Goal: Task Accomplishment & Management: Use online tool/utility

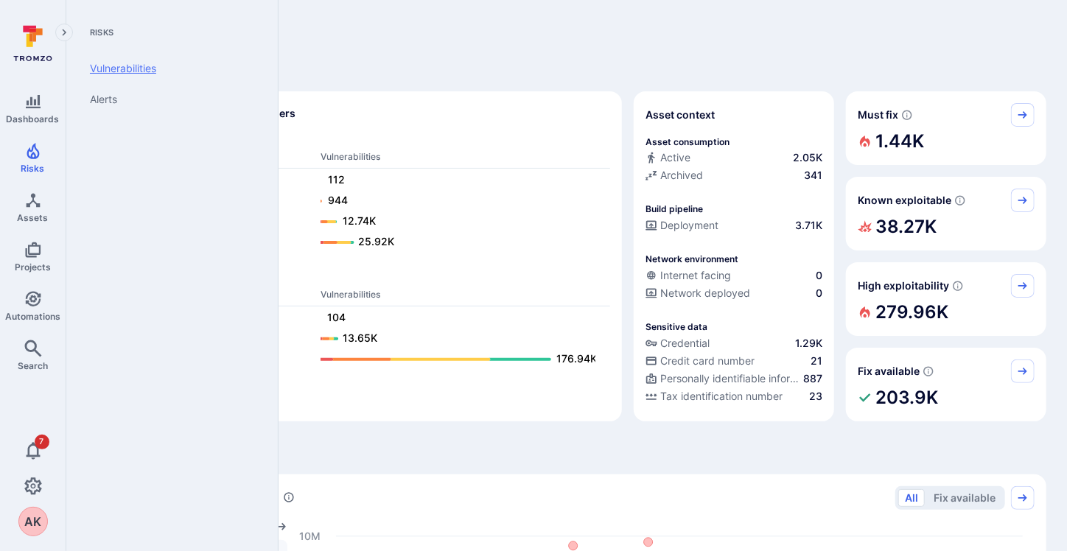
click at [122, 80] on link "Vulnerabilities" at bounding box center [169, 68] width 182 height 31
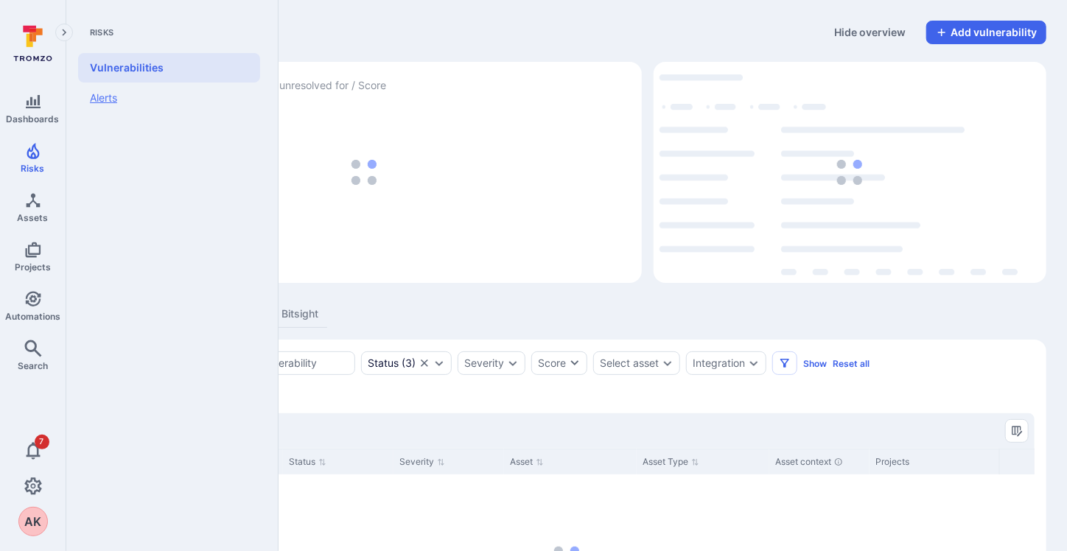
click at [119, 96] on link "Alerts" at bounding box center [169, 98] width 182 height 31
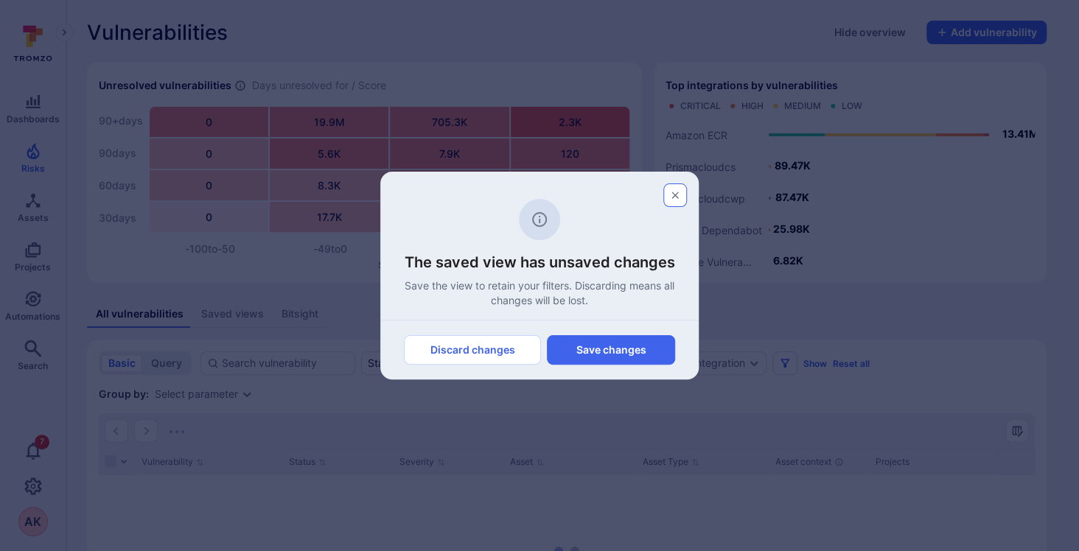
click at [681, 189] on button "button" at bounding box center [675, 196] width 24 height 24
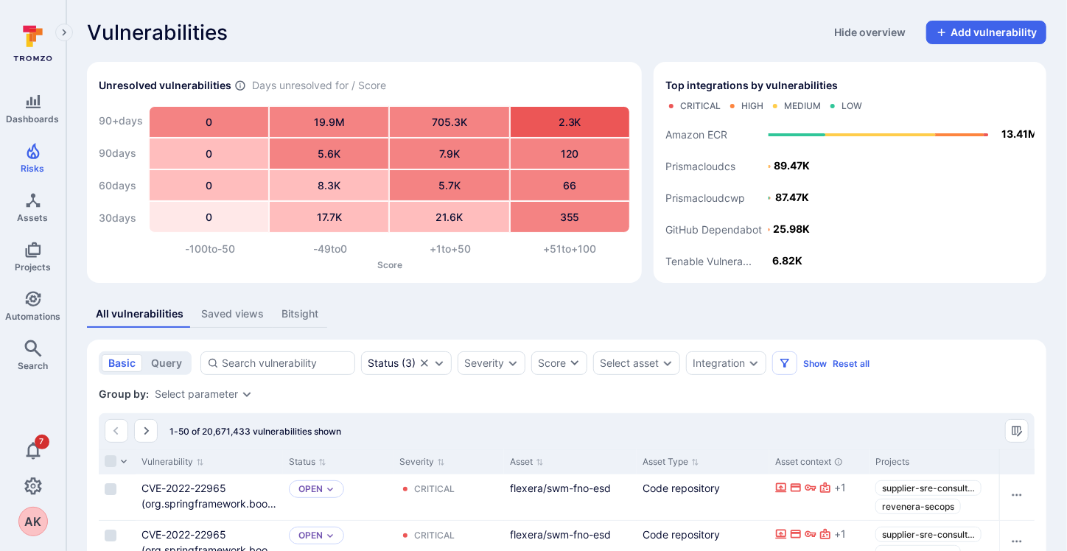
click at [644, 55] on div "Top integrations by vulnerabilities Critical High Medium Low Tenable Vulnera...…" at bounding box center [844, 166] width 405 height 233
click at [299, 364] on input at bounding box center [285, 363] width 127 height 15
click at [391, 363] on div "Status" at bounding box center [383, 363] width 31 height 12
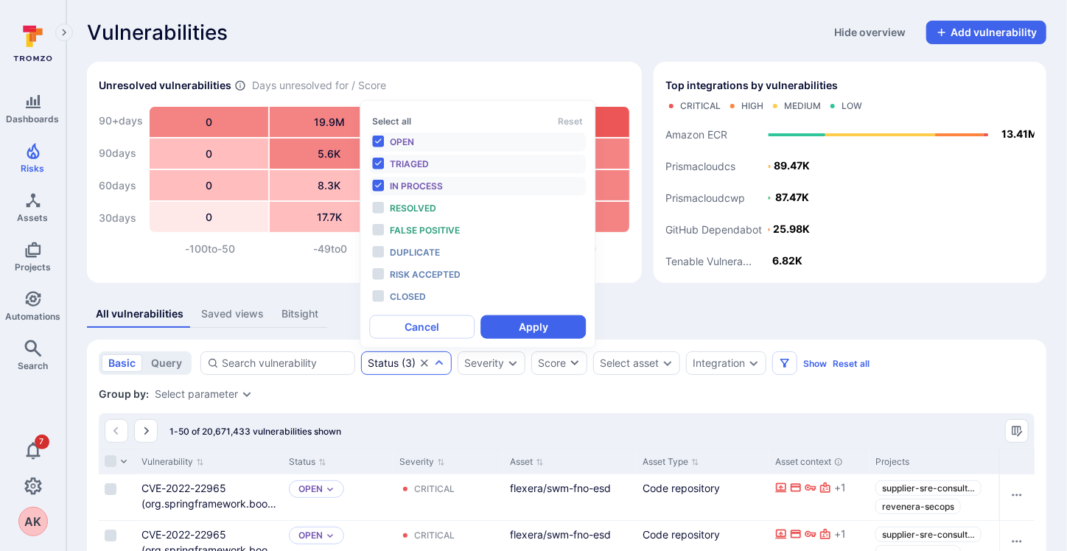
scroll to position [12, 0]
click at [457, 419] on div "1-50 of 20,671,433 vulnerabilities shown" at bounding box center [567, 430] width 936 height 35
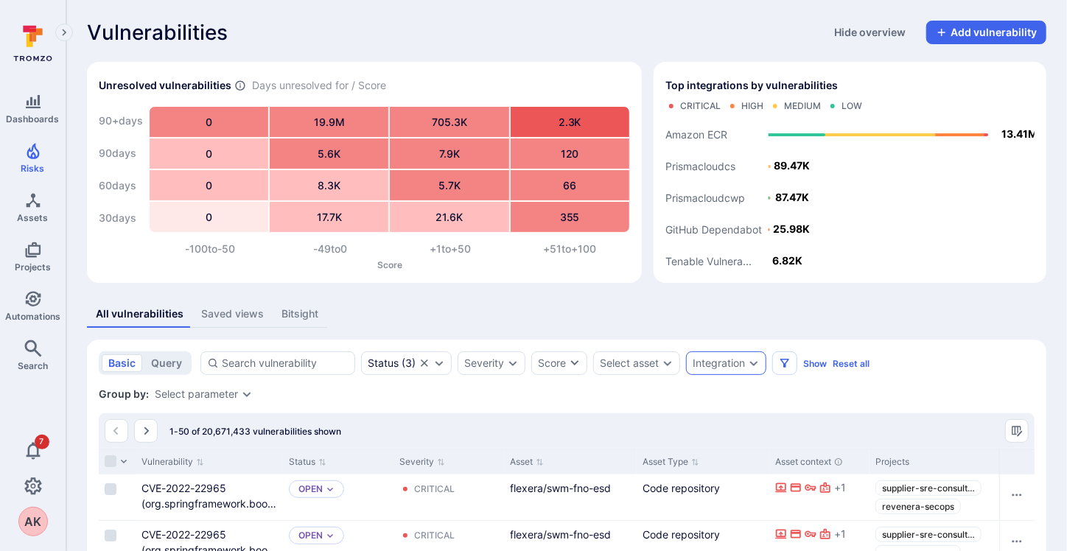
click at [733, 355] on div "Integration" at bounding box center [726, 364] width 80 height 24
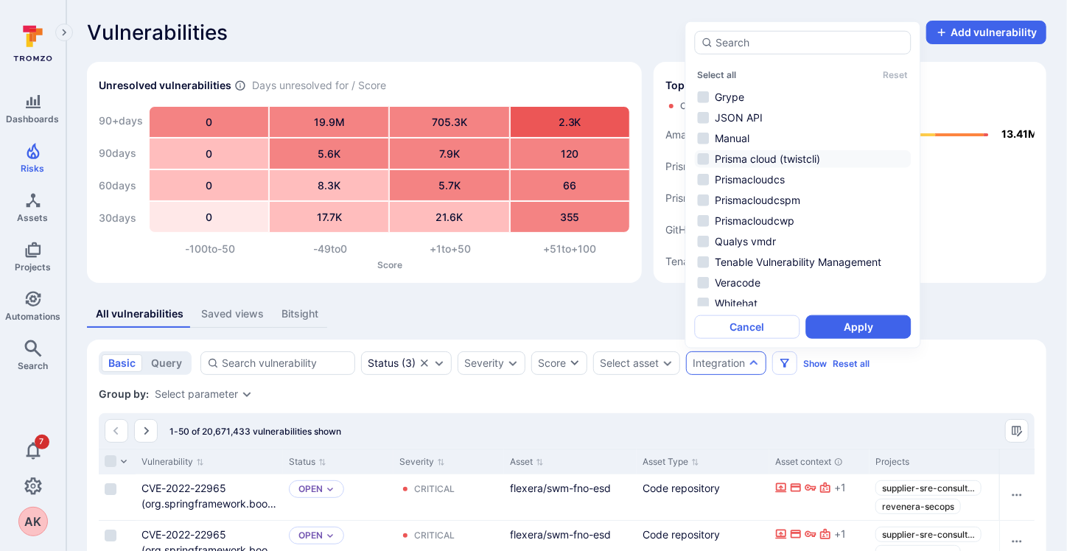
scroll to position [209, 0]
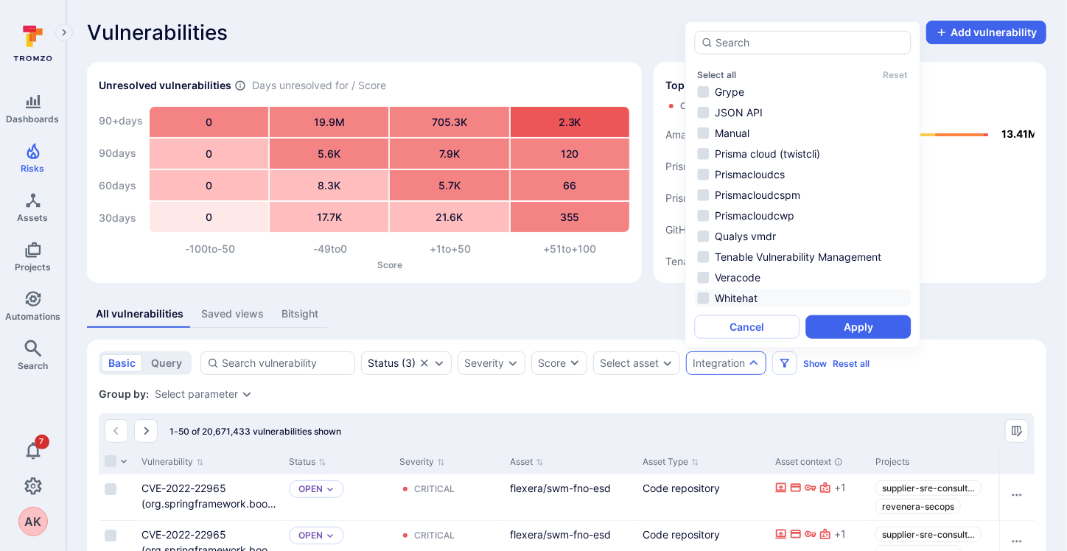
click at [721, 302] on li "Whitehat" at bounding box center [803, 299] width 217 height 18
click at [871, 326] on button "Apply" at bounding box center [858, 327] width 105 height 24
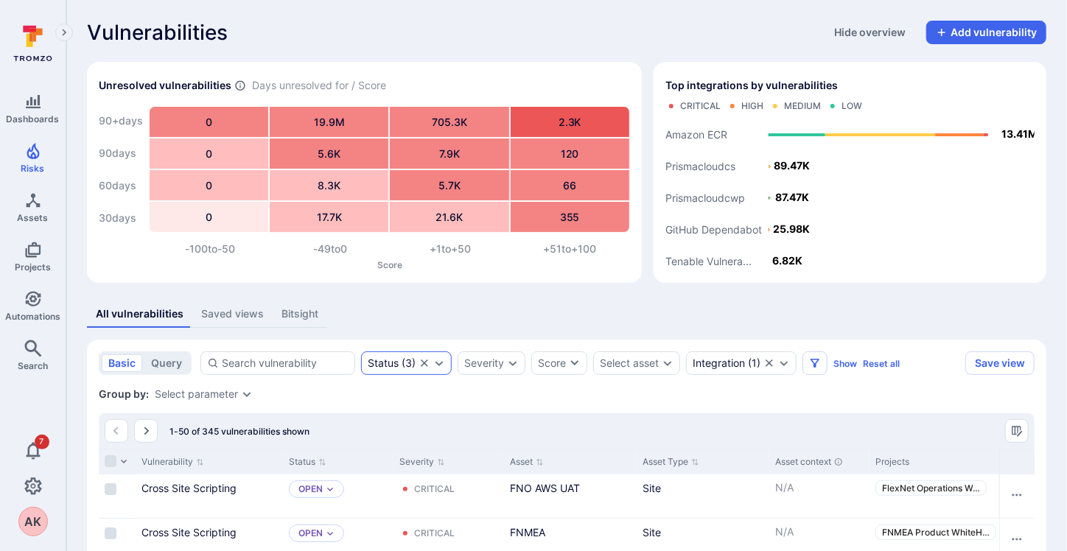
click at [413, 368] on div "Status ( 3 )" at bounding box center [392, 363] width 48 height 12
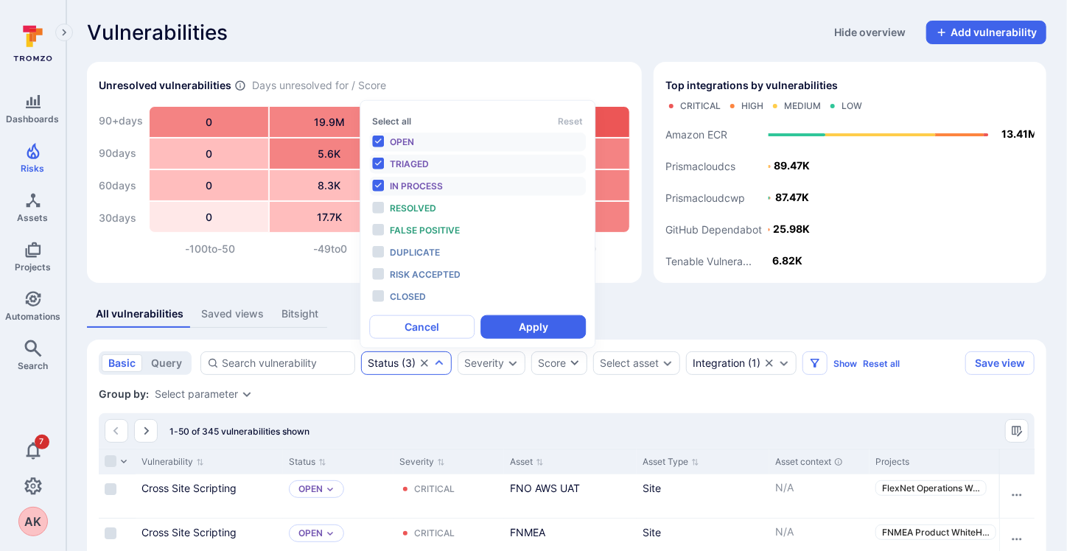
scroll to position [12, 0]
click at [374, 166] on li "Triaged" at bounding box center [477, 164] width 217 height 19
click at [525, 331] on button "Apply" at bounding box center [533, 327] width 105 height 24
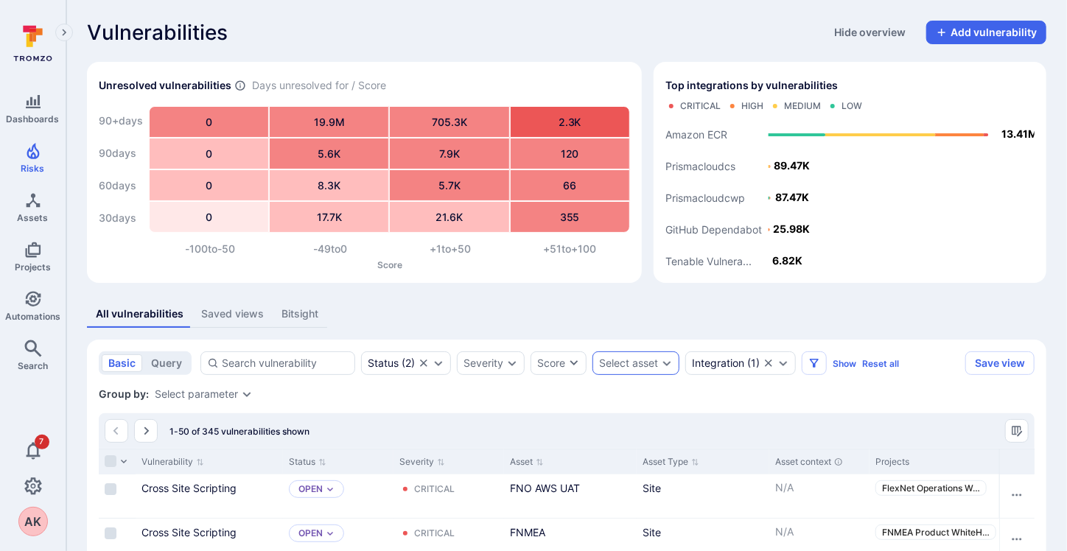
click at [637, 362] on div "Select asset" at bounding box center [628, 363] width 59 height 12
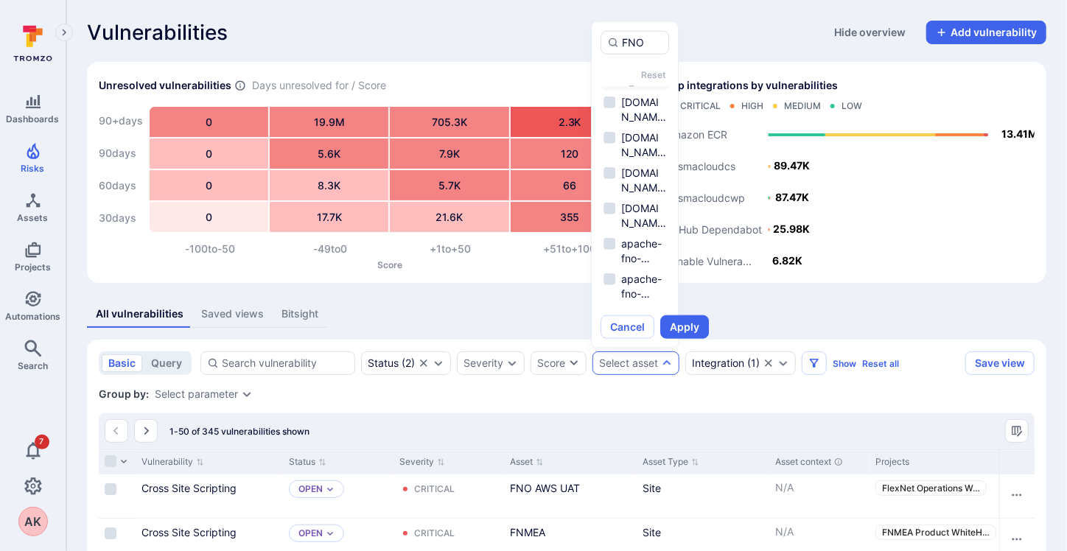
scroll to position [516, 0]
type input "FNO"
click at [651, 360] on div "Select asset" at bounding box center [628, 363] width 59 height 12
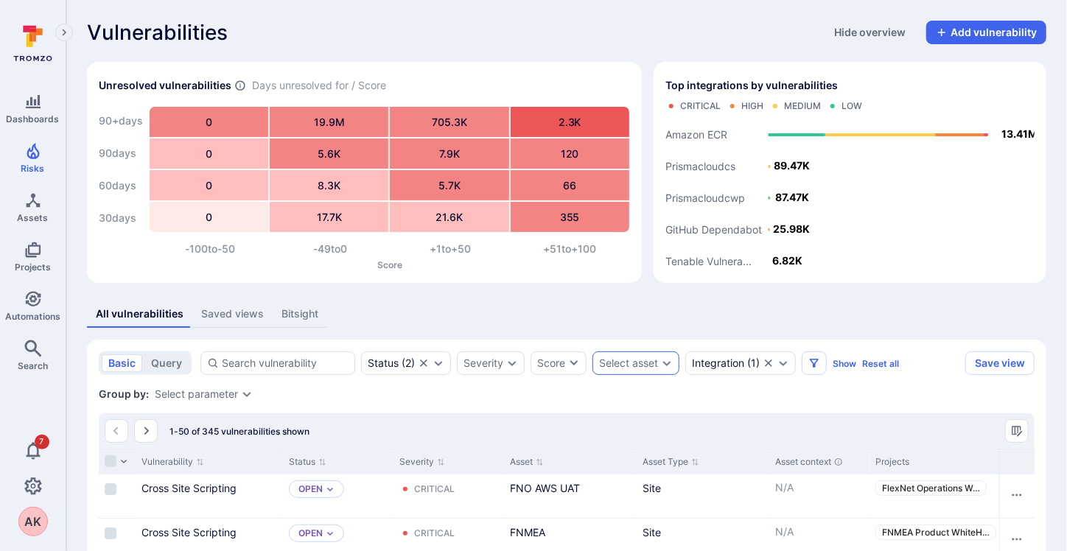
click at [663, 361] on icon "Expand dropdown" at bounding box center [667, 363] width 8 height 5
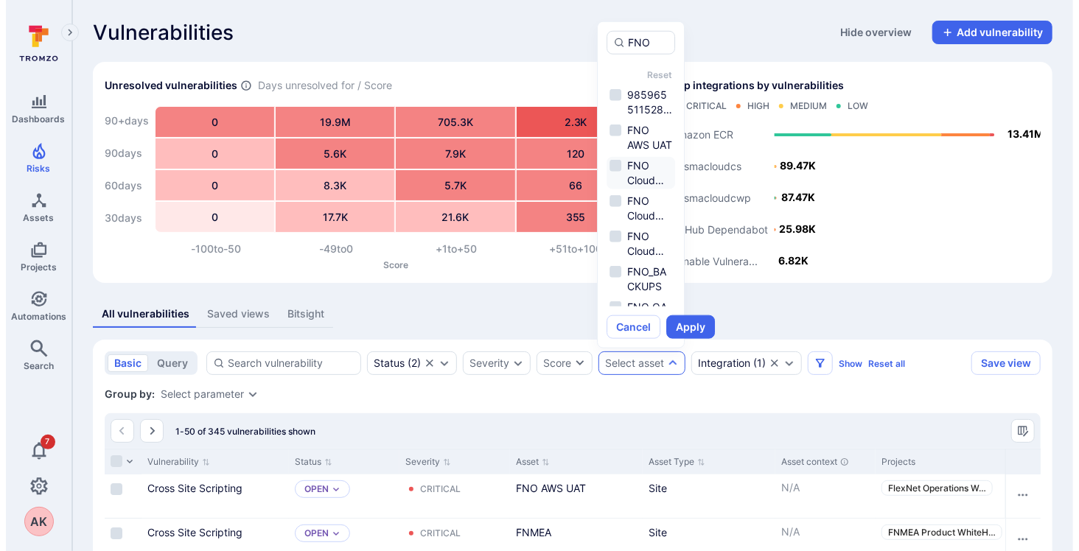
scroll to position [147, 0]
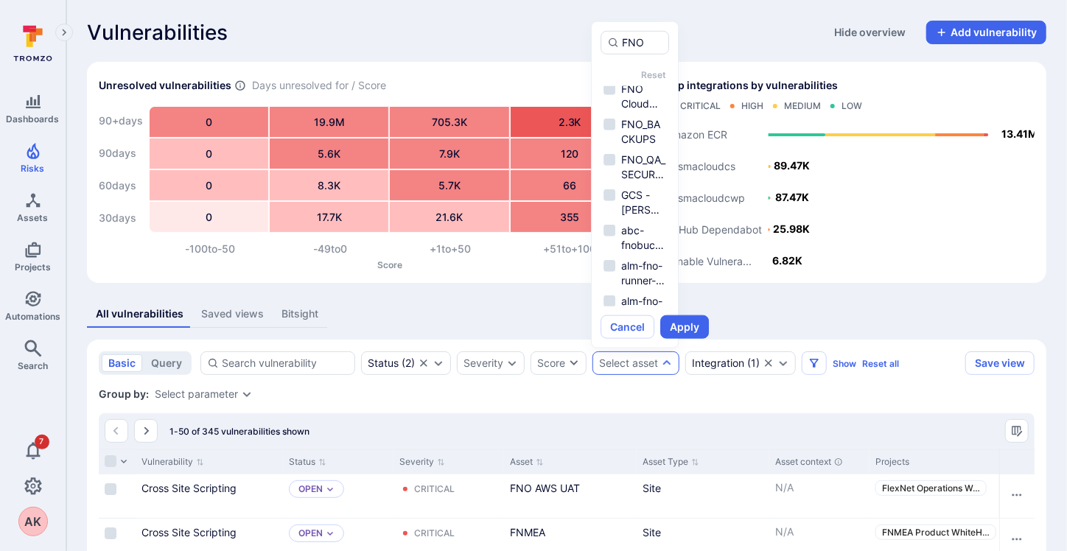
click at [948, 321] on div "All vulnerabilities Saved views Bitsight" at bounding box center [567, 314] width 960 height 27
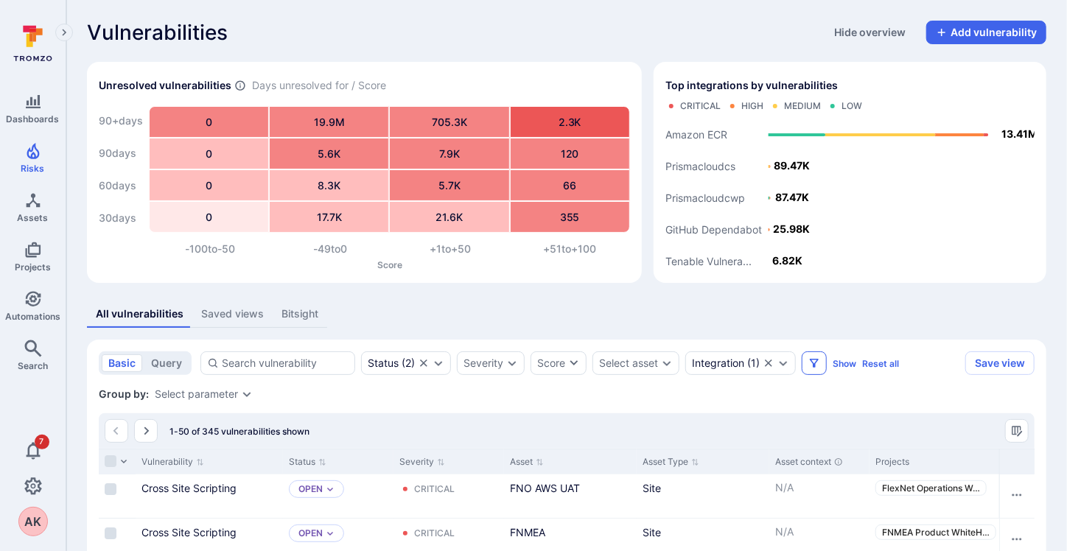
click at [814, 359] on icon "Filters" at bounding box center [814, 363] width 9 height 9
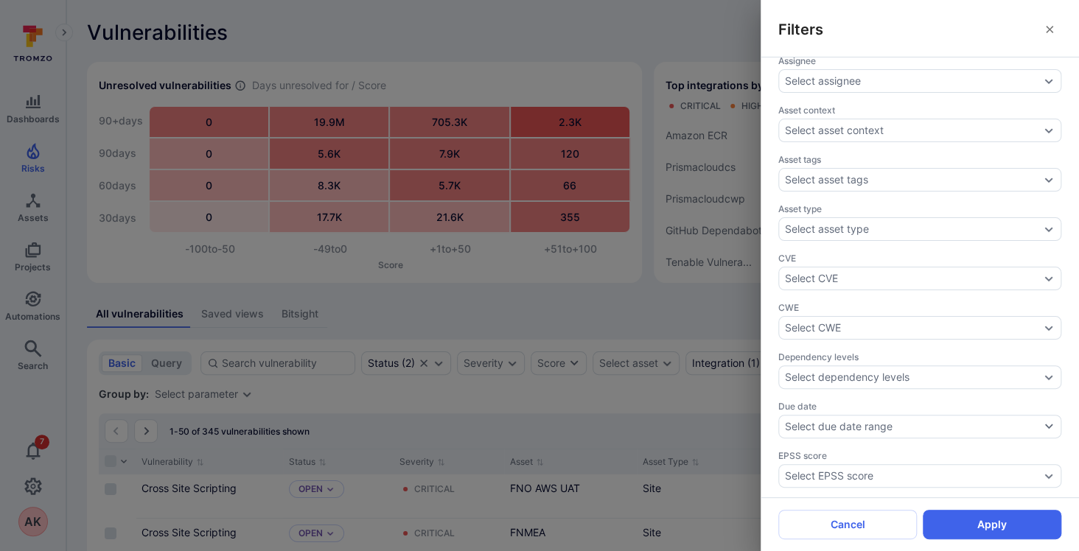
scroll to position [0, 0]
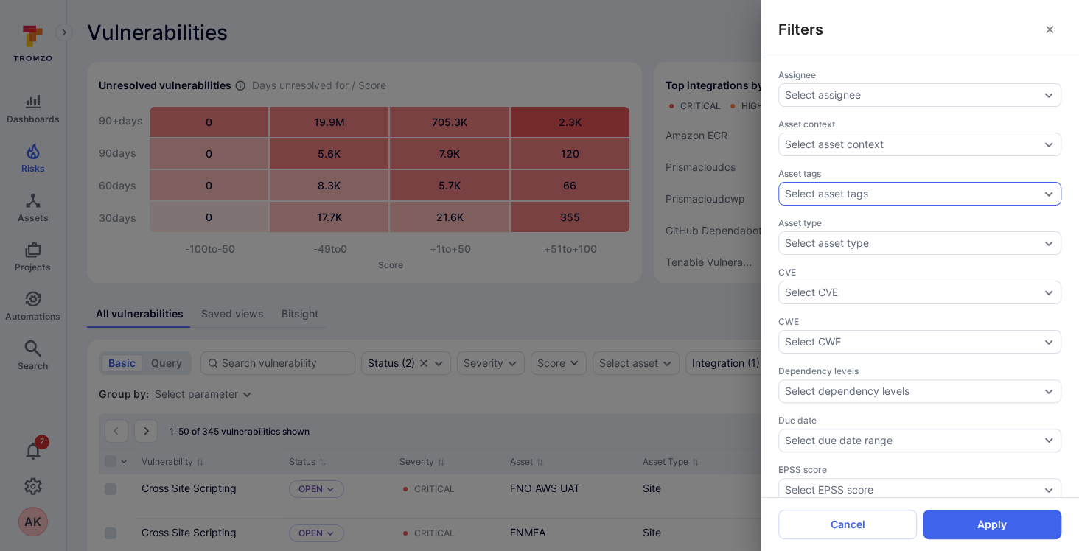
click at [828, 189] on div "Select asset tags" at bounding box center [826, 194] width 83 height 12
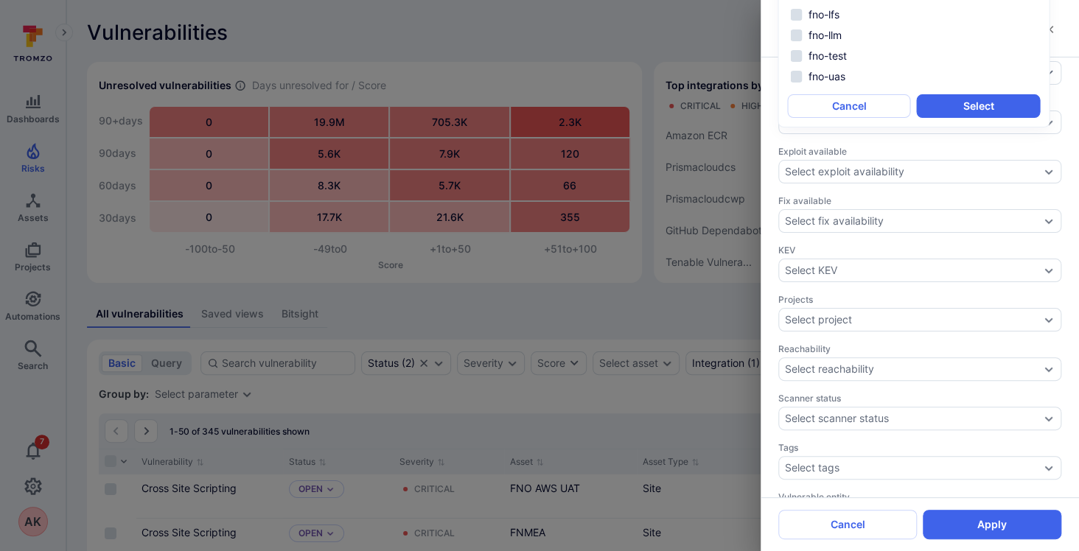
scroll to position [147, 0]
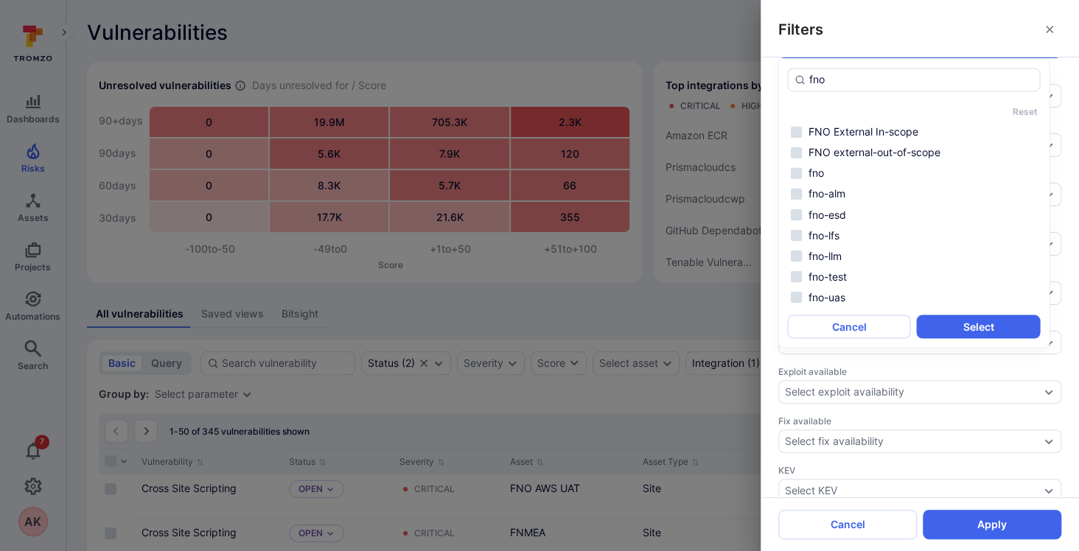
type input "fno"
click at [868, 18] on h2 "Filters" at bounding box center [920, 28] width 318 height 57
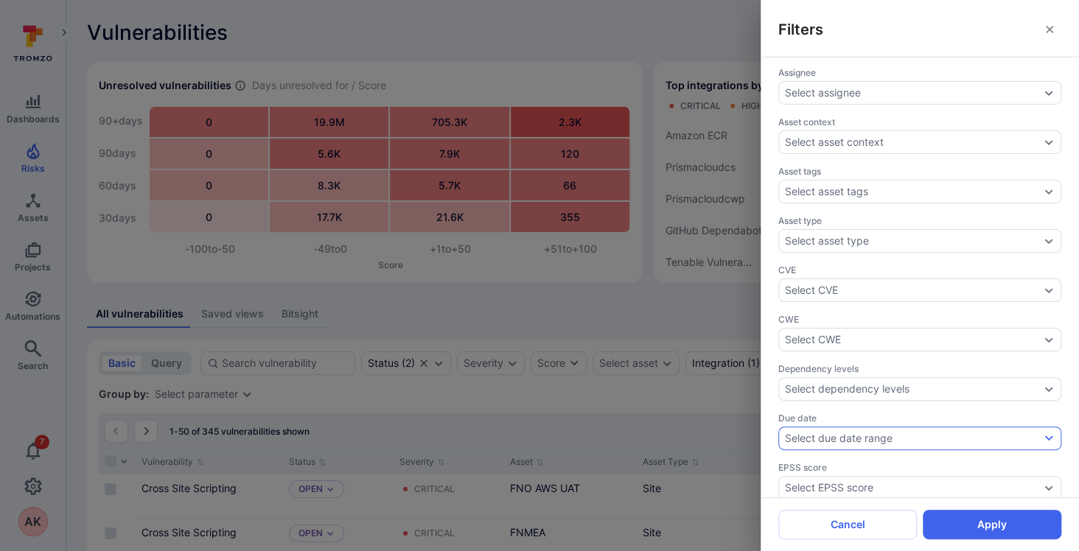
scroll to position [0, 0]
click at [826, 194] on div "Select asset tags" at bounding box center [826, 194] width 83 height 12
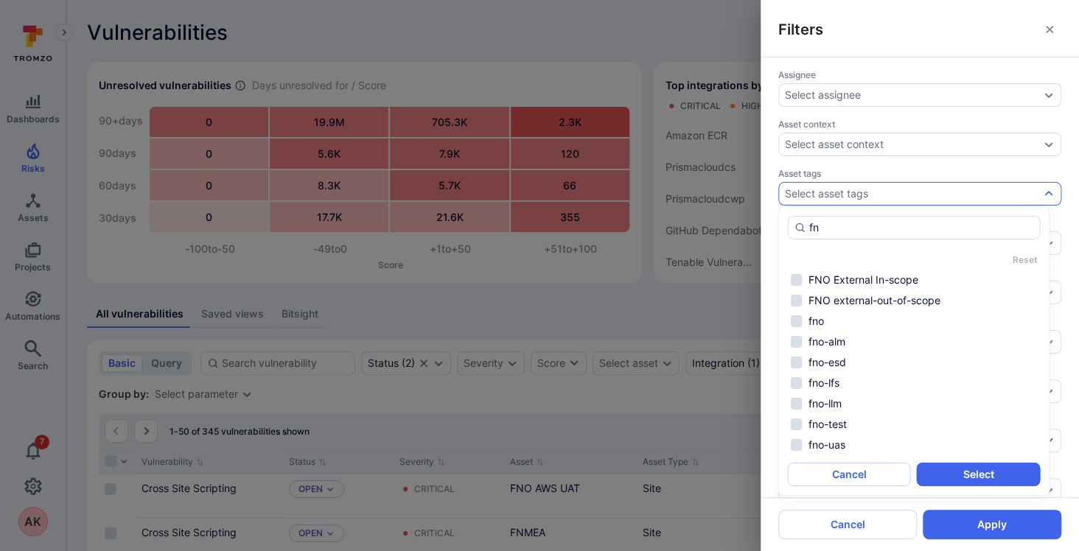
type input "f"
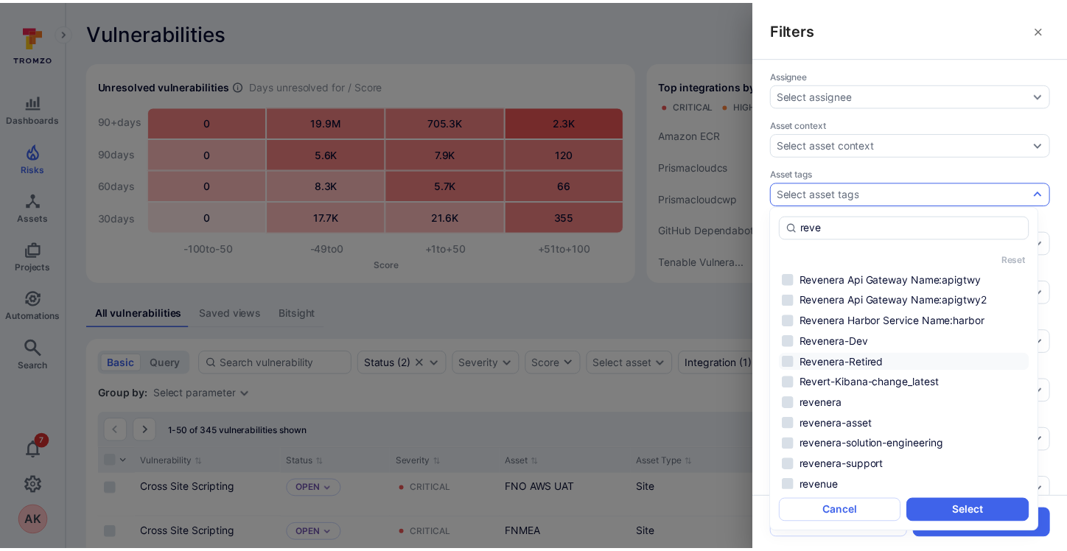
scroll to position [24, 0]
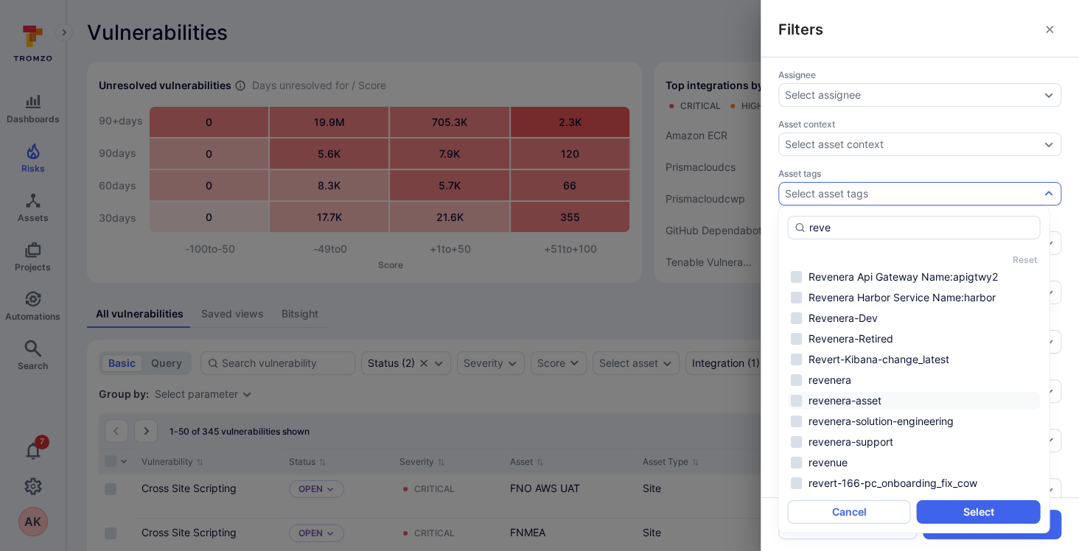
click at [867, 402] on li "revenera-asset" at bounding box center [913, 401] width 253 height 18
type input "reve"
click at [939, 506] on button "Select" at bounding box center [978, 512] width 123 height 24
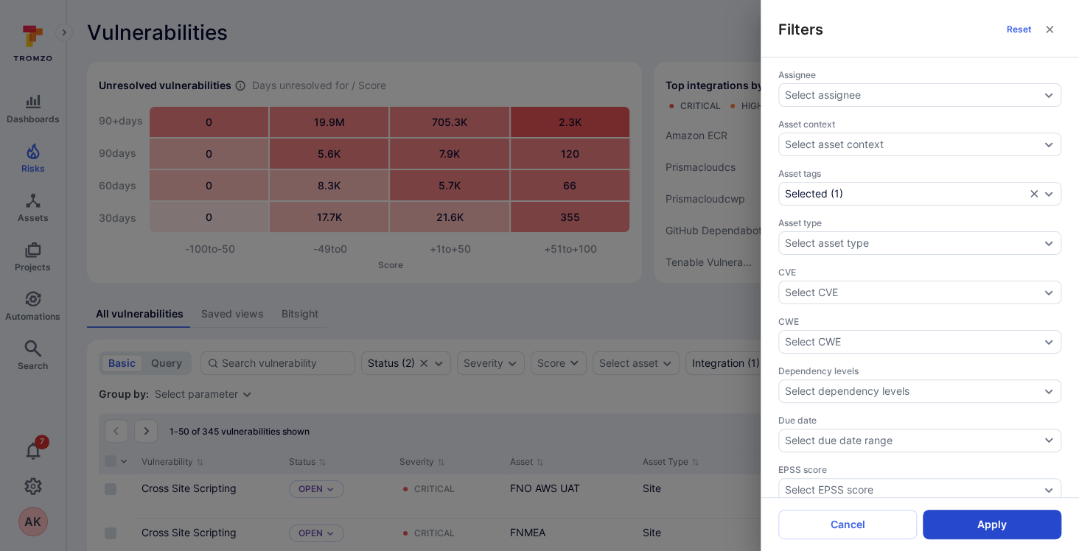
click at [967, 524] on button "Apply" at bounding box center [992, 524] width 139 height 29
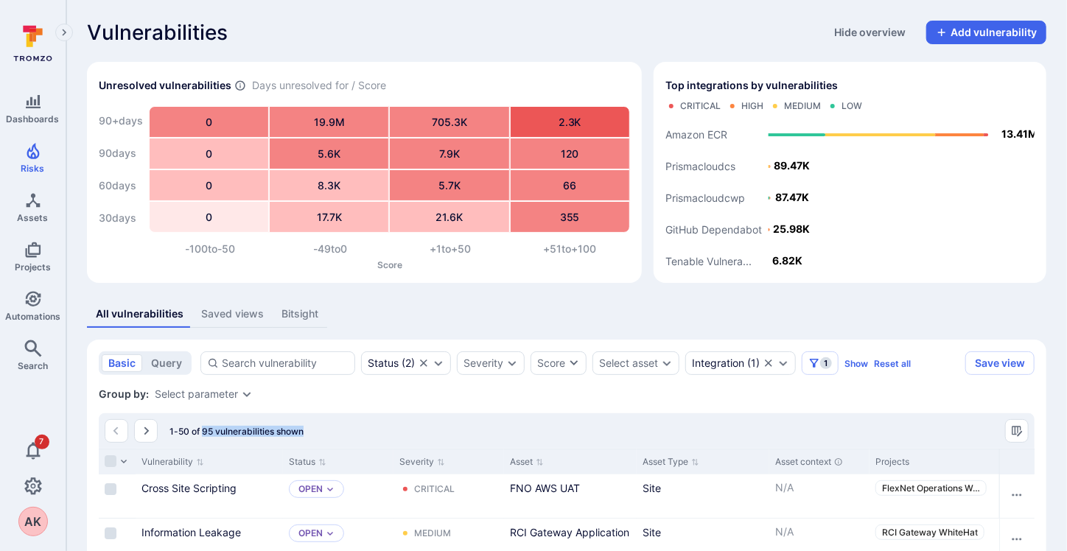
drag, startPoint x: 203, startPoint y: 429, endPoint x: 323, endPoint y: 434, distance: 120.2
click at [323, 434] on div "1-50 of 95 vulnerabilities shown" at bounding box center [567, 430] width 936 height 35
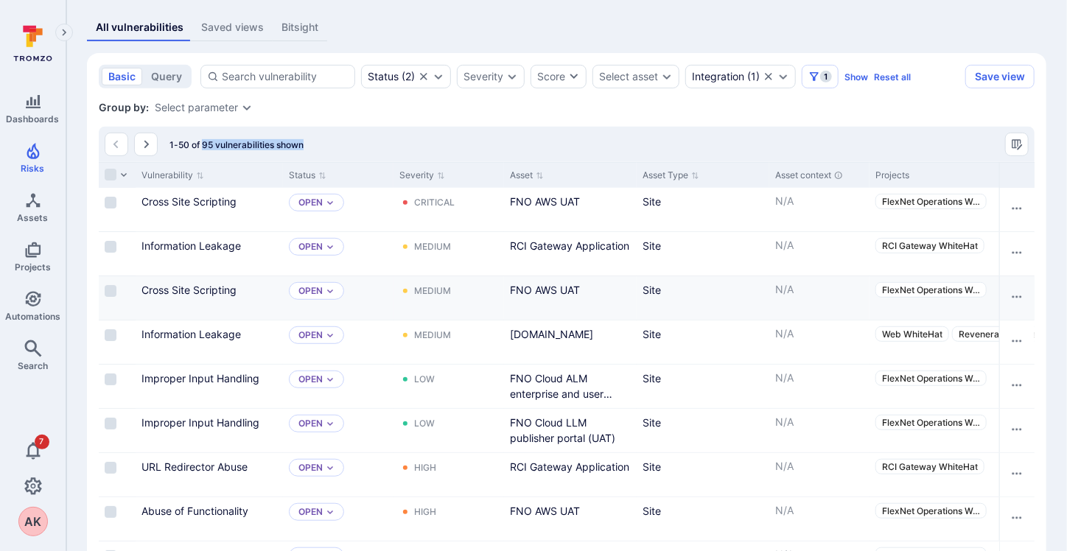
scroll to position [295, 0]
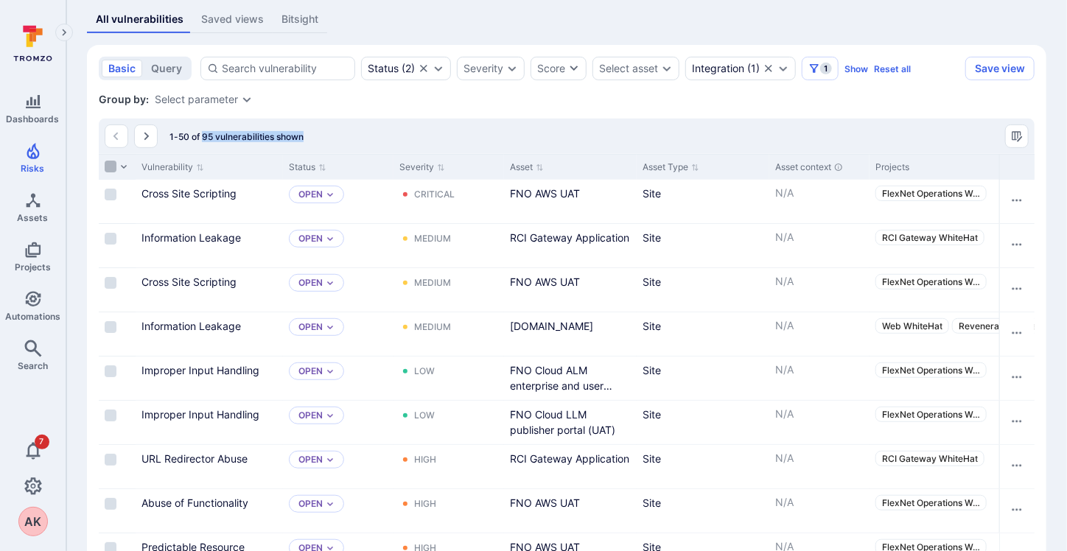
click at [111, 163] on input "Select all rows" at bounding box center [111, 167] width 12 height 12
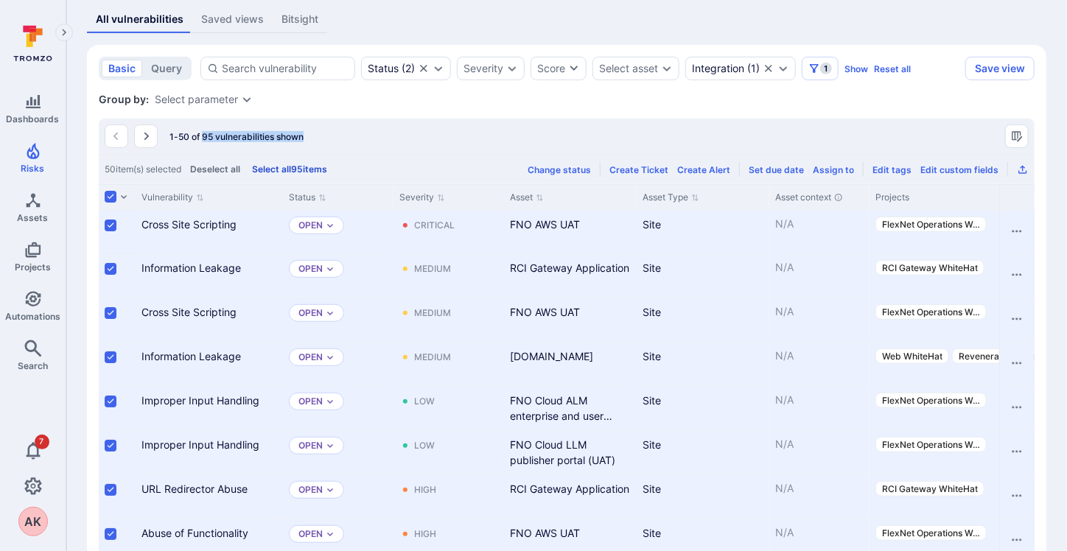
click at [299, 165] on button "Select all 95 items" at bounding box center [289, 169] width 81 height 11
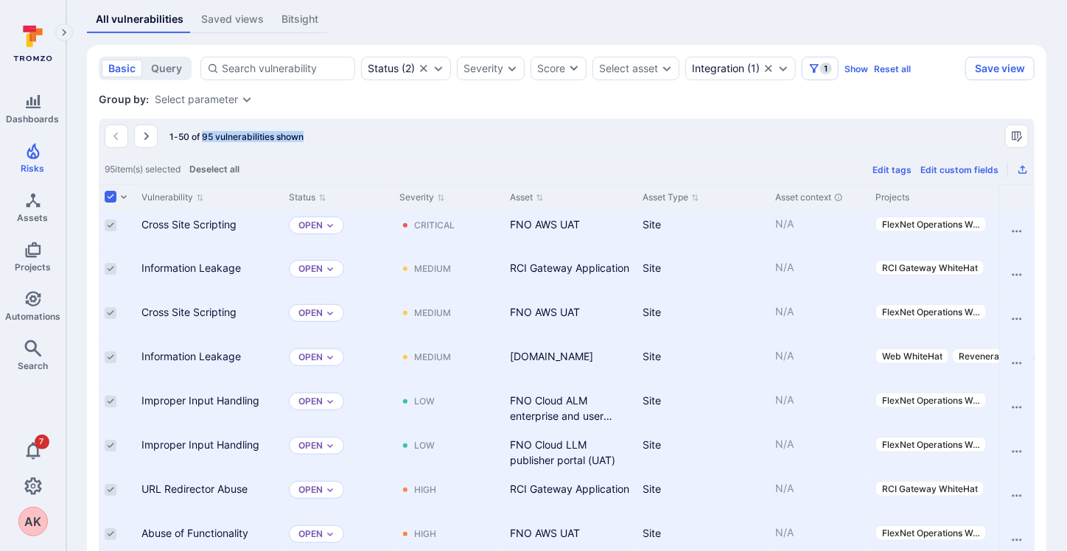
click at [1023, 171] on icon "Export as CSV" at bounding box center [1023, 170] width 12 height 12
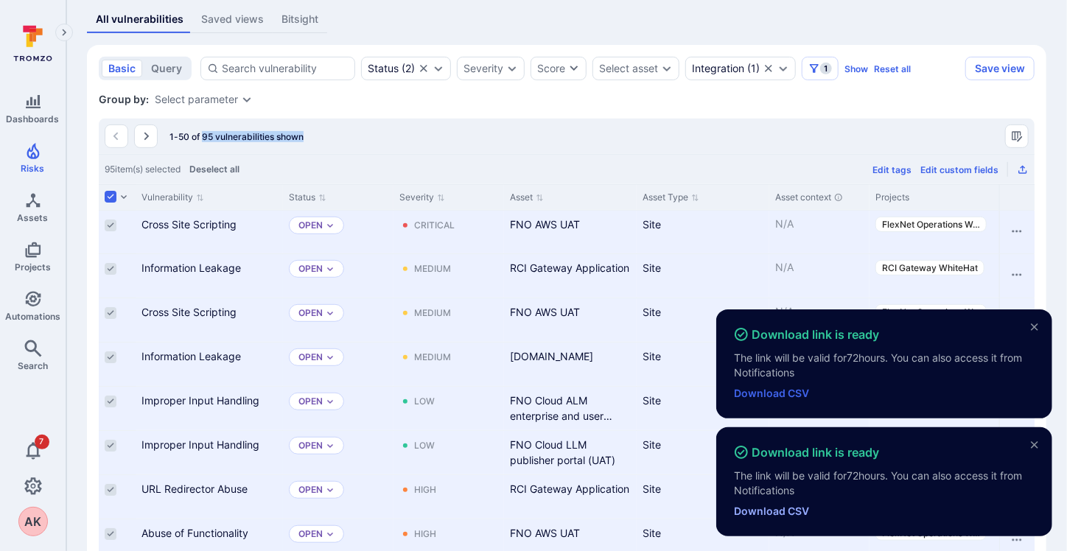
click at [764, 391] on link "Download CSV" at bounding box center [771, 393] width 75 height 13
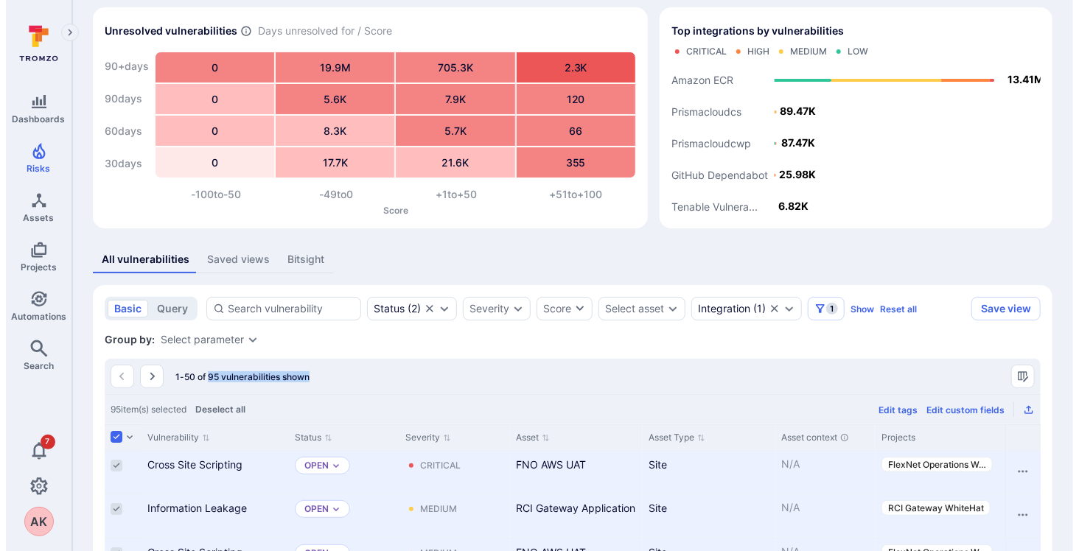
scroll to position [147, 0]
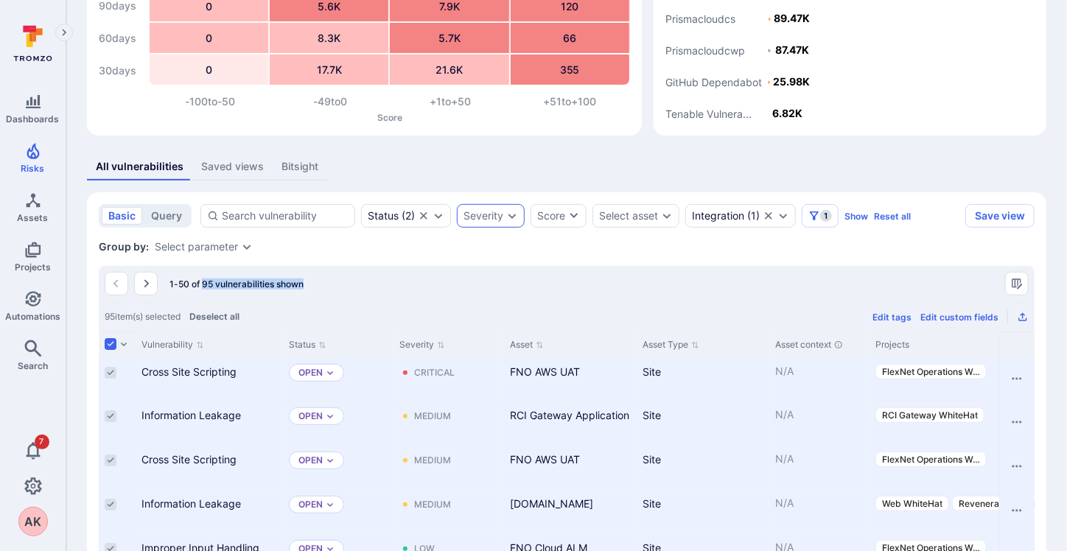
click at [483, 212] on div "Severity" at bounding box center [484, 216] width 40 height 12
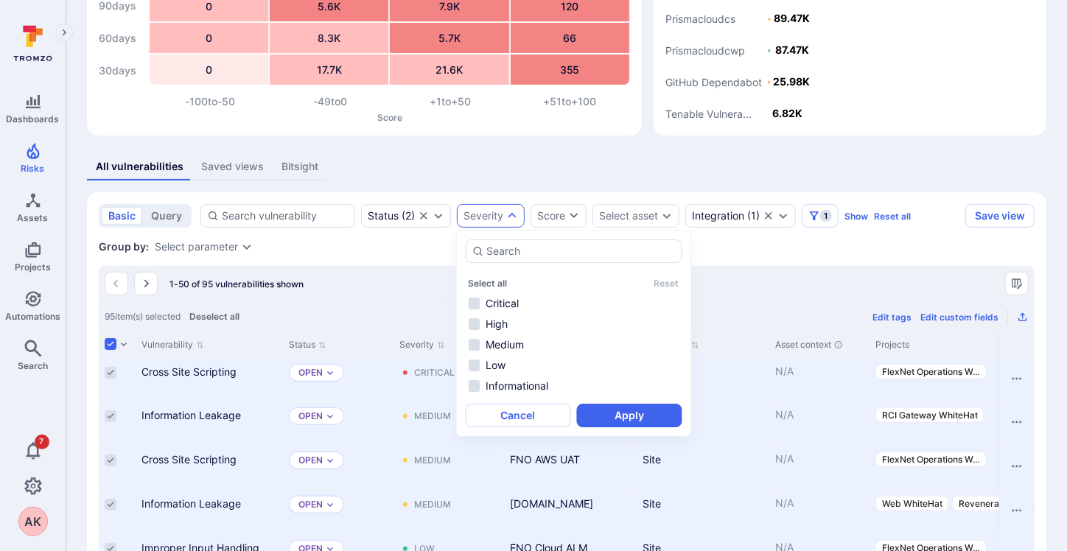
click at [368, 245] on div "Group by: Select parameter" at bounding box center [567, 247] width 936 height 15
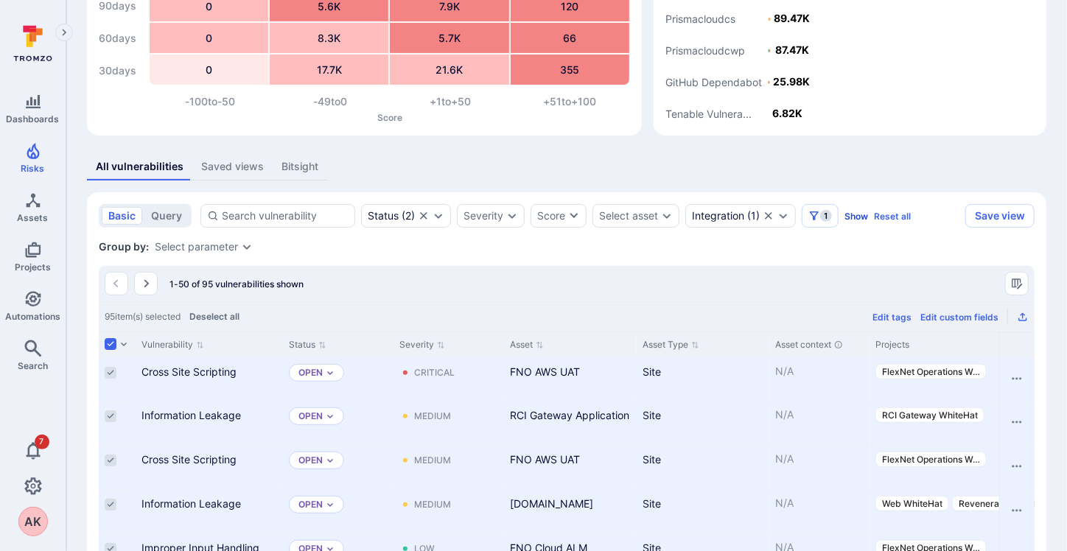
click at [864, 215] on button "Show" at bounding box center [857, 216] width 24 height 11
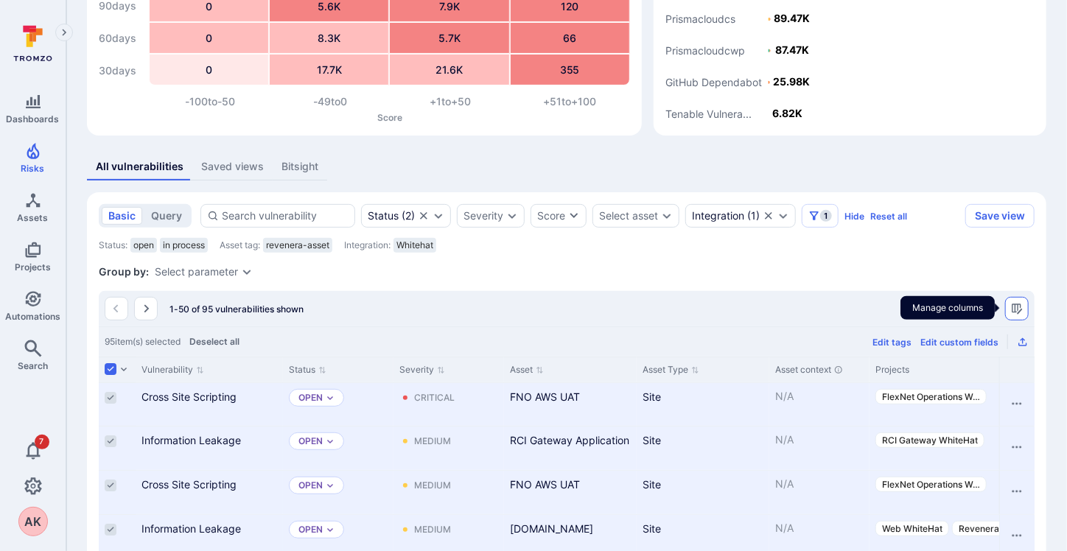
click at [1018, 309] on icon "Manage columns" at bounding box center [1017, 309] width 10 height 10
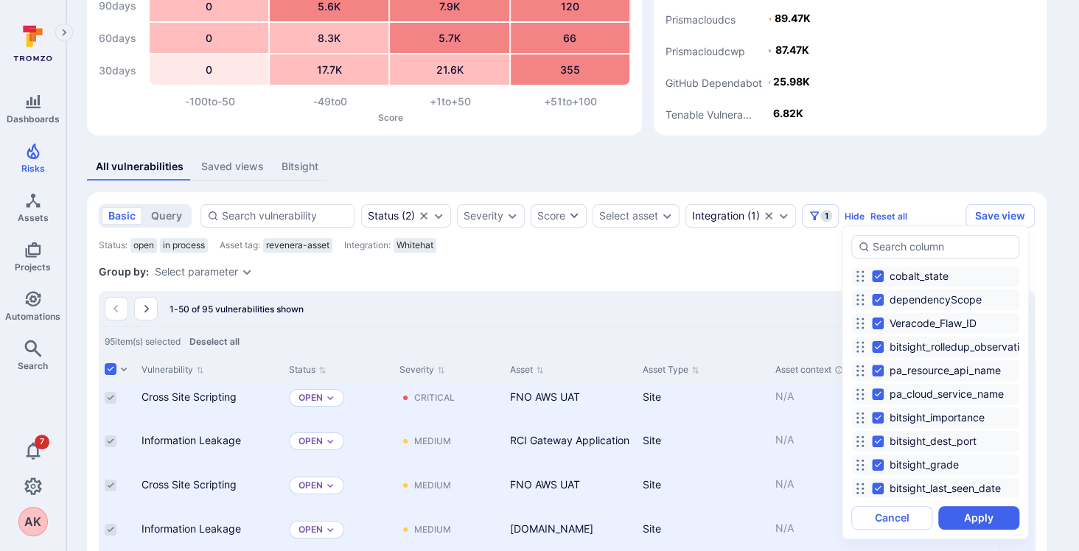
scroll to position [1104, 0]
click at [915, 519] on button "Cancel" at bounding box center [891, 518] width 81 height 24
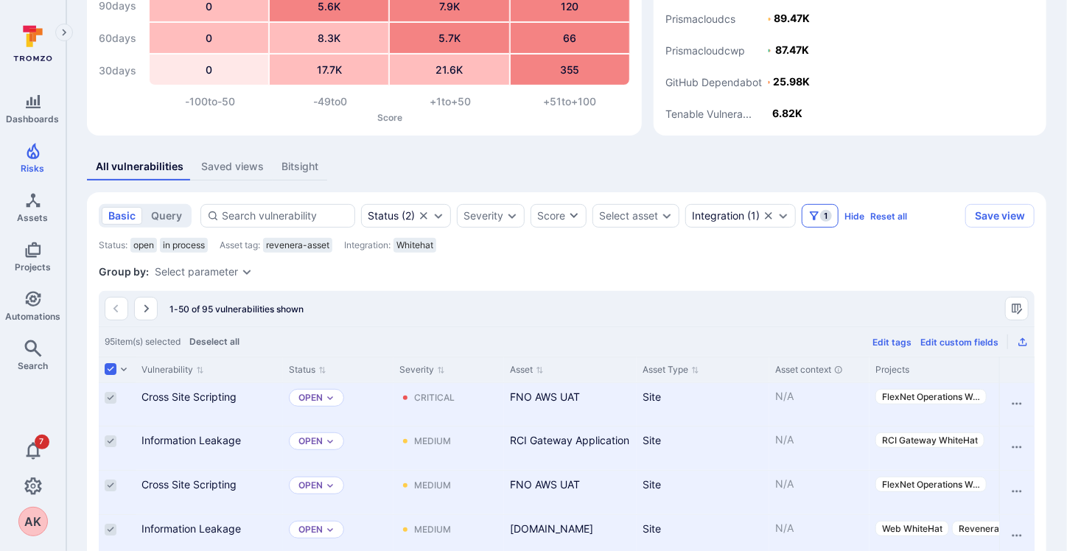
click at [825, 216] on span "1" at bounding box center [826, 216] width 12 height 12
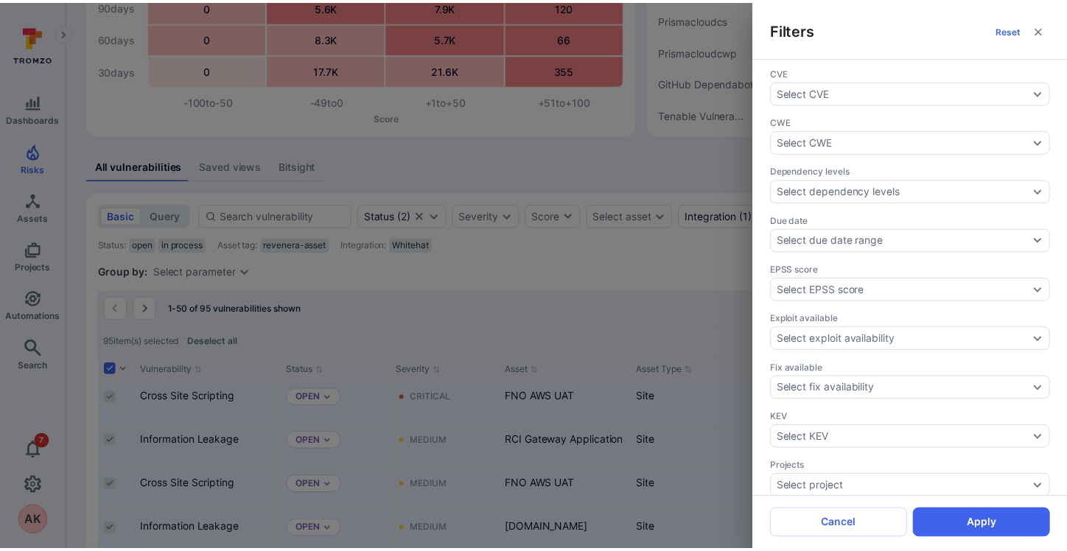
scroll to position [0, 0]
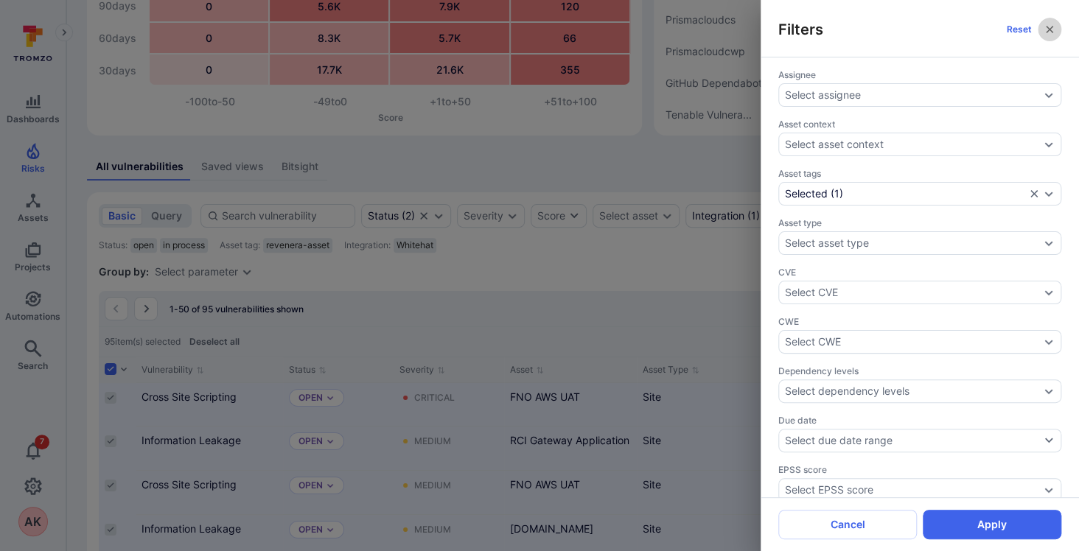
click at [1054, 28] on icon "close" at bounding box center [1050, 30] width 12 height 12
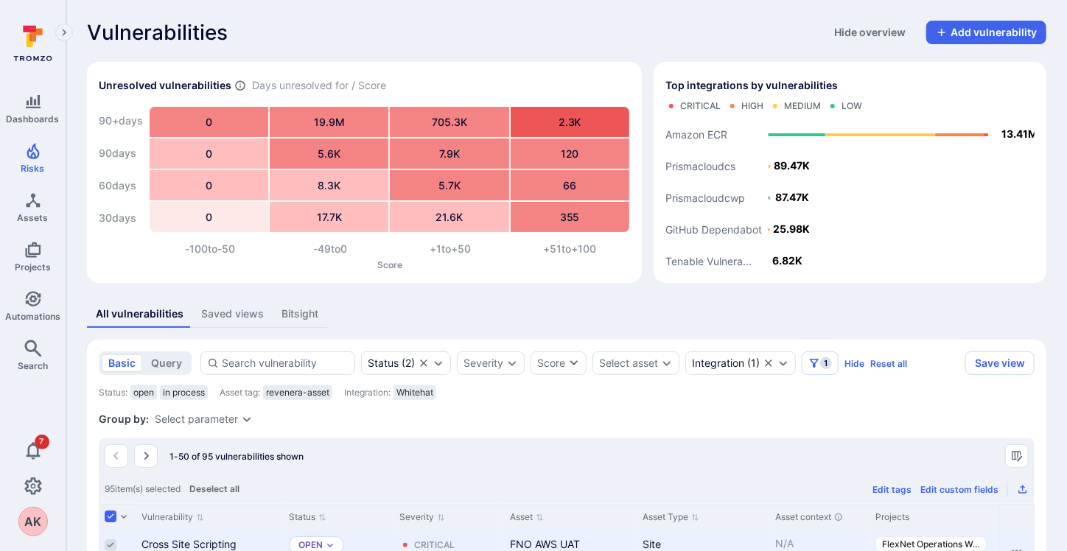
click at [220, 413] on div "Select parameter" at bounding box center [196, 419] width 83 height 12
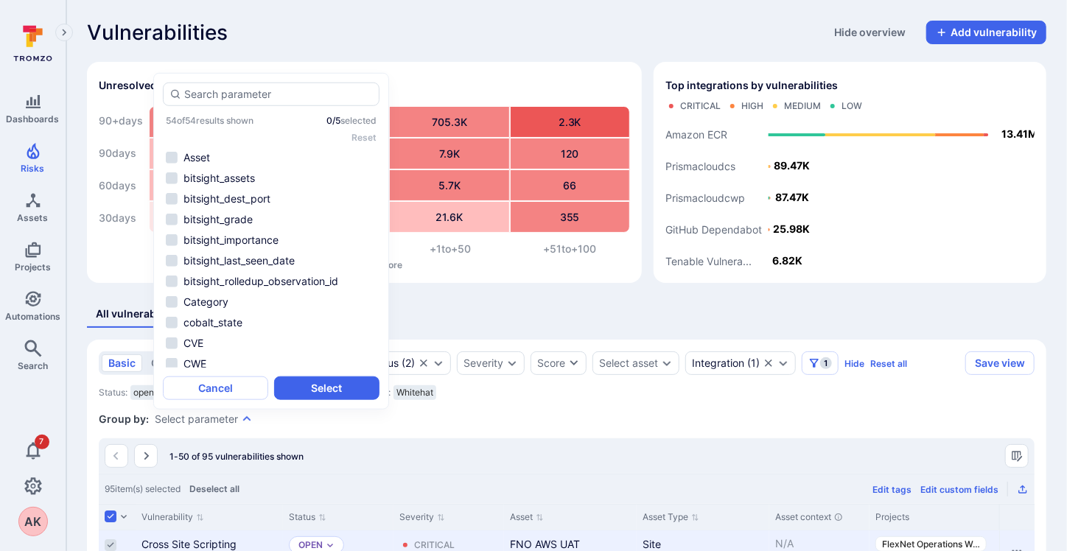
click at [443, 74] on div "Unresolved vulnerabilities Days unresolved for / Score" at bounding box center [364, 86] width 531 height 24
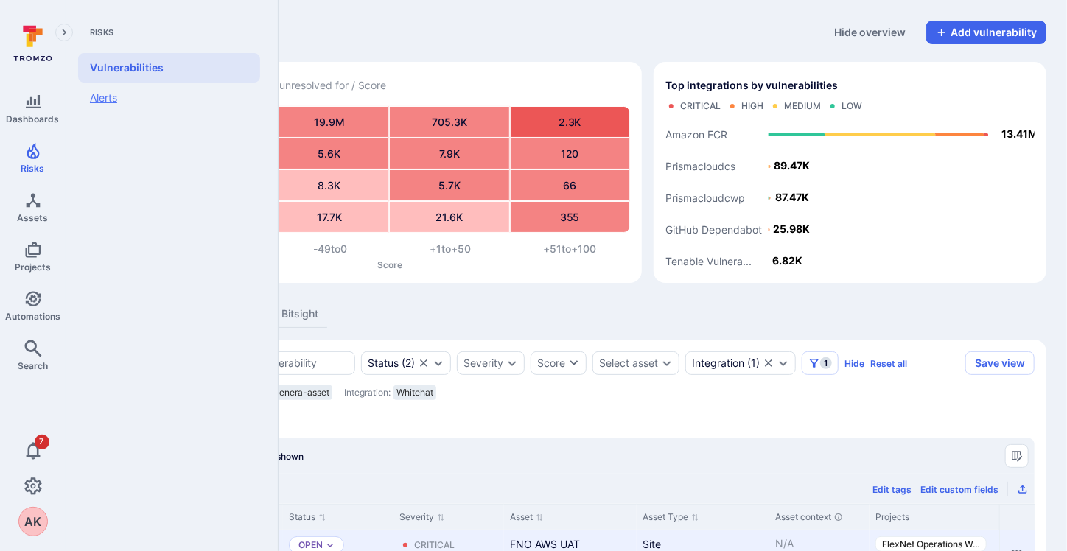
click at [113, 101] on link "Alerts" at bounding box center [169, 98] width 182 height 31
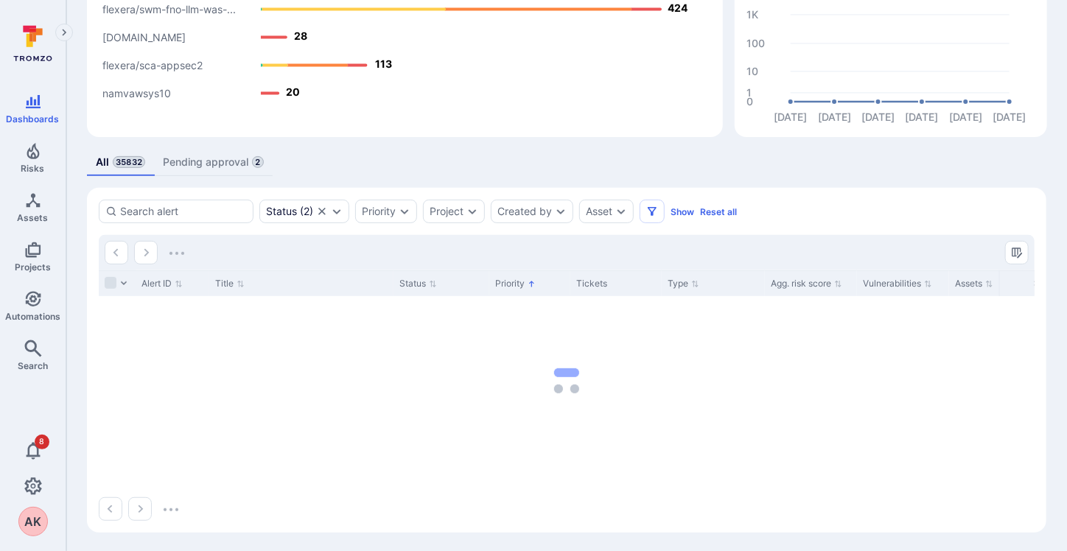
scroll to position [195, 0]
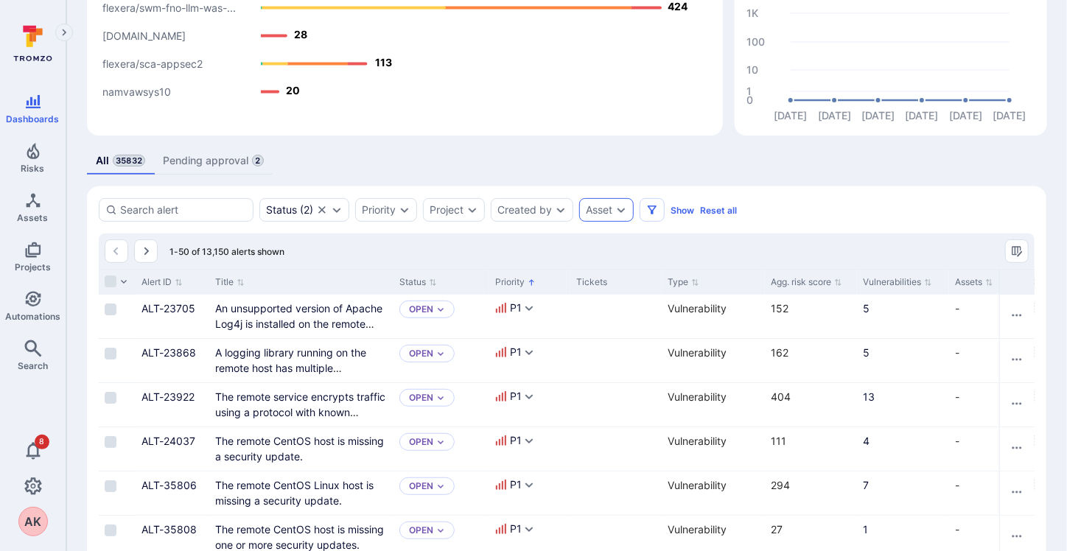
click at [596, 208] on div "Asset" at bounding box center [599, 210] width 27 height 12
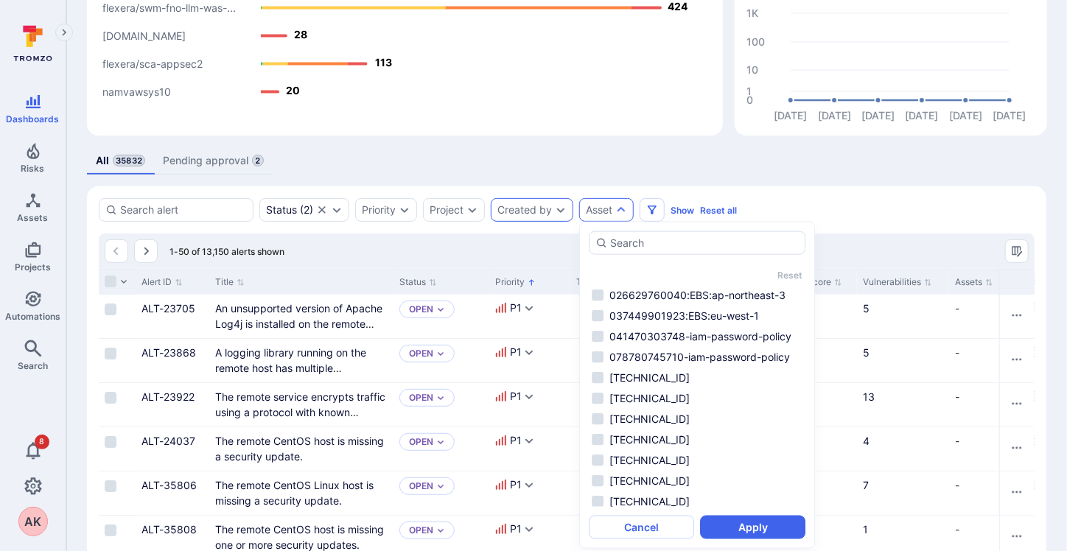
click at [531, 209] on div "Created by" at bounding box center [524, 210] width 55 height 12
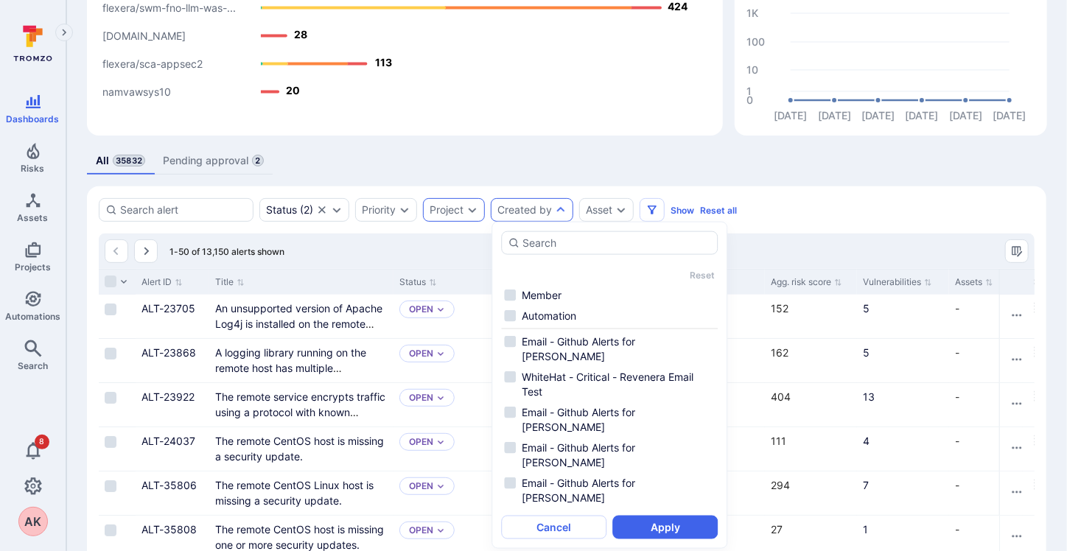
click at [450, 207] on div "Project" at bounding box center [447, 210] width 34 height 12
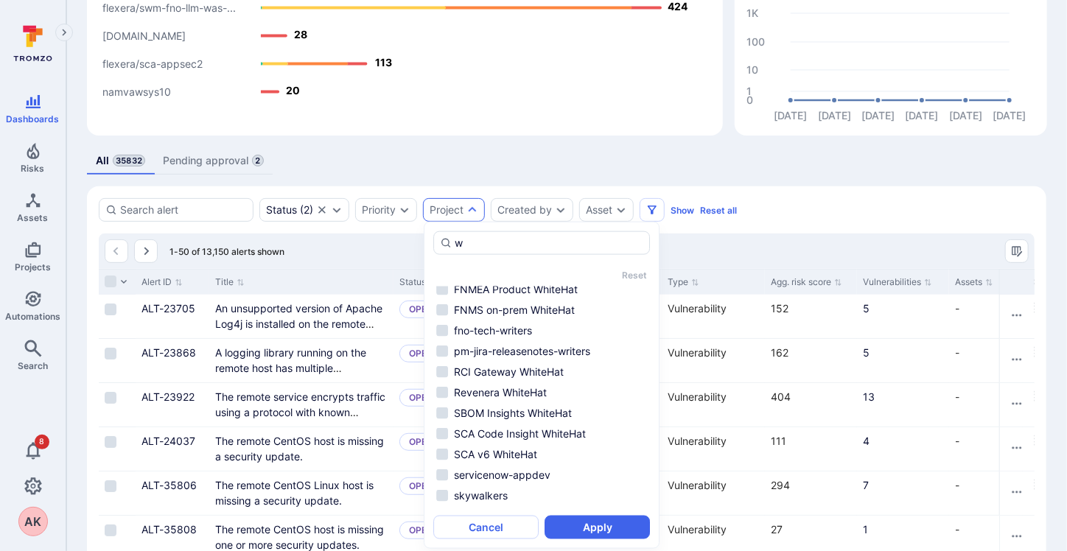
scroll to position [0, 0]
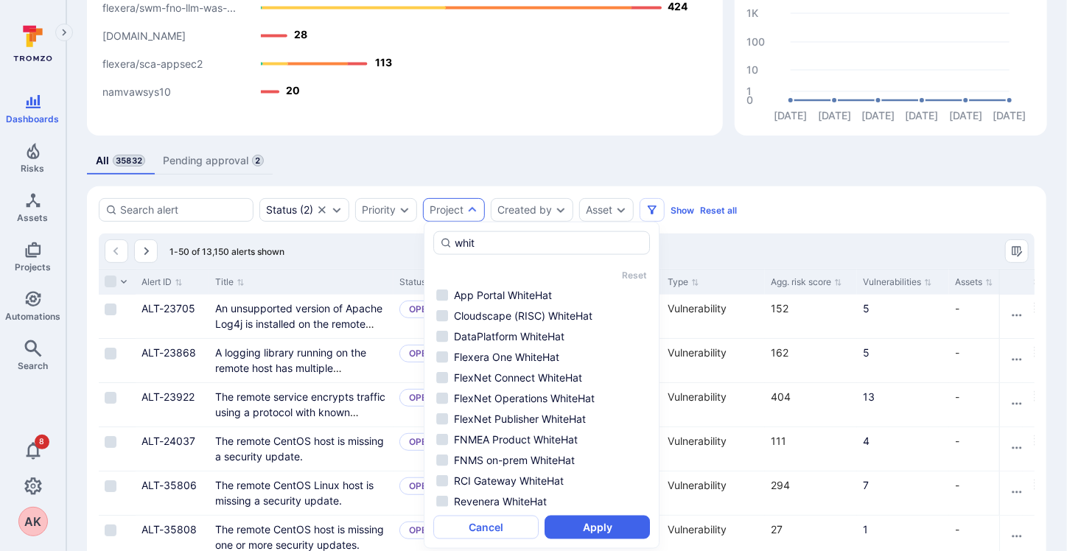
type input "white"
click at [500, 496] on li "Revenera WhiteHat" at bounding box center [541, 502] width 217 height 18
click at [589, 533] on button "Apply" at bounding box center [597, 528] width 105 height 24
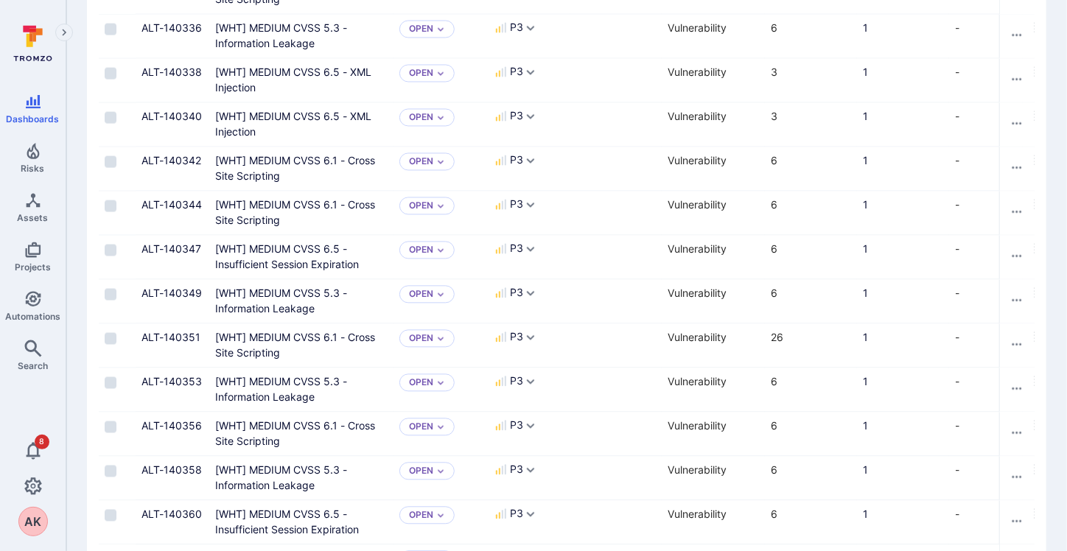
scroll to position [2218, 0]
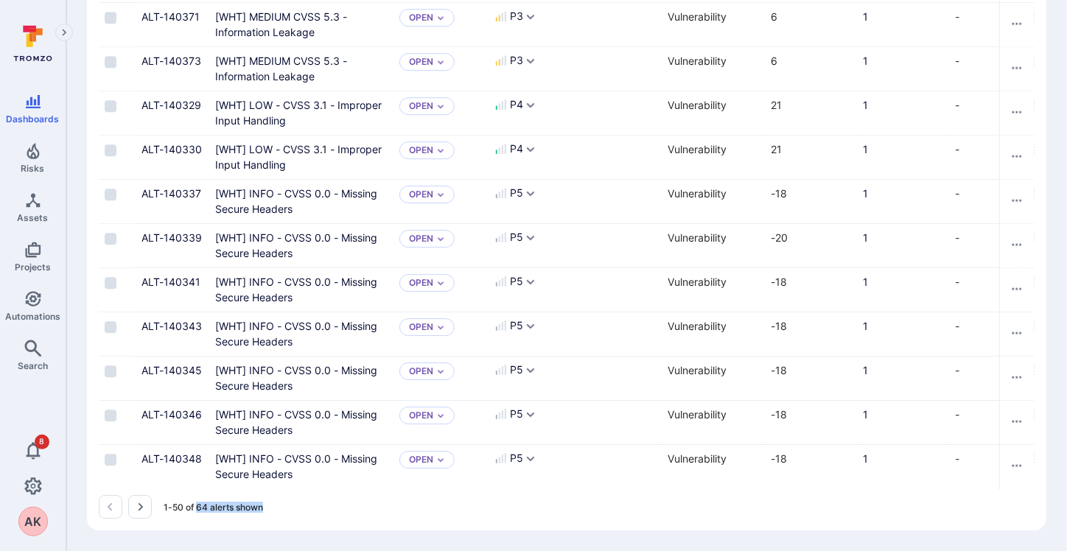
drag, startPoint x: 198, startPoint y: 507, endPoint x: 299, endPoint y: 507, distance: 101.7
click at [299, 507] on div "1-50 of 64 alerts shown" at bounding box center [567, 507] width 936 height 24
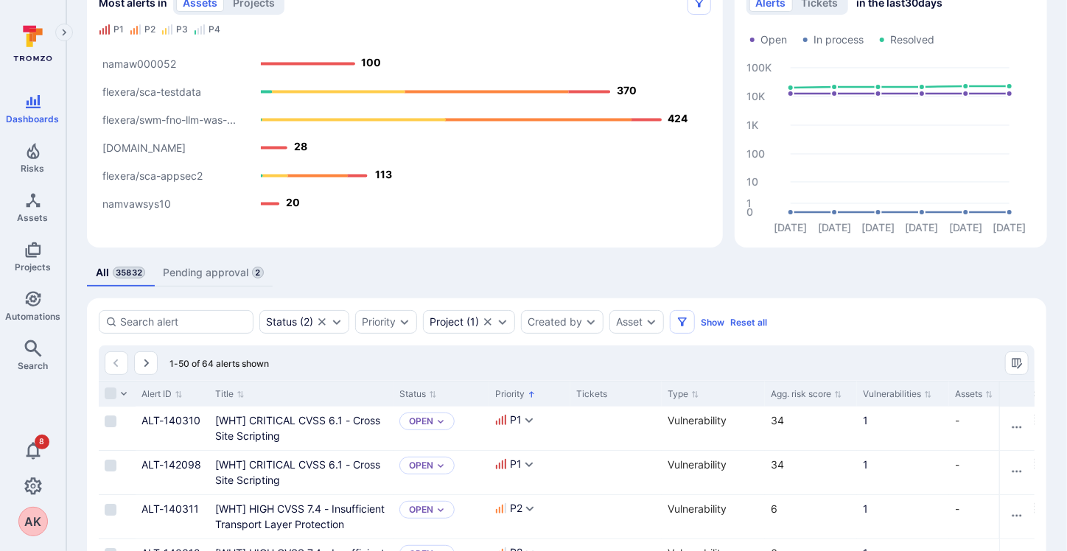
scroll to position [76, 0]
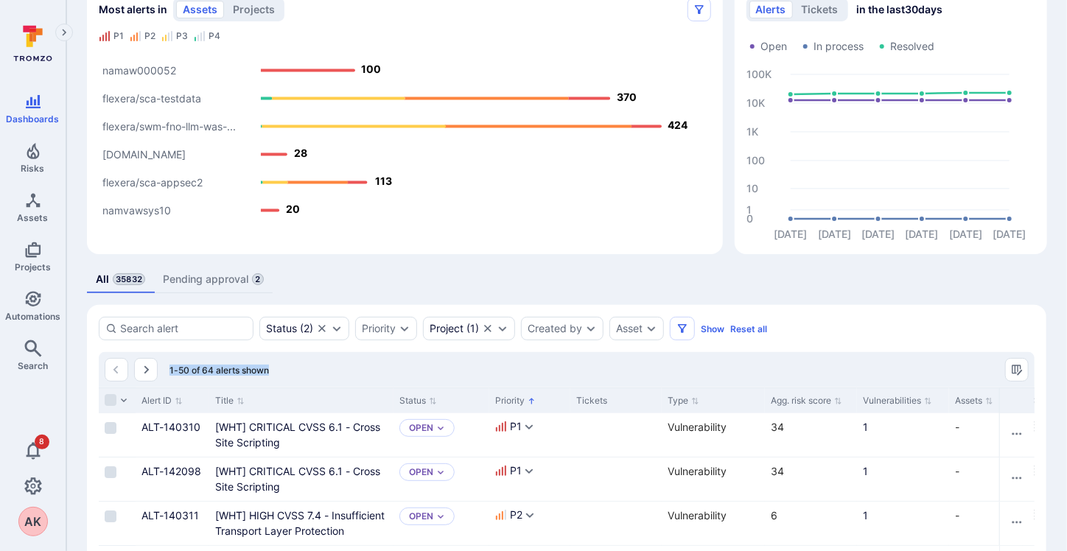
drag, startPoint x: 171, startPoint y: 370, endPoint x: 273, endPoint y: 366, distance: 102.5
click at [273, 366] on div "1-50 of 64 alerts shown" at bounding box center [567, 369] width 936 height 35
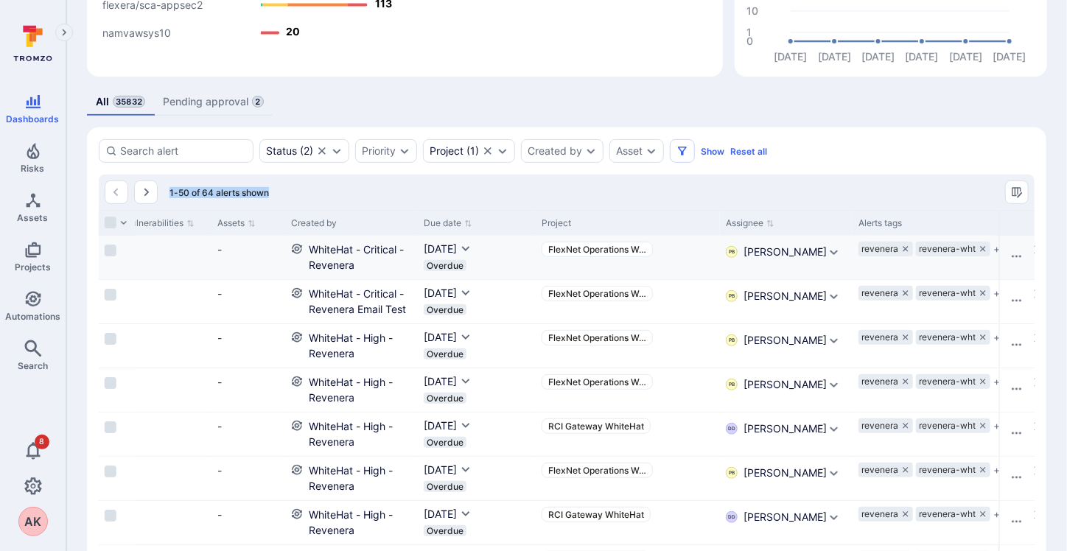
scroll to position [228, 0]
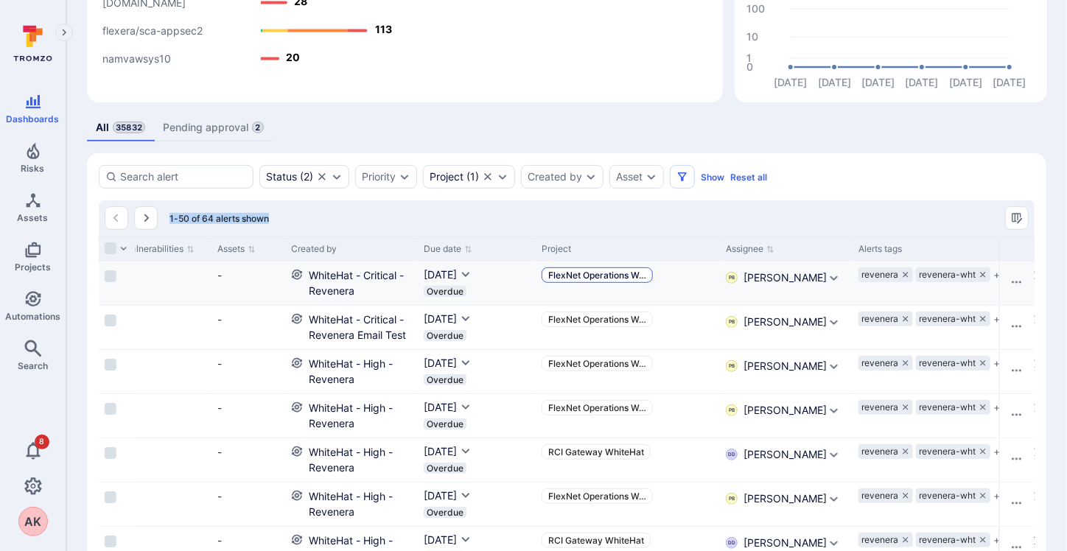
click at [588, 277] on span "FlexNet Operations W …" at bounding box center [597, 275] width 98 height 11
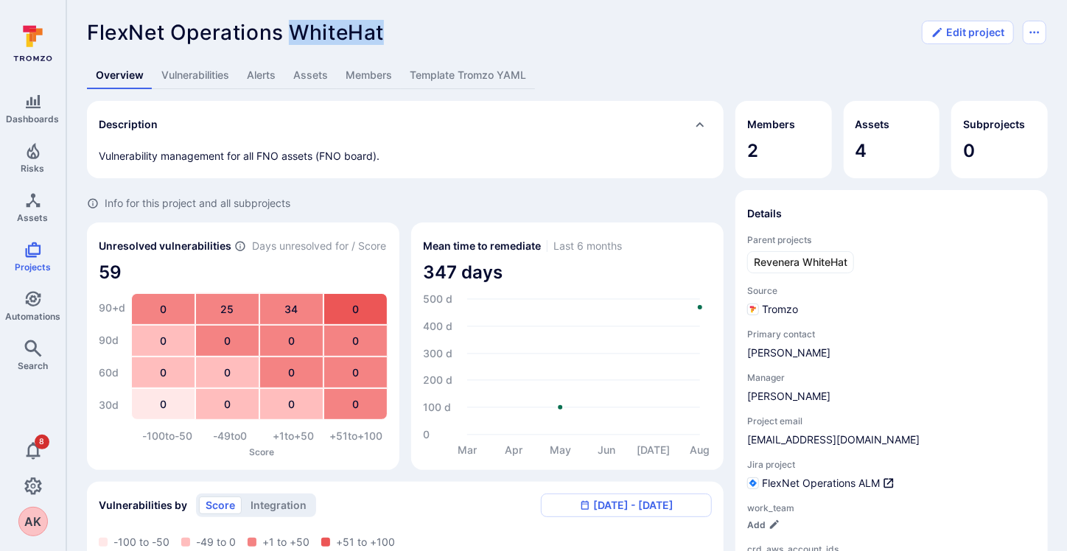
drag, startPoint x: 299, startPoint y: 28, endPoint x: 415, endPoint y: 28, distance: 115.7
click at [415, 28] on div "FlexNet Operations WhiteHat ... Show more" at bounding box center [500, 33] width 826 height 24
click at [778, 258] on span "Revenera WhiteHat" at bounding box center [801, 262] width 94 height 15
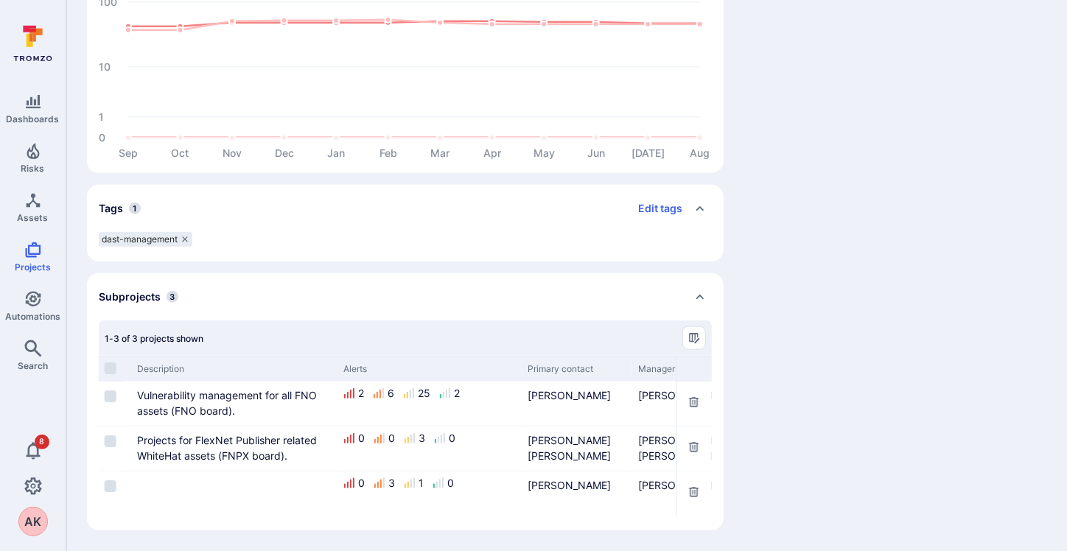
scroll to position [0, 978]
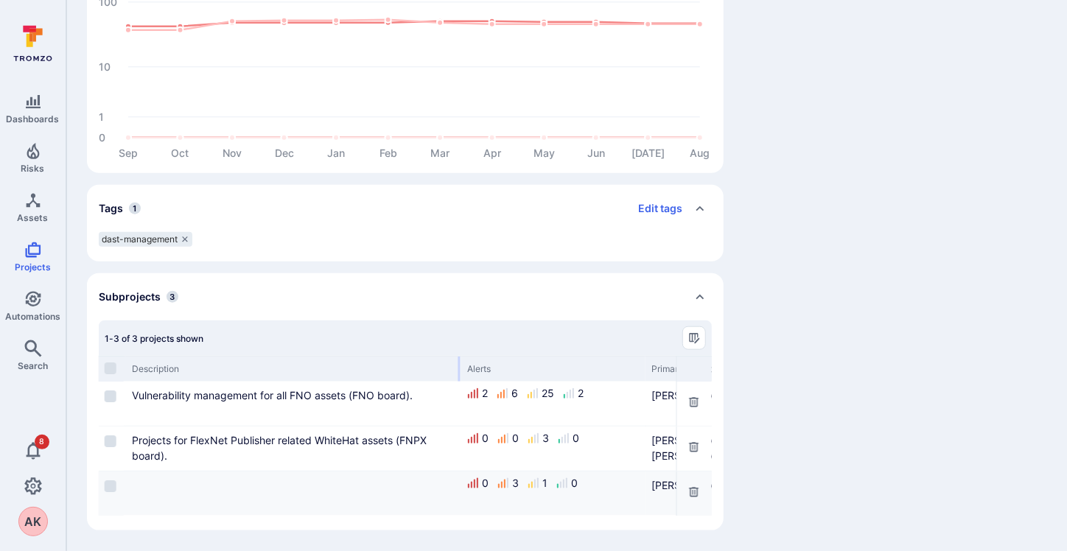
drag, startPoint x: 330, startPoint y: 357, endPoint x: 459, endPoint y: 474, distance: 174.3
click at [459, 474] on div "Project Subprojects Source Members Assets Vulnerabilities Vulnerabilities by se…" at bounding box center [405, 436] width 613 height 160
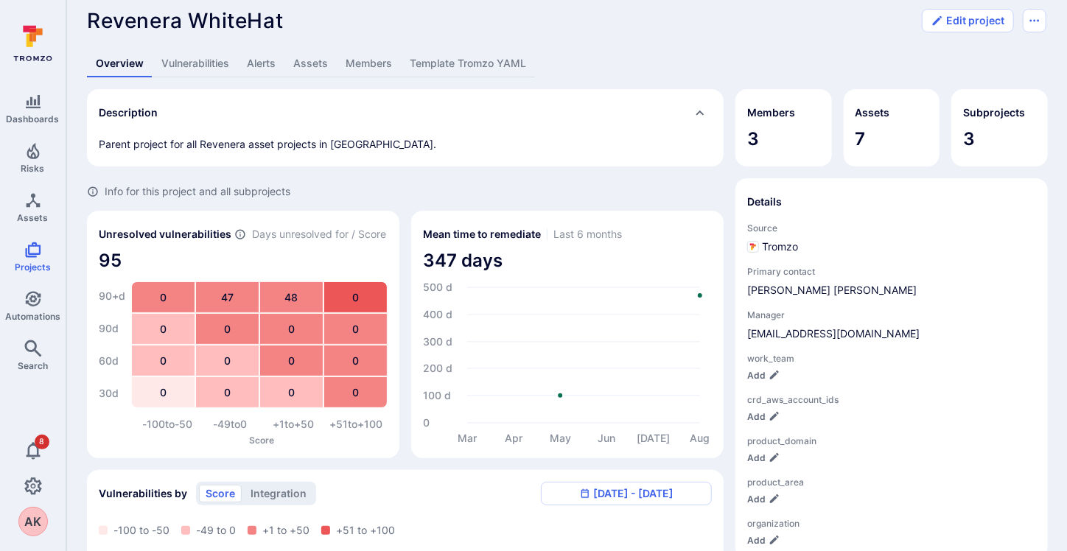
scroll to position [0, 0]
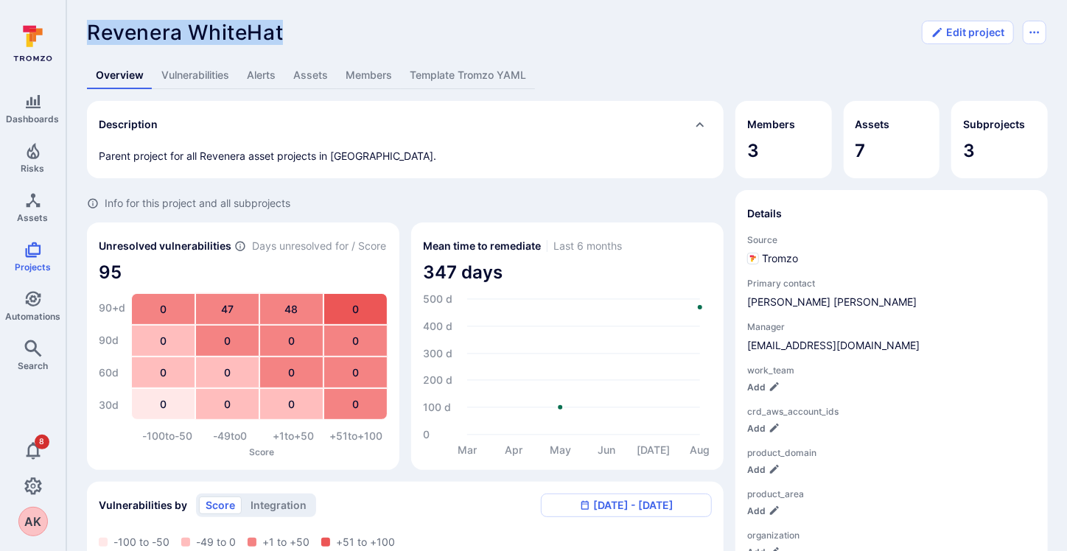
drag, startPoint x: 307, startPoint y: 32, endPoint x: 73, endPoint y: 33, distance: 234.4
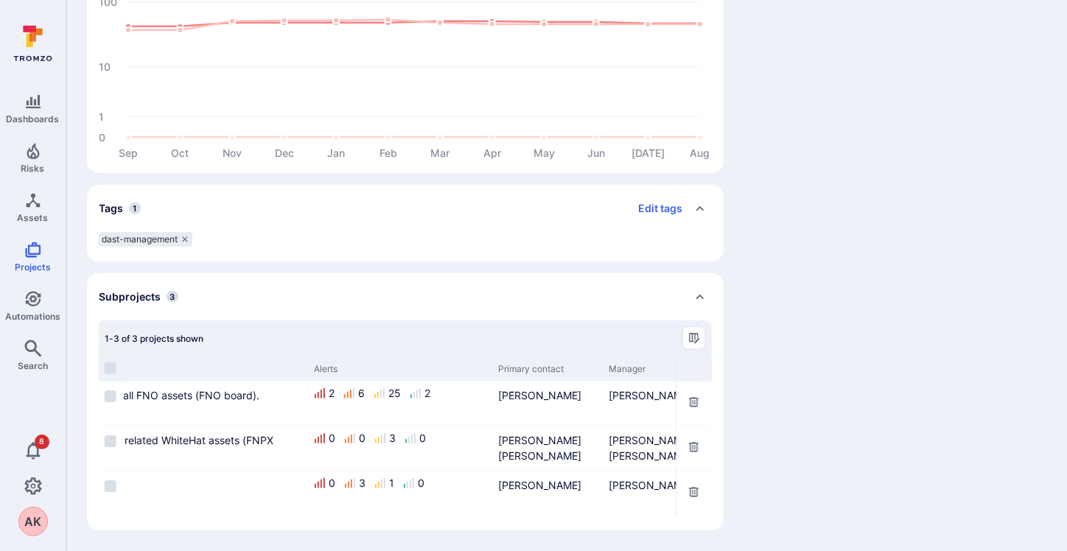
scroll to position [0, 1135]
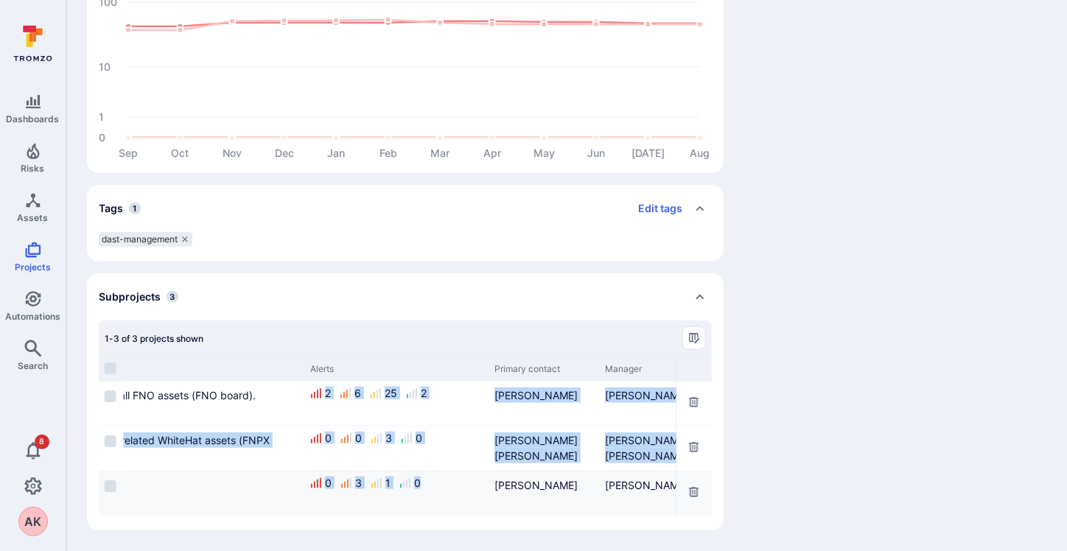
drag, startPoint x: 301, startPoint y: 385, endPoint x: 431, endPoint y: 483, distance: 163.2
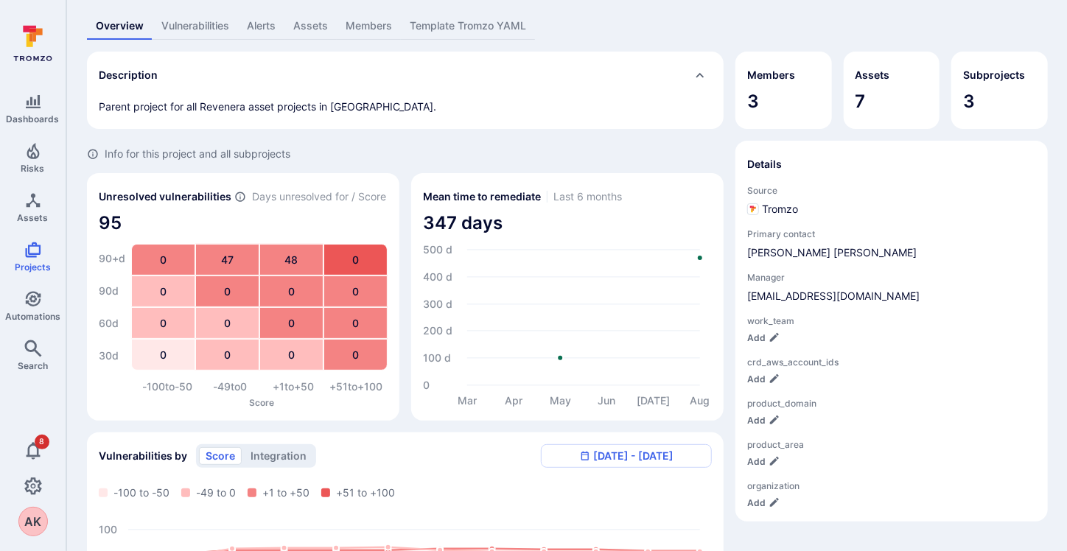
scroll to position [0, 0]
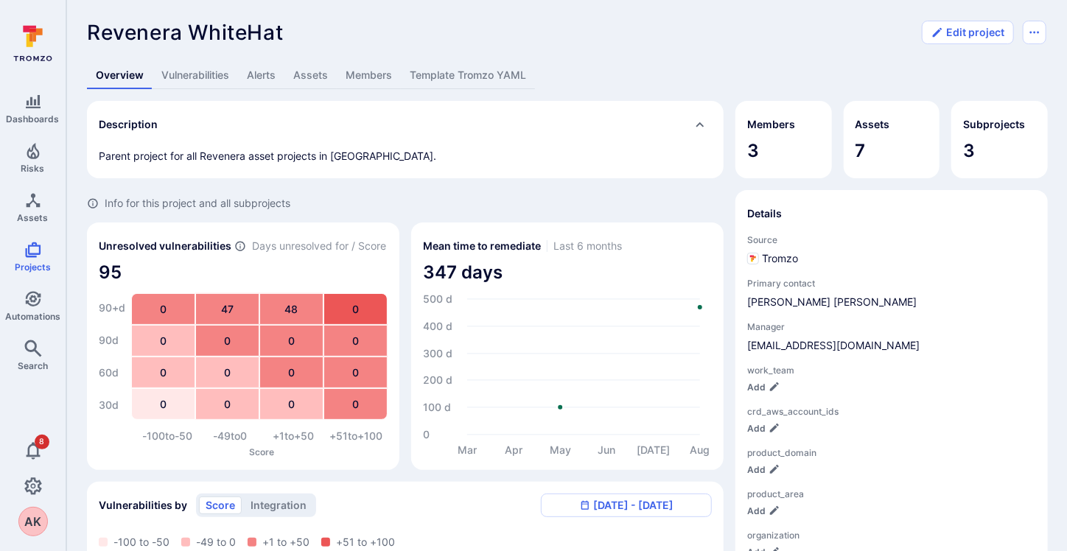
click at [259, 77] on link "Alerts" at bounding box center [261, 75] width 46 height 27
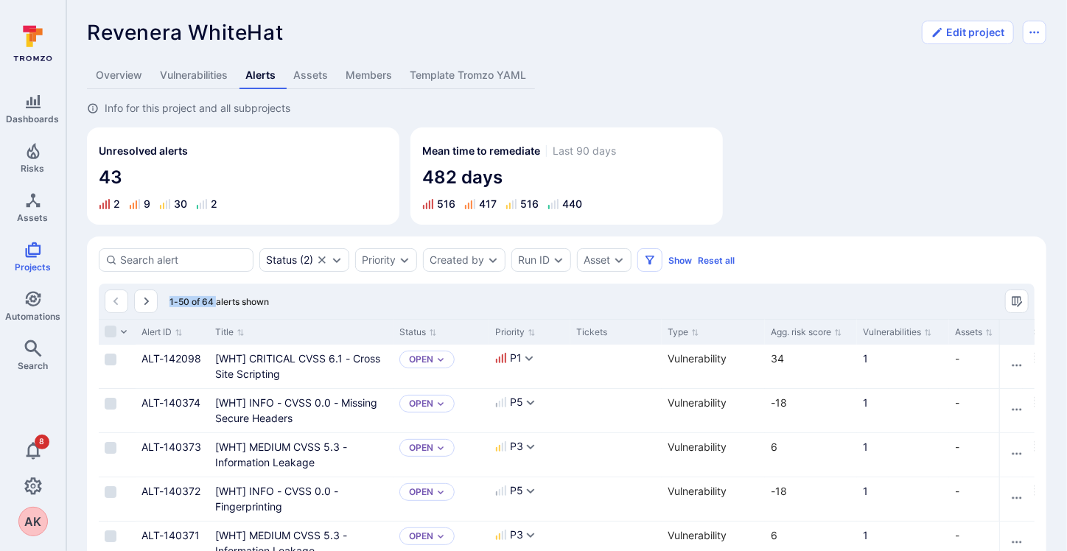
drag, startPoint x: 214, startPoint y: 301, endPoint x: 167, endPoint y: 300, distance: 47.2
click at [167, 300] on div "1-50 of 64 alerts shown" at bounding box center [187, 302] width 164 height 24
click at [205, 297] on span "1-50 of 64 alerts shown" at bounding box center [219, 301] width 99 height 11
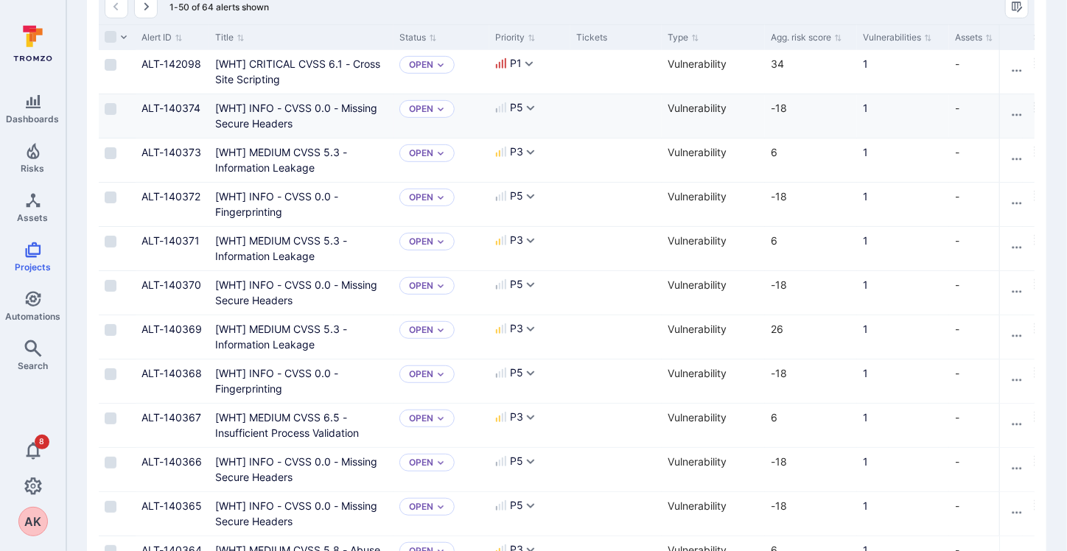
scroll to position [73, 0]
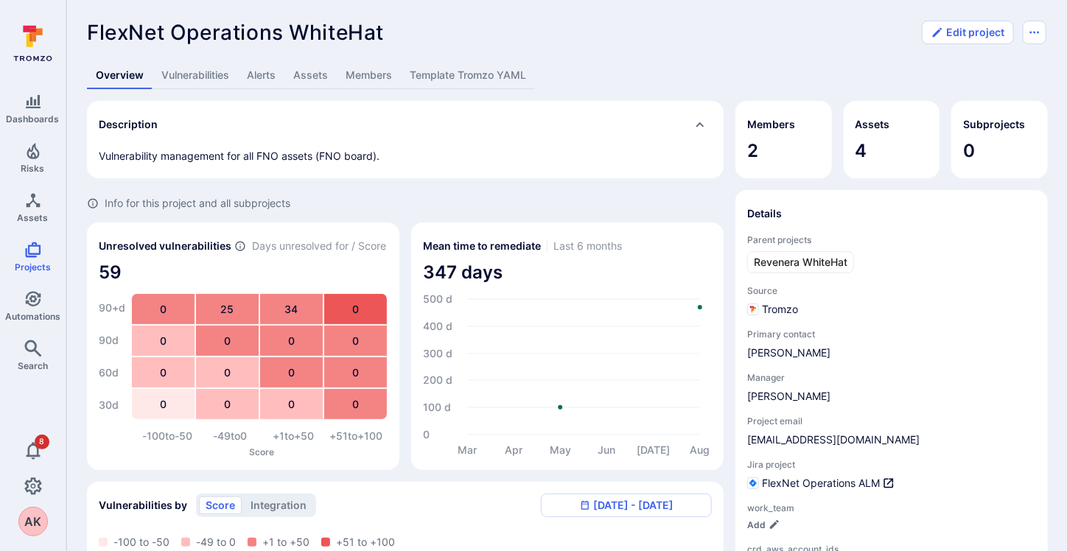
click at [217, 77] on link "Vulnerabilities" at bounding box center [195, 75] width 85 height 27
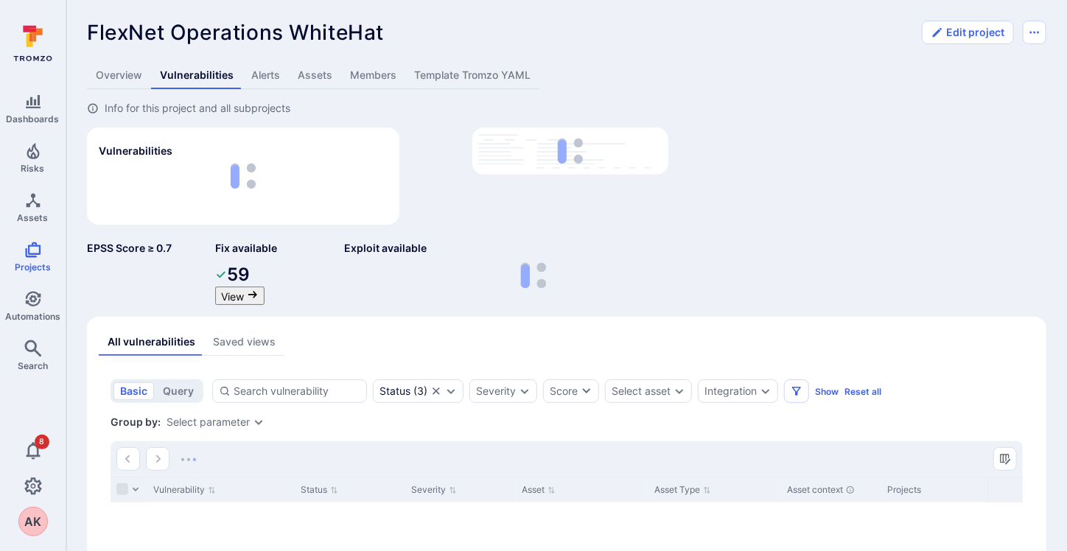
click at [122, 66] on link "Overview" at bounding box center [119, 75] width 64 height 27
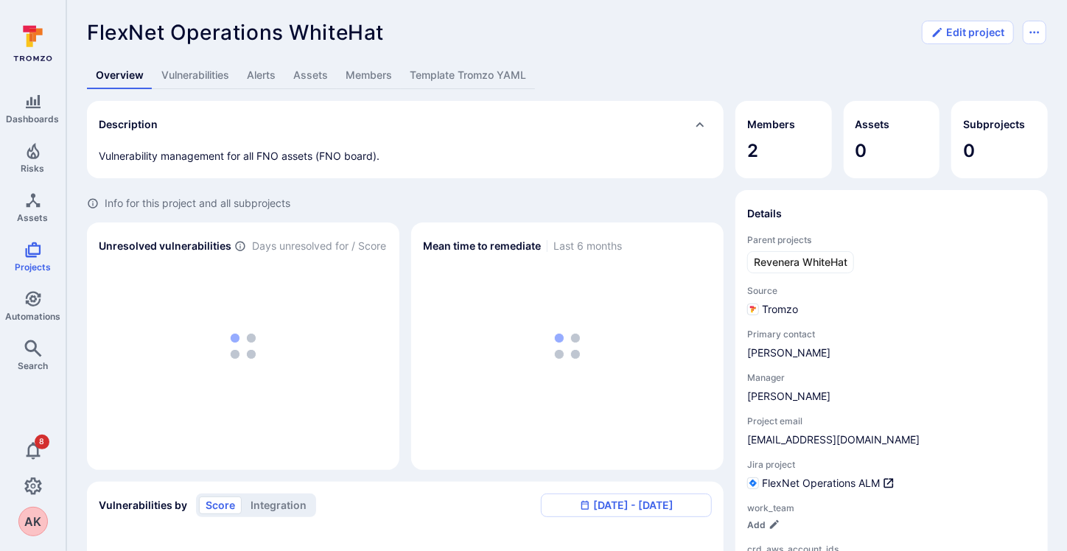
click at [300, 76] on link "Assets" at bounding box center [310, 75] width 52 height 27
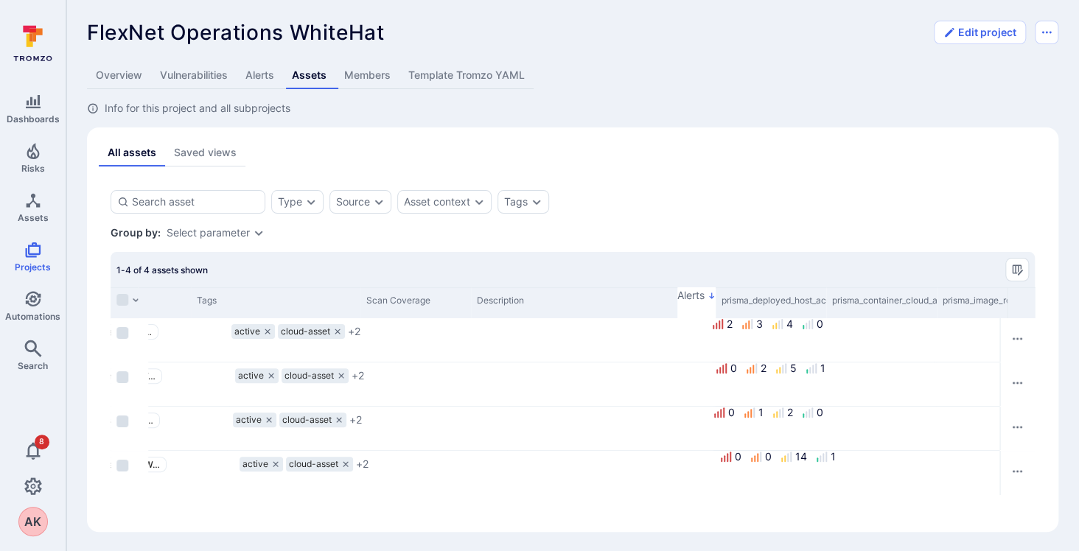
scroll to position [0, 782]
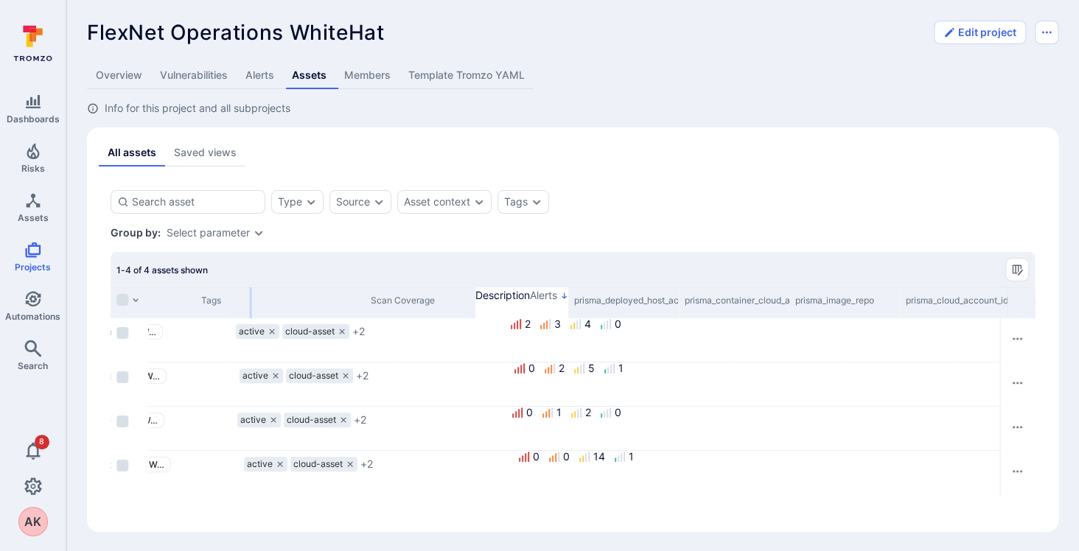
drag, startPoint x: 792, startPoint y: 290, endPoint x: 583, endPoint y: 290, distance: 209.3
click at [583, 290] on div "Asset Type Source Asset context Vulnerabilities Vulnerabilities by severity Pro…" at bounding box center [294, 302] width 1931 height 31
drag, startPoint x: 601, startPoint y: 289, endPoint x: 586, endPoint y: 286, distance: 15.8
click at [441, 293] on div "Asset Type Source Asset context Vulnerabilities Vulnerabilities by severity Pro…" at bounding box center [294, 302] width 1931 height 31
drag, startPoint x: 601, startPoint y: 285, endPoint x: 228, endPoint y: 286, distance: 372.2
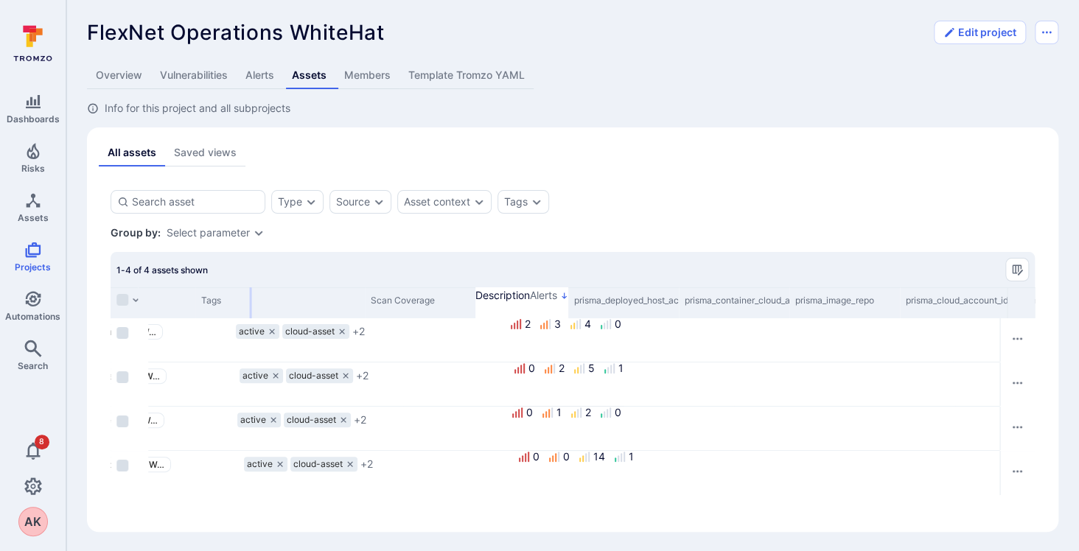
click at [492, 291] on div "Asset Type Source Asset context Vulnerabilities Vulnerabilities by severity Pro…" at bounding box center [294, 302] width 1931 height 31
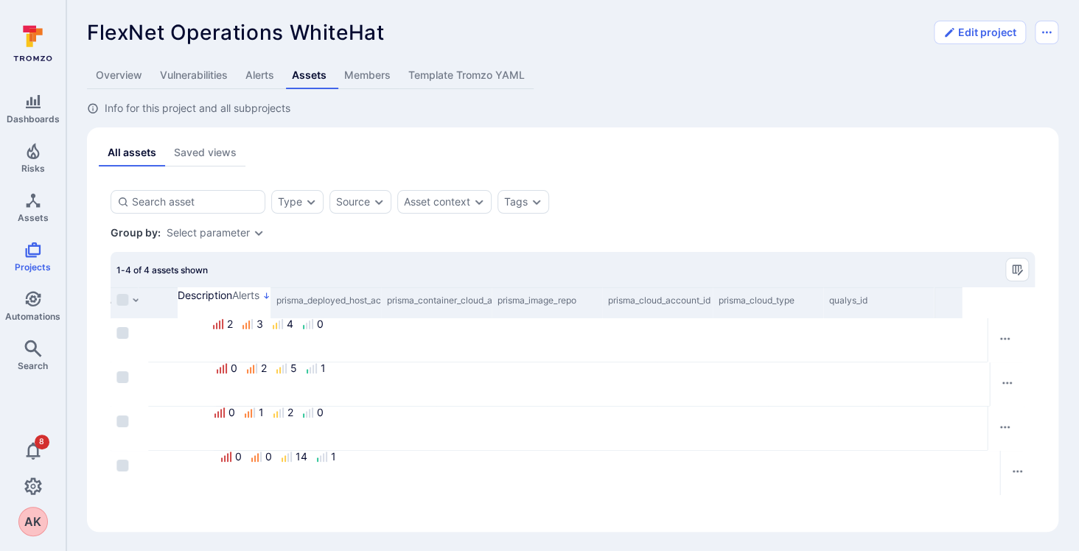
scroll to position [0, 0]
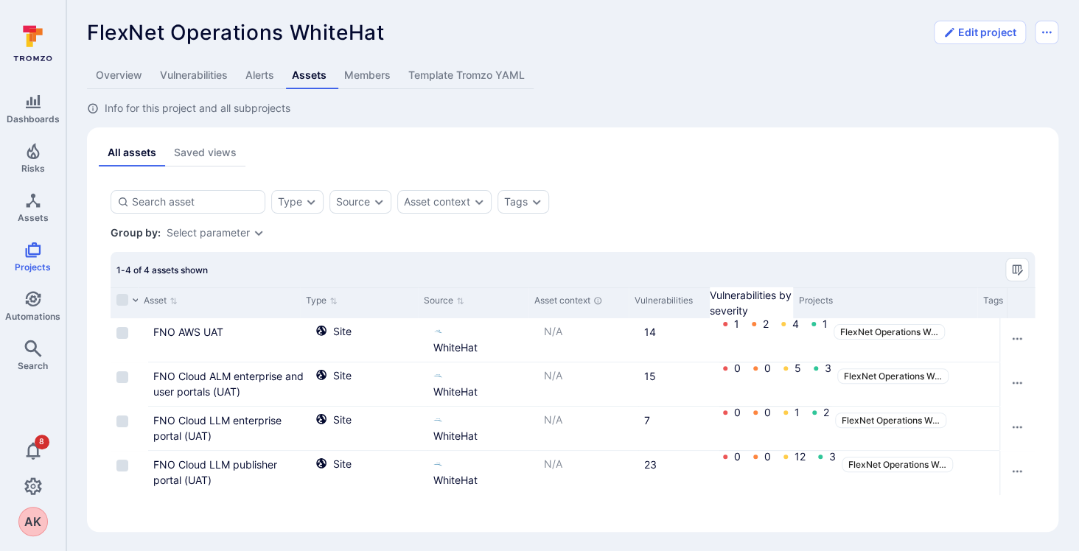
drag, startPoint x: 149, startPoint y: 497, endPoint x: 360, endPoint y: 504, distance: 211.6
click at [360, 504] on section "All assets Saved views Type Source Asset context Tags Save view Group by: Selec…" at bounding box center [572, 329] width 971 height 405
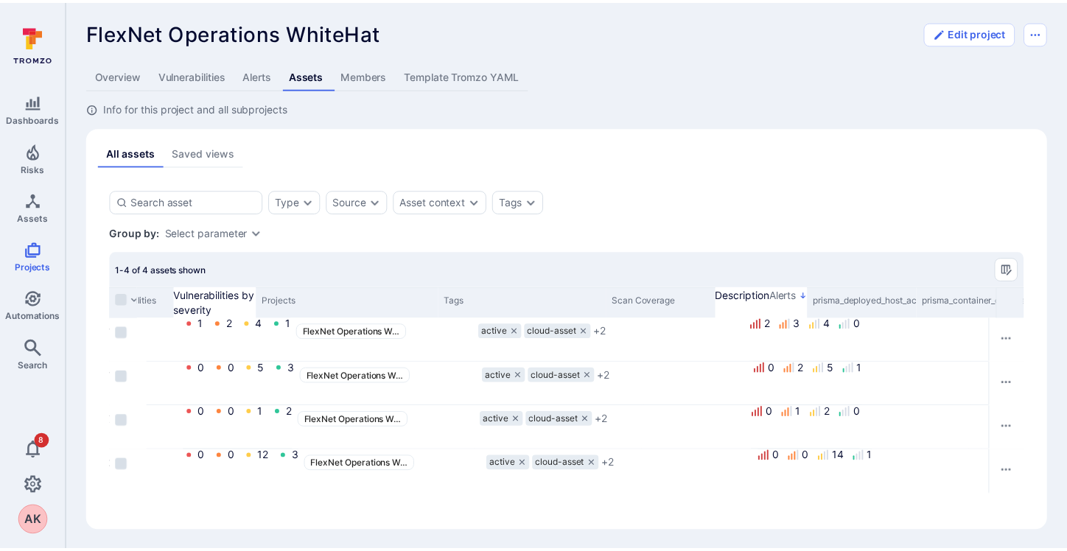
scroll to position [0, 539]
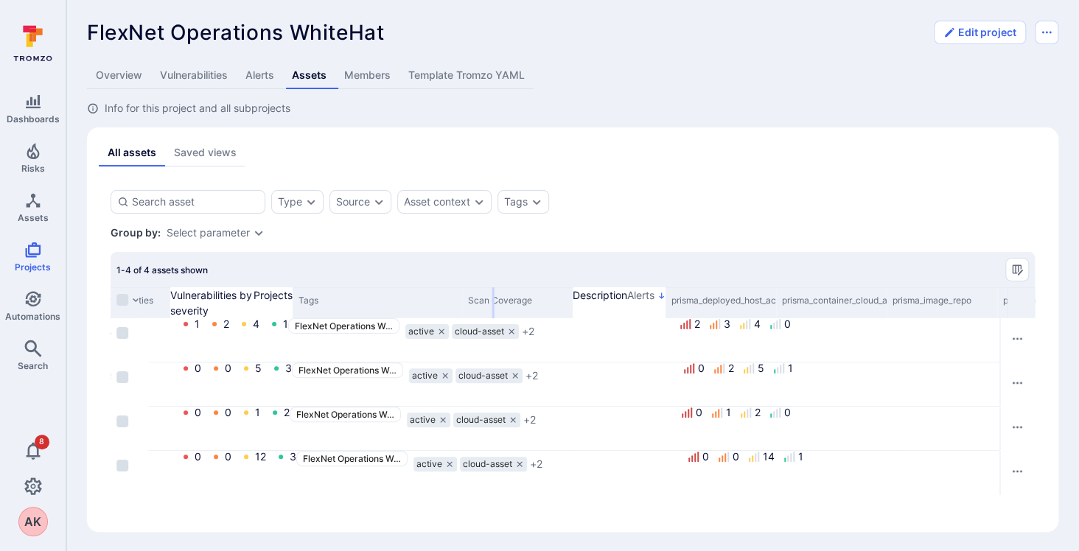
drag, startPoint x: 548, startPoint y: 290, endPoint x: 374, endPoint y: 292, distance: 173.9
click at [492, 293] on div at bounding box center [493, 302] width 2 height 31
drag, startPoint x: 363, startPoint y: 288, endPoint x: 298, endPoint y: 287, distance: 64.9
click at [492, 287] on div at bounding box center [493, 302] width 2 height 31
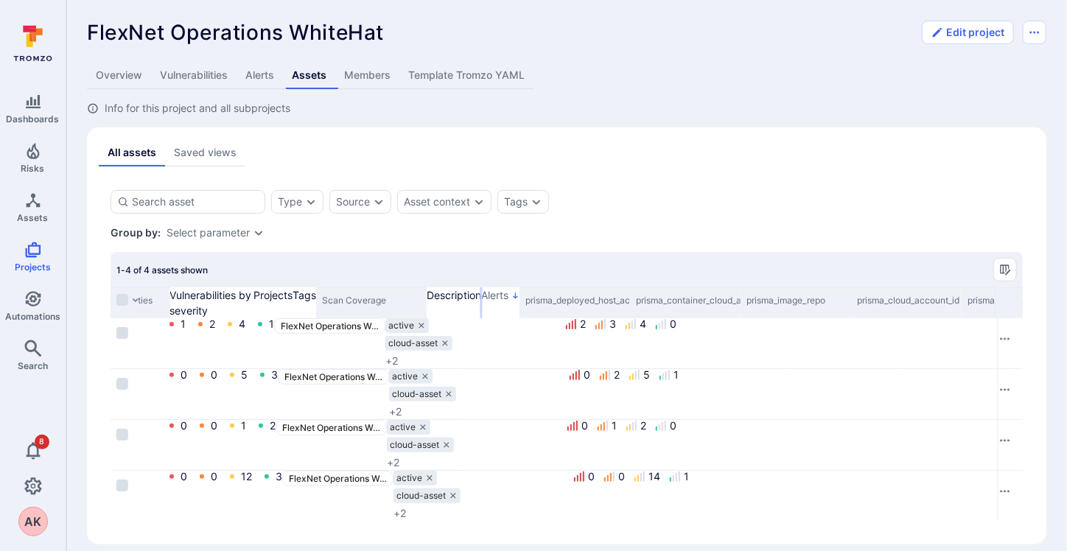
drag, startPoint x: 535, startPoint y: 288, endPoint x: 408, endPoint y: 288, distance: 127.5
click at [481, 288] on div at bounding box center [482, 302] width 2 height 31
drag, startPoint x: 532, startPoint y: 284, endPoint x: 435, endPoint y: 287, distance: 97.3
click at [435, 287] on div "Asset Type Source Asset context Vulnerabilities Vulnerabilities by severity Pro…" at bounding box center [391, 302] width 1640 height 31
drag, startPoint x: 408, startPoint y: 287, endPoint x: 386, endPoint y: 288, distance: 21.4
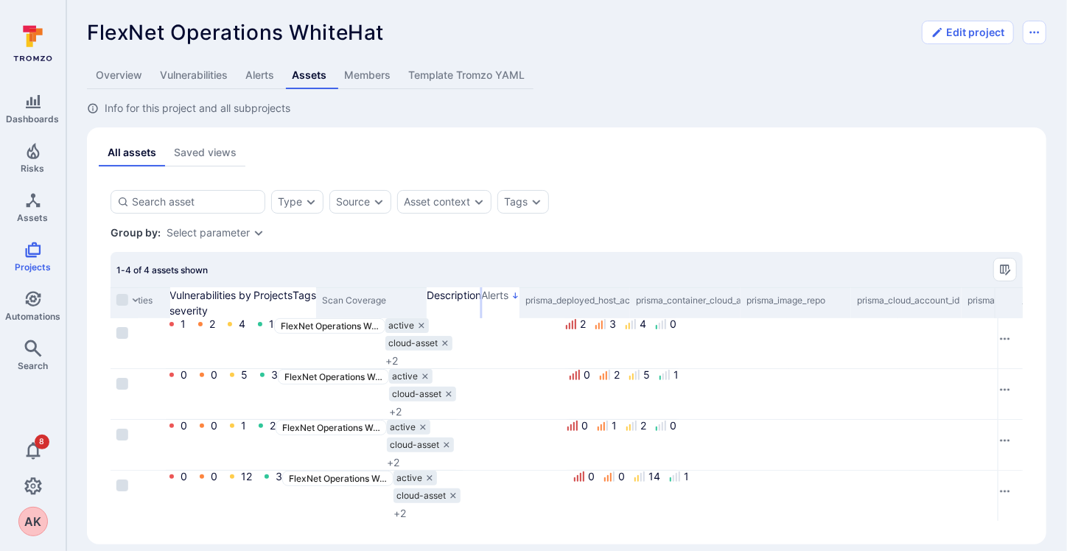
click at [481, 288] on div at bounding box center [482, 302] width 2 height 31
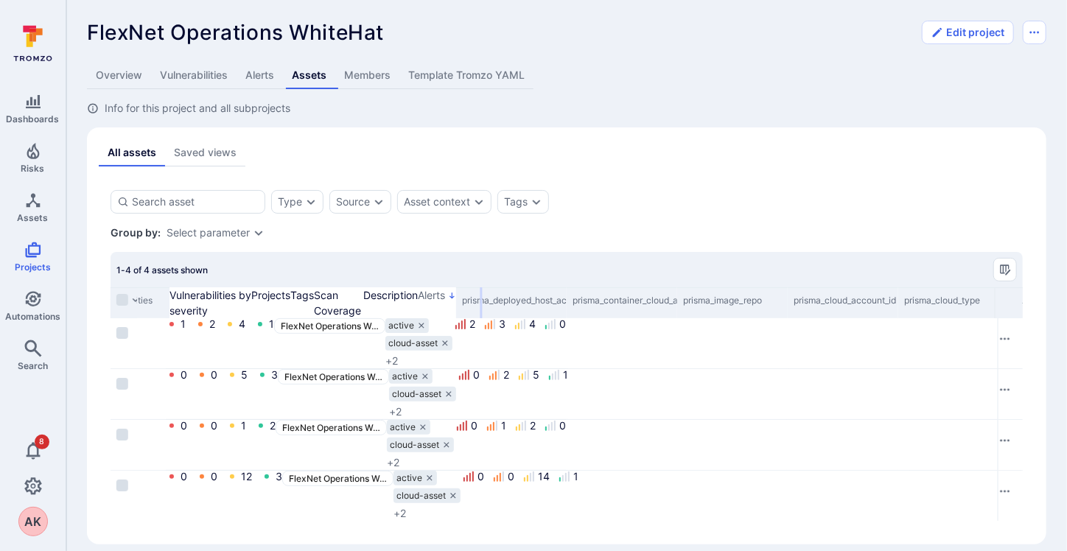
drag, startPoint x: 497, startPoint y: 286, endPoint x: 404, endPoint y: 288, distance: 93.6
click at [481, 288] on div at bounding box center [482, 302] width 2 height 31
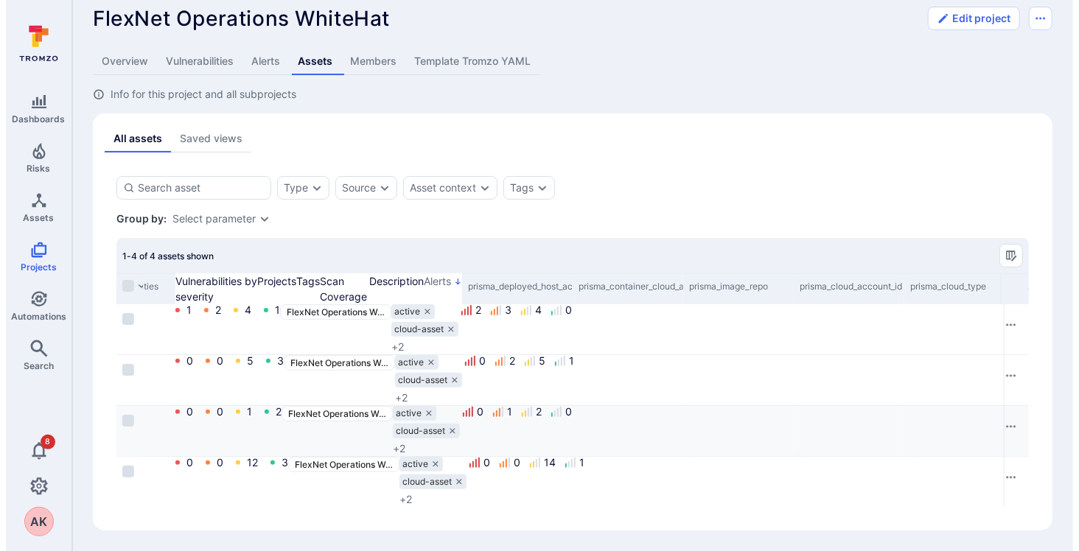
scroll to position [0, 0]
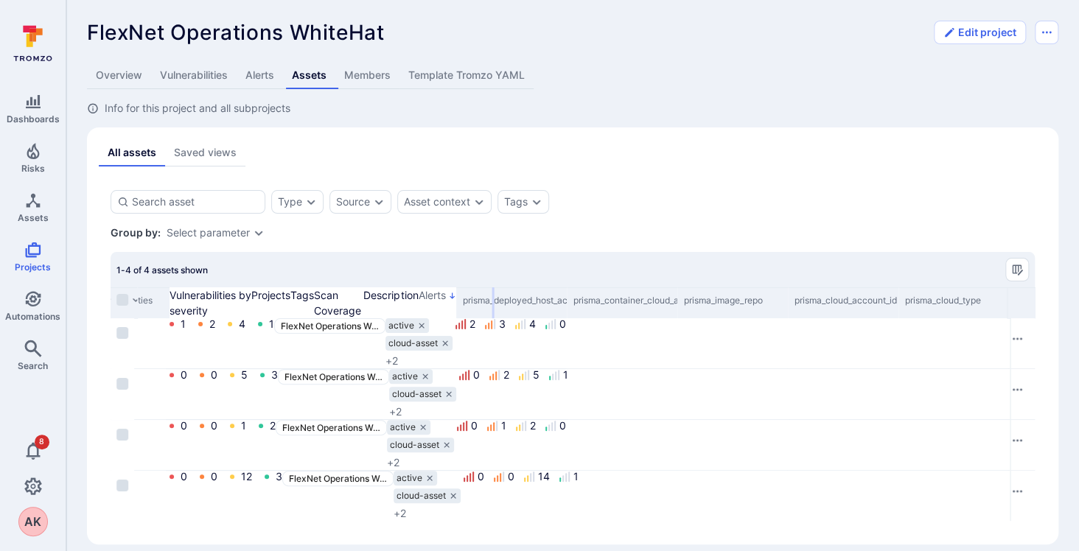
drag, startPoint x: 386, startPoint y: 288, endPoint x: 494, endPoint y: 489, distance: 228.2
click at [492, 287] on div at bounding box center [493, 302] width 2 height 31
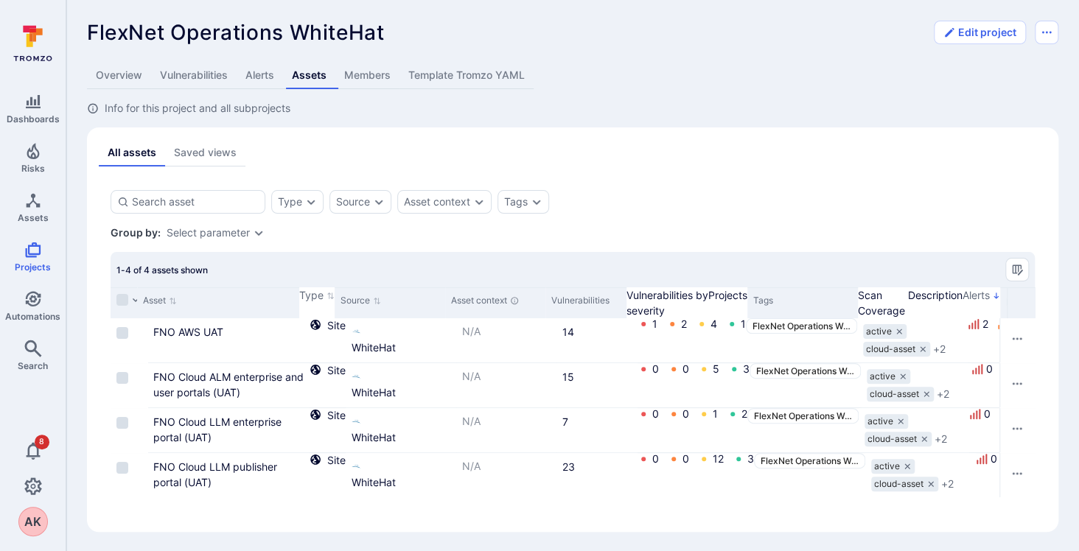
drag, startPoint x: 413, startPoint y: 285, endPoint x: 444, endPoint y: 283, distance: 31.0
click at [1032, 287] on div at bounding box center [1033, 302] width 2 height 31
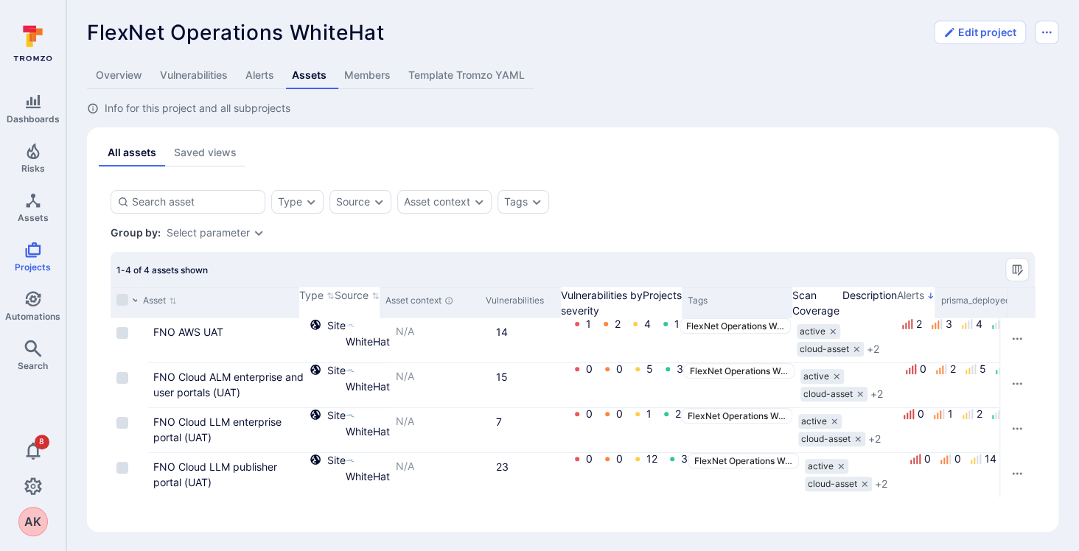
drag, startPoint x: 462, startPoint y: 287, endPoint x: 379, endPoint y: 287, distance: 83.3
click at [1032, 287] on div at bounding box center [1033, 302] width 2 height 31
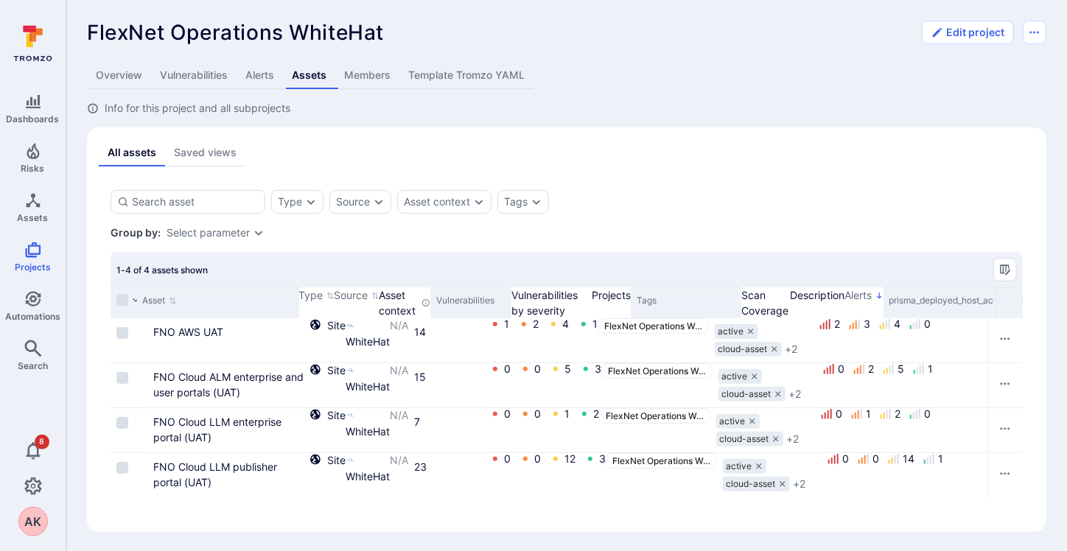
drag, startPoint x: 478, startPoint y: 285, endPoint x: 397, endPoint y: 290, distance: 81.2
click at [1020, 290] on div at bounding box center [1021, 302] width 2 height 31
click at [887, 174] on div "All assets Saved views Type Source Asset context Tags Save view Group by: Selec…" at bounding box center [567, 329] width 936 height 381
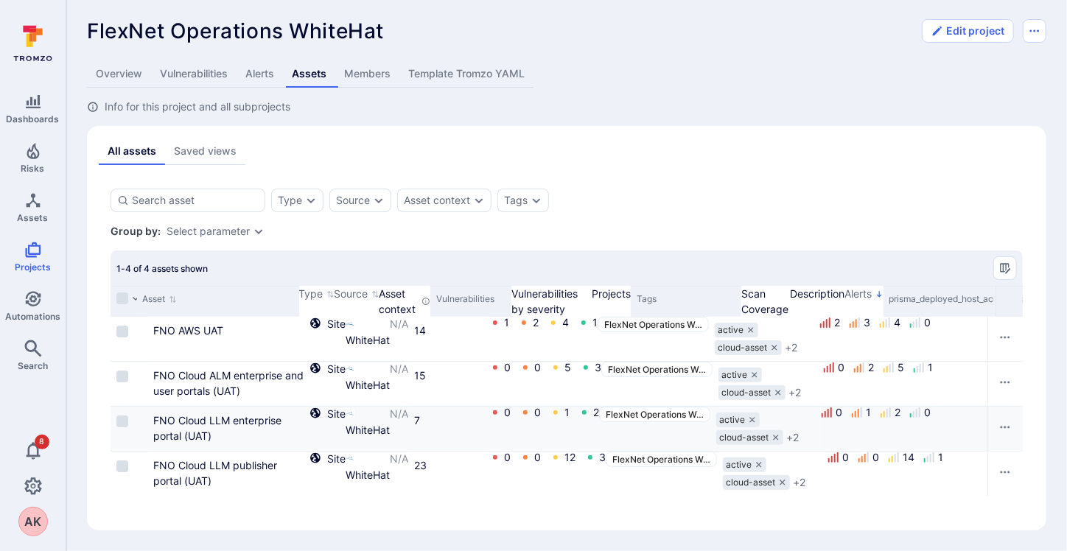
scroll to position [15, 0]
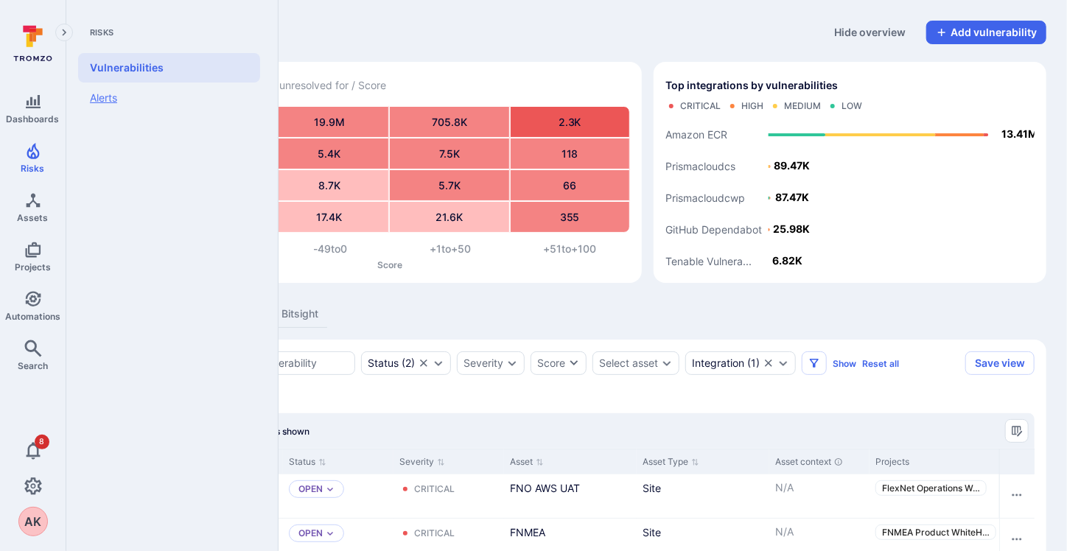
click at [111, 91] on link "Alerts" at bounding box center [169, 98] width 182 height 31
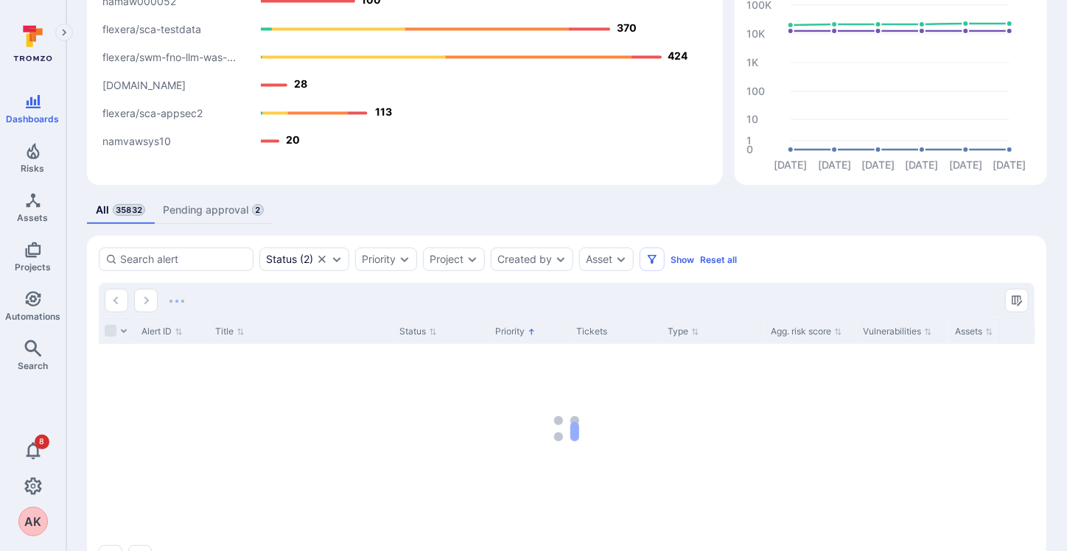
scroll to position [147, 0]
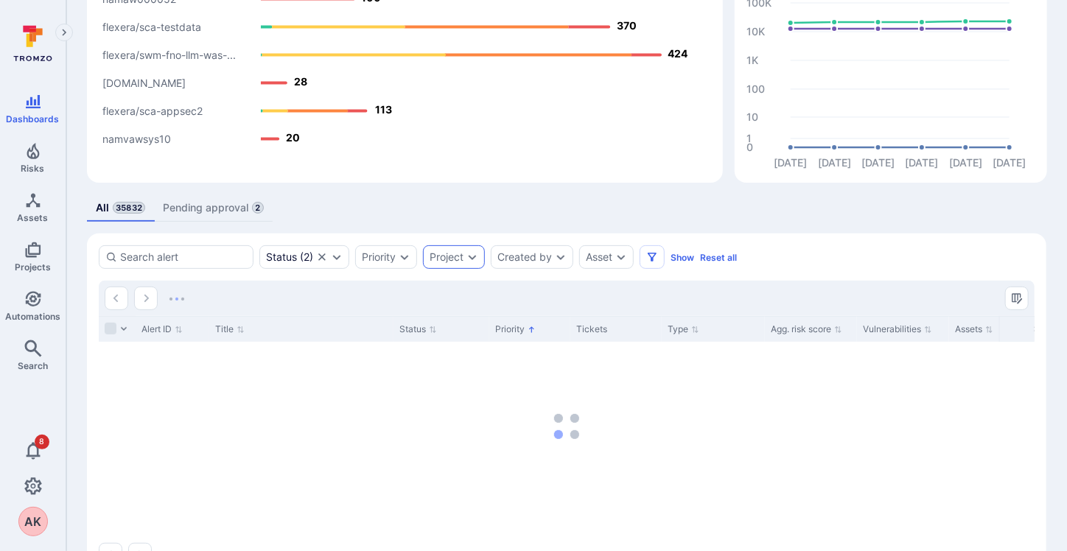
click at [465, 255] on div "Project" at bounding box center [454, 257] width 62 height 24
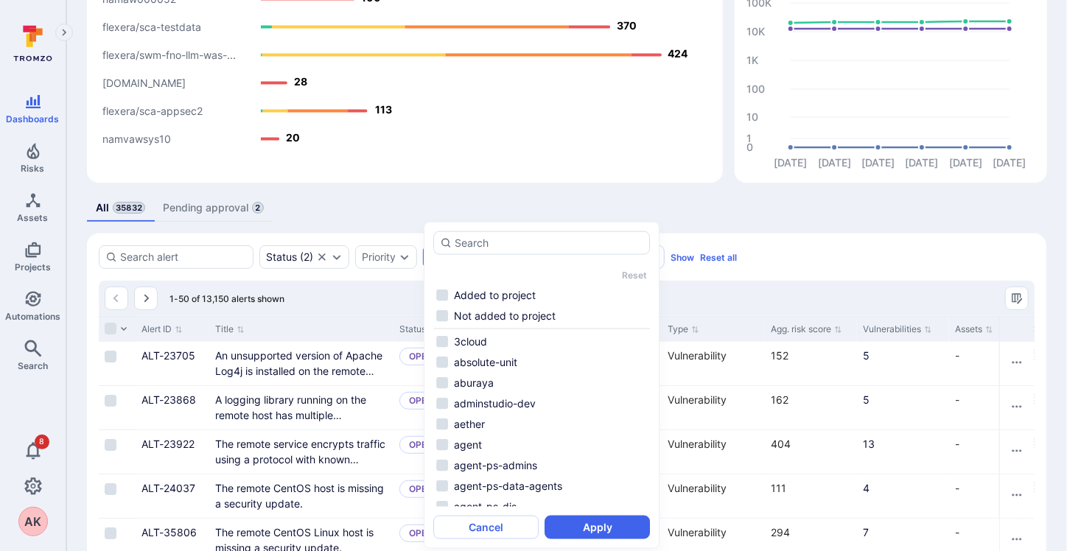
scroll to position [295, 0]
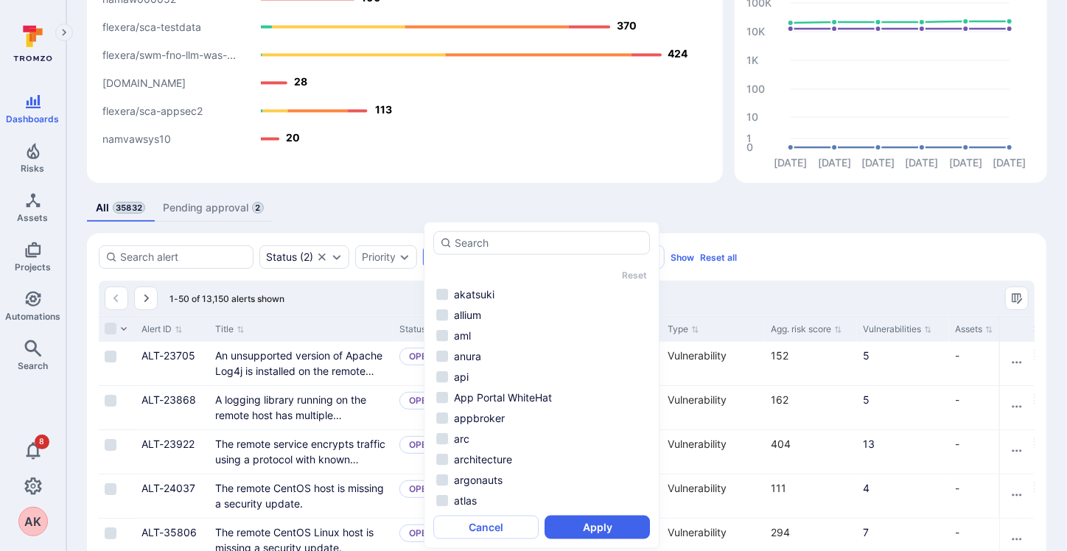
click at [785, 257] on div "Status ( 2 ) Priority Project Created by Asset Show Reset all" at bounding box center [567, 257] width 936 height 24
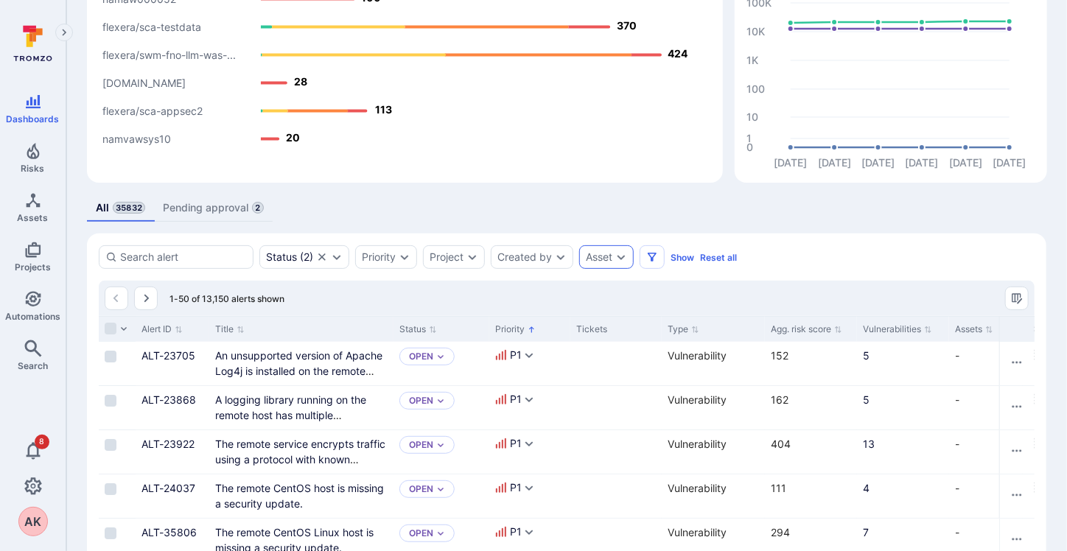
click at [604, 260] on div "Asset" at bounding box center [599, 257] width 27 height 12
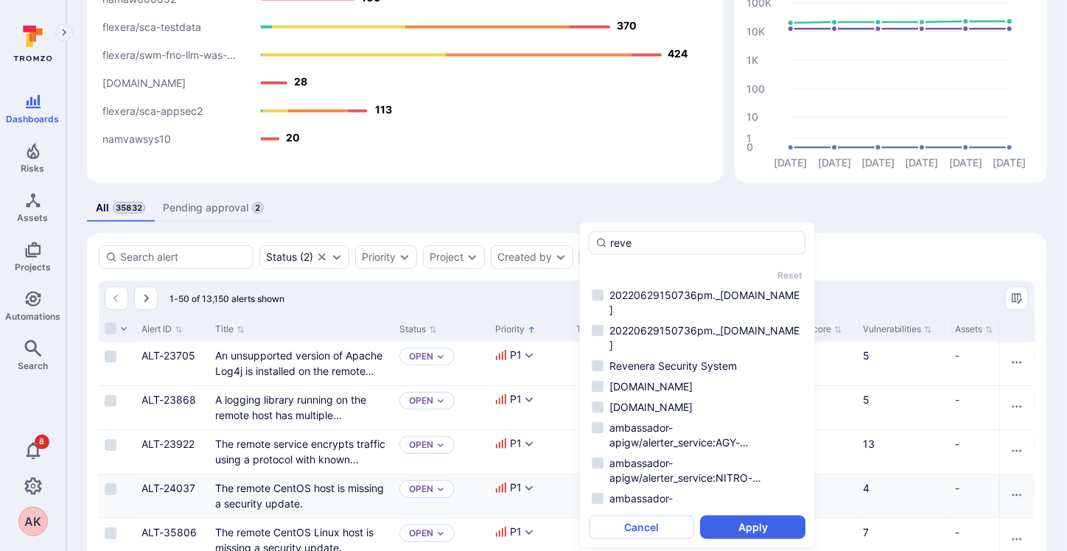
type input "reve"
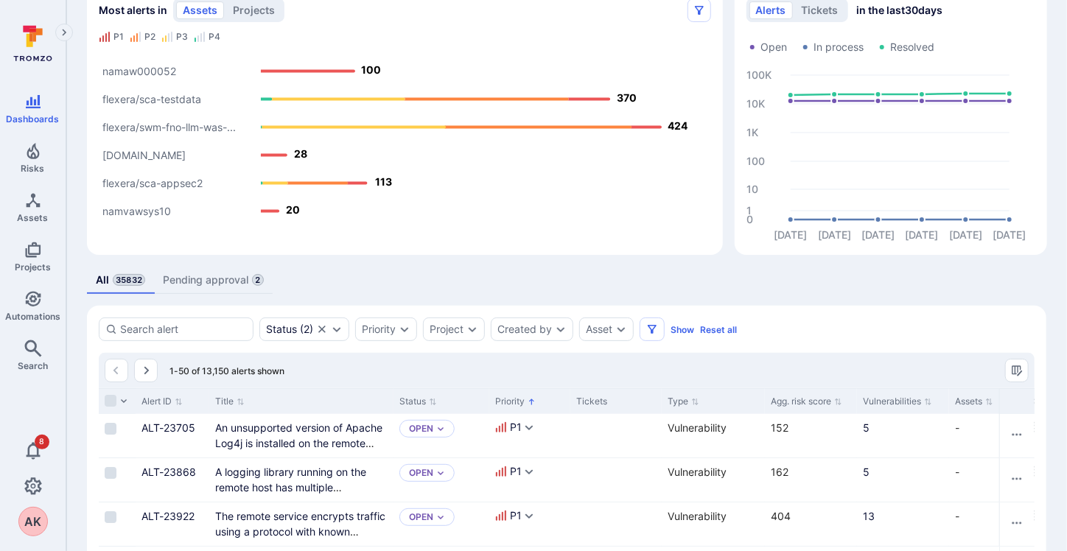
scroll to position [73, 0]
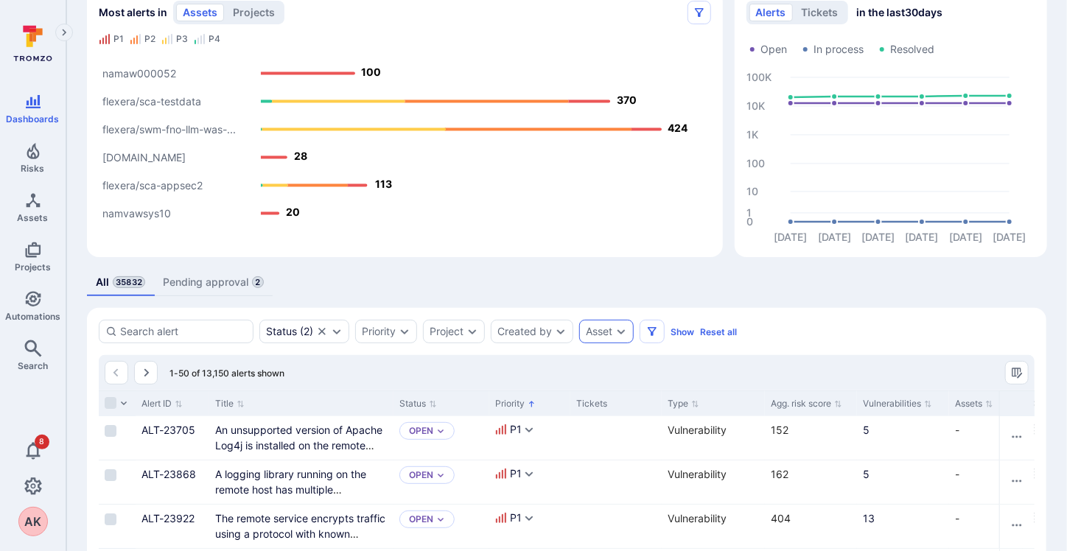
click at [621, 332] on icon "Expand dropdown" at bounding box center [622, 331] width 8 height 5
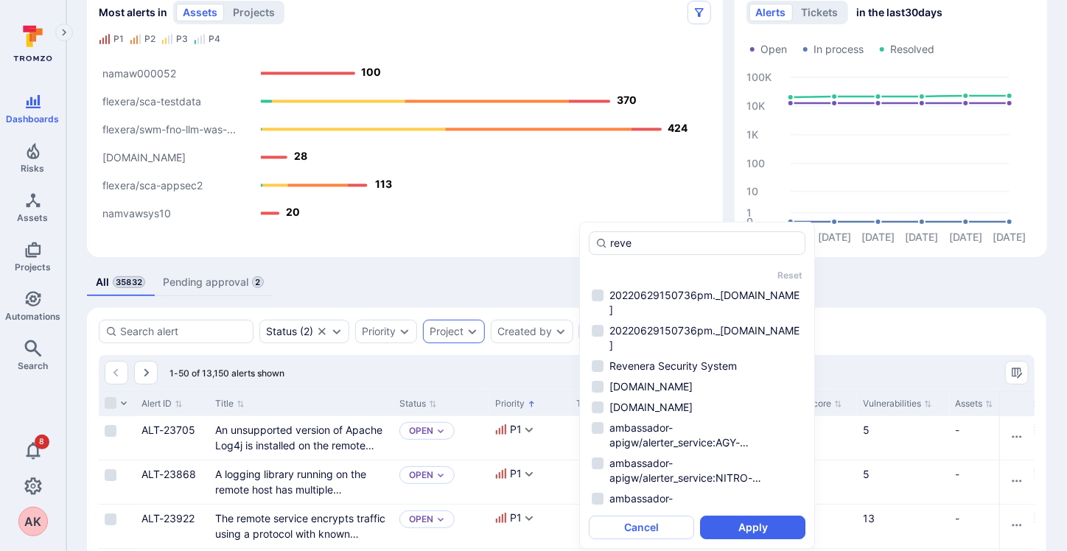
click at [434, 340] on div "Project" at bounding box center [454, 332] width 62 height 24
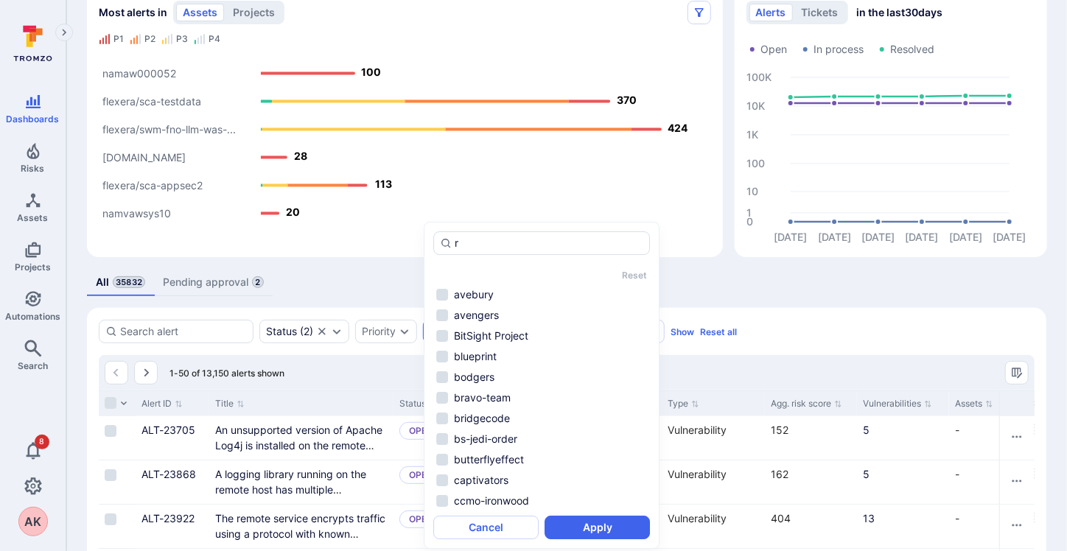
scroll to position [0, 0]
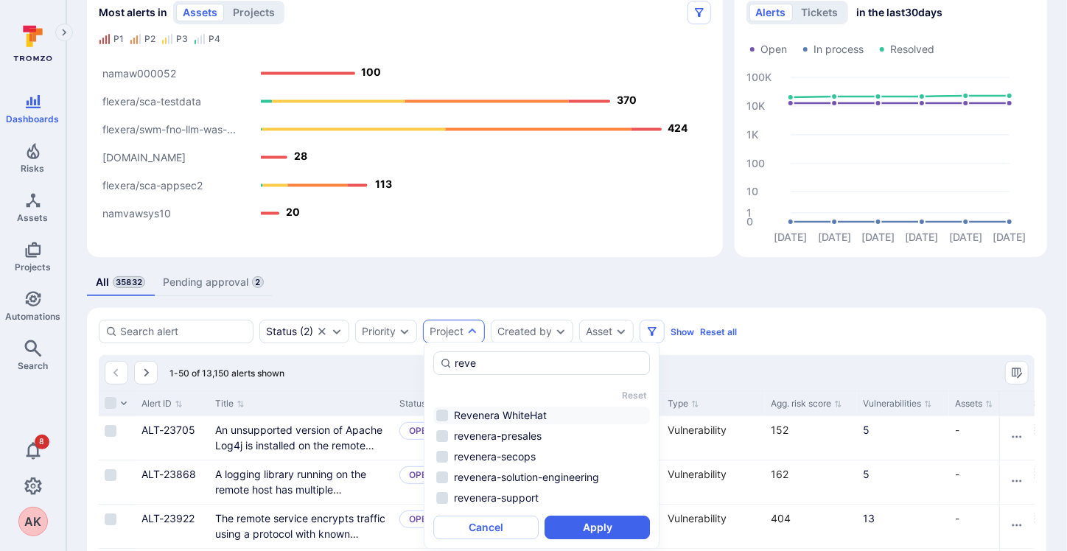
click at [519, 410] on li "Revenera WhiteHat" at bounding box center [541, 416] width 217 height 18
type input "reve"
click at [574, 521] on button "Apply" at bounding box center [597, 528] width 105 height 24
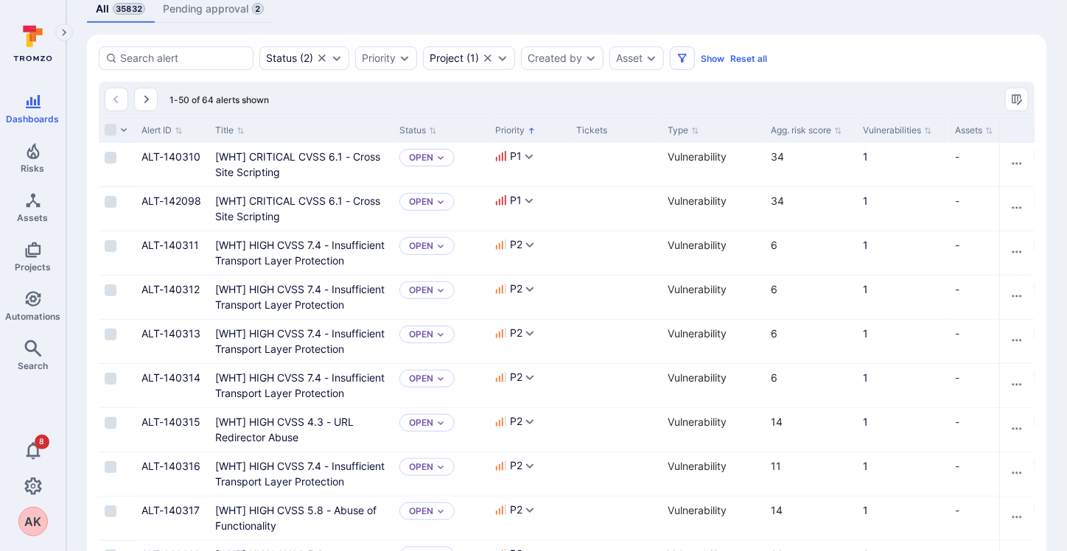
scroll to position [195, 0]
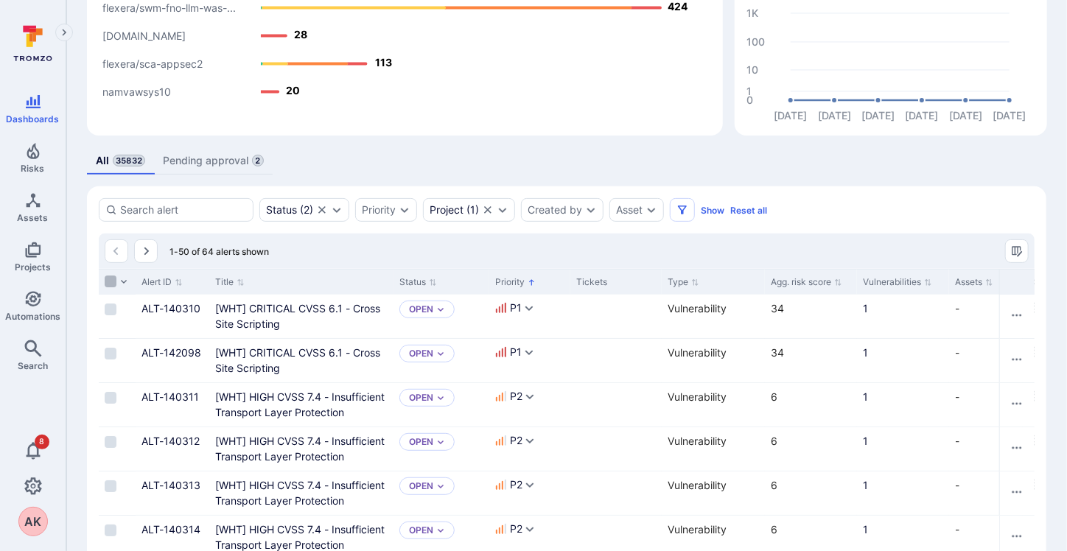
click at [115, 278] on input "Select all rows" at bounding box center [111, 282] width 12 height 12
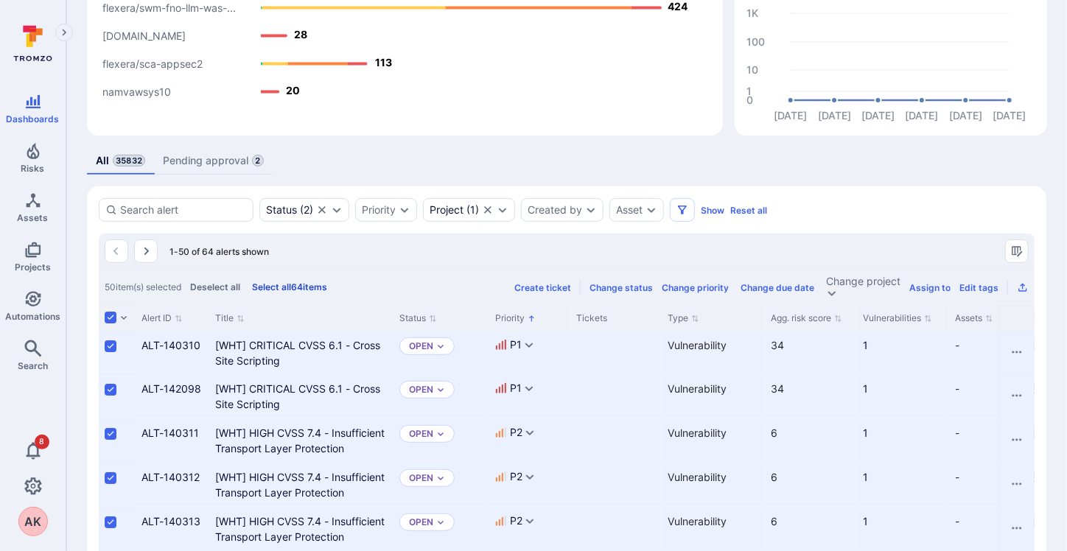
click at [298, 282] on button "Select all 64 items" at bounding box center [289, 287] width 81 height 11
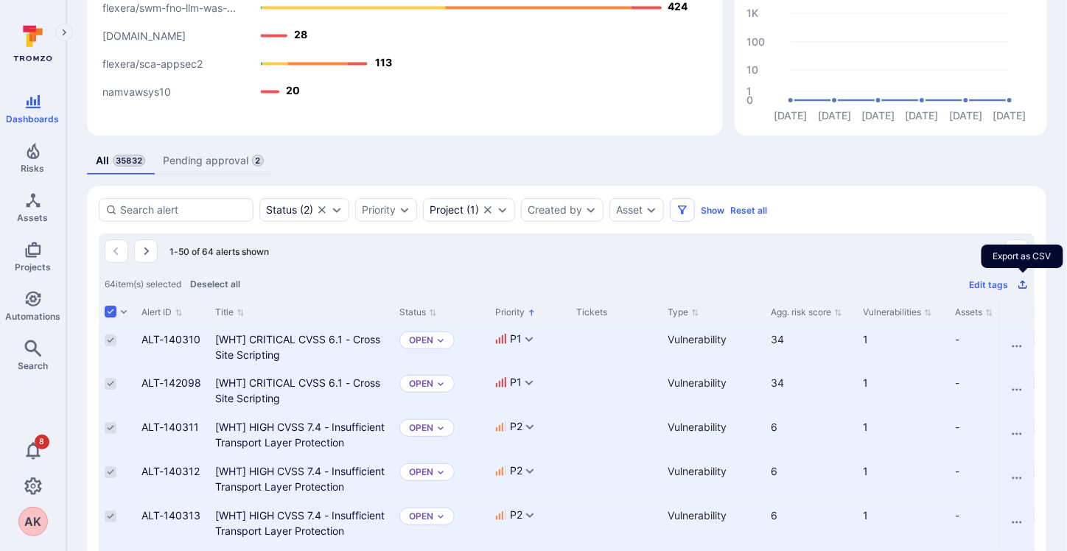
click at [1021, 283] on icon "Export as CSV" at bounding box center [1023, 285] width 12 height 12
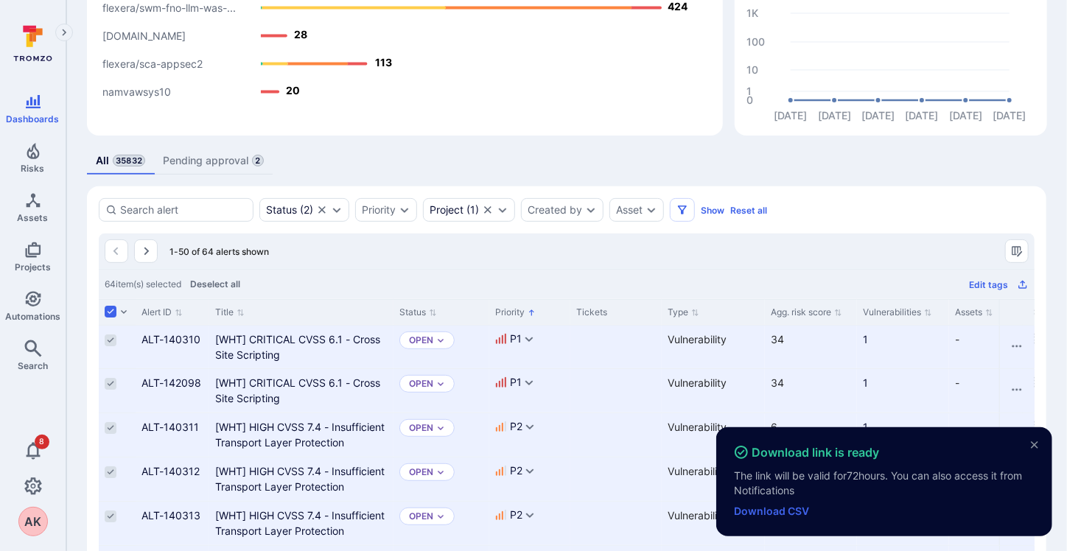
click at [789, 517] on link "Download CSV" at bounding box center [771, 511] width 75 height 13
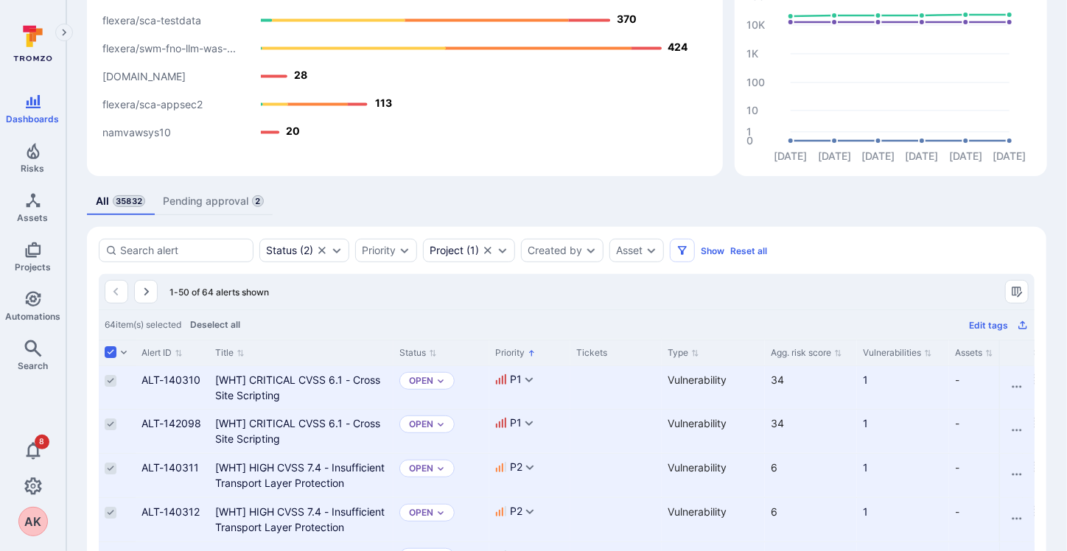
scroll to position [147, 0]
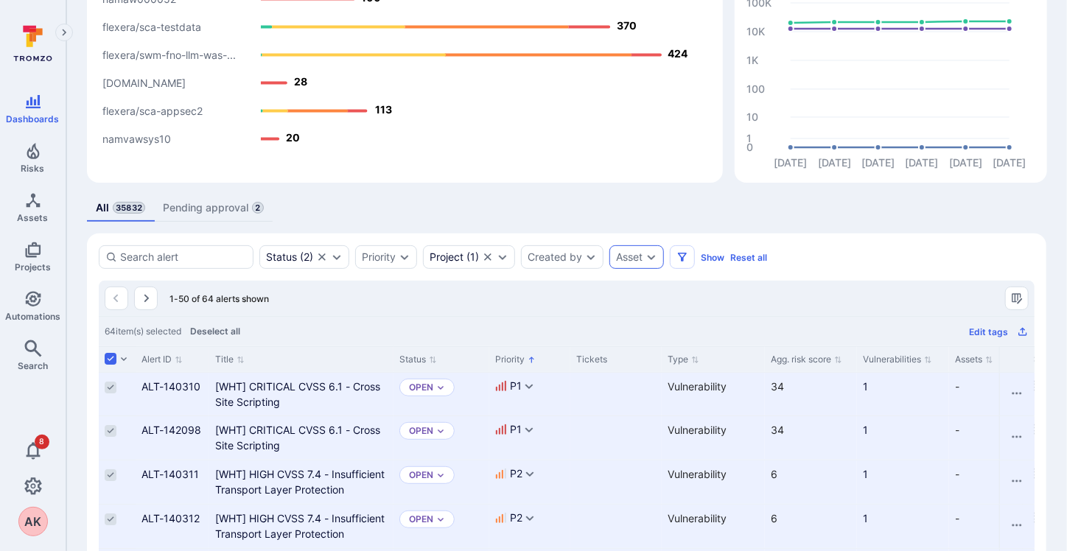
click at [645, 259] on div "Asset" at bounding box center [636, 257] width 55 height 24
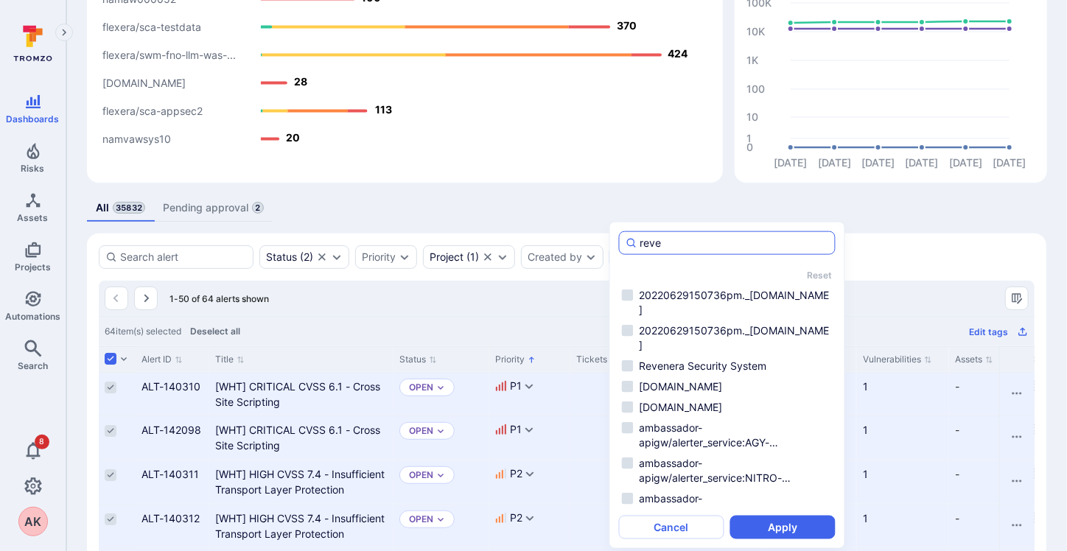
click at [651, 240] on input "reve" at bounding box center [734, 243] width 189 height 15
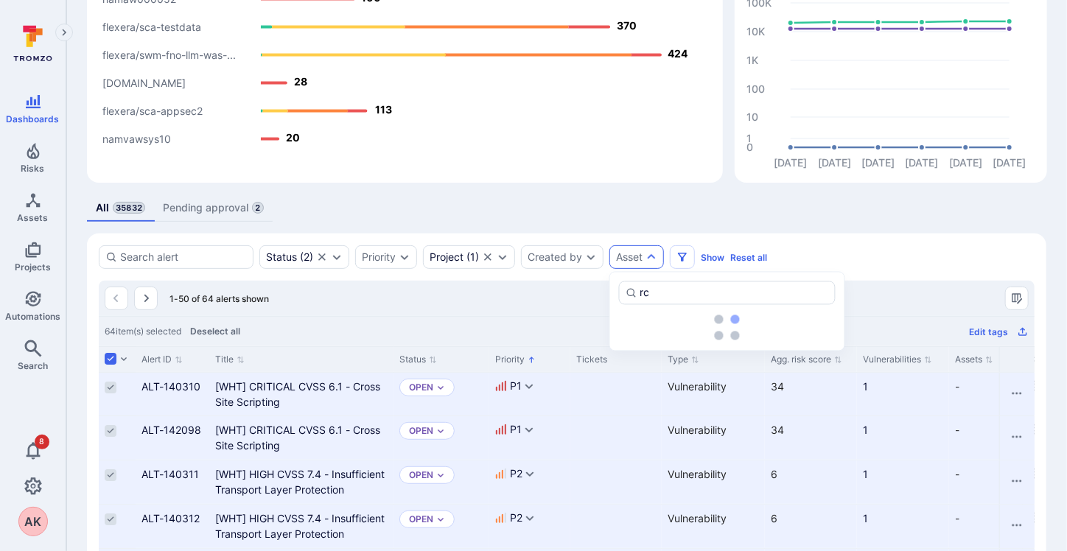
type input "rci"
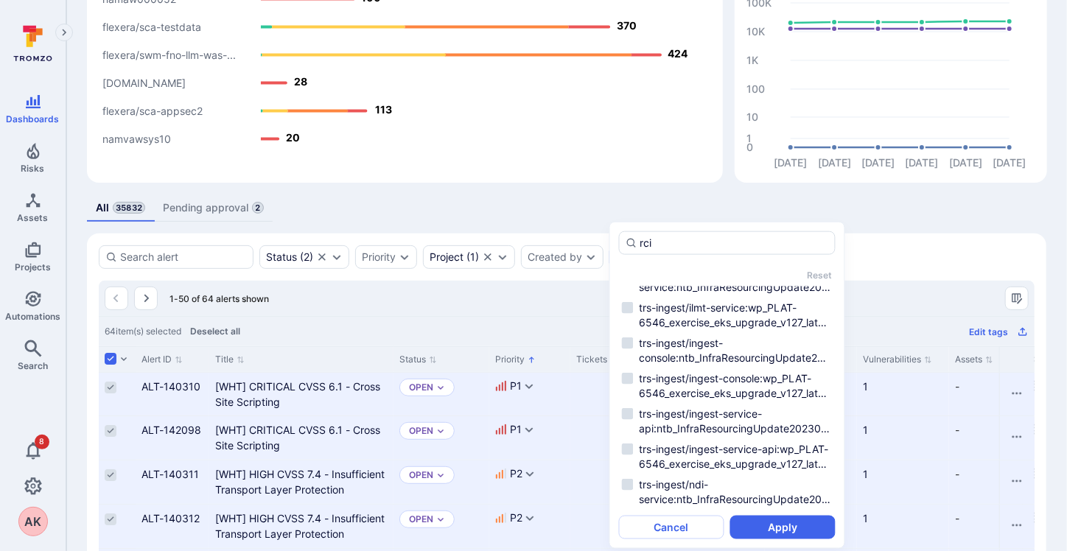
scroll to position [1105, 0]
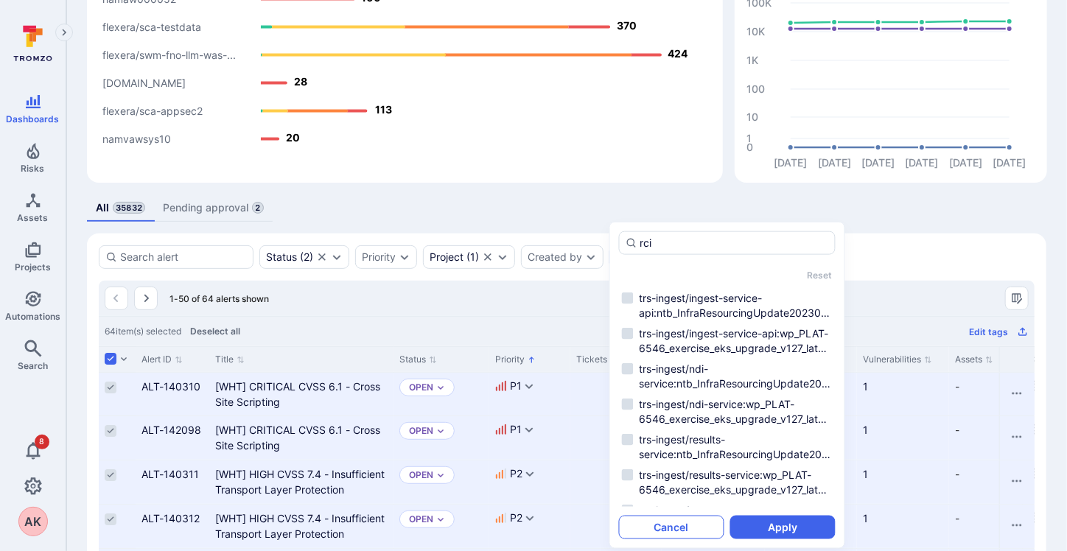
click at [681, 524] on button "Cancel" at bounding box center [671, 528] width 105 height 24
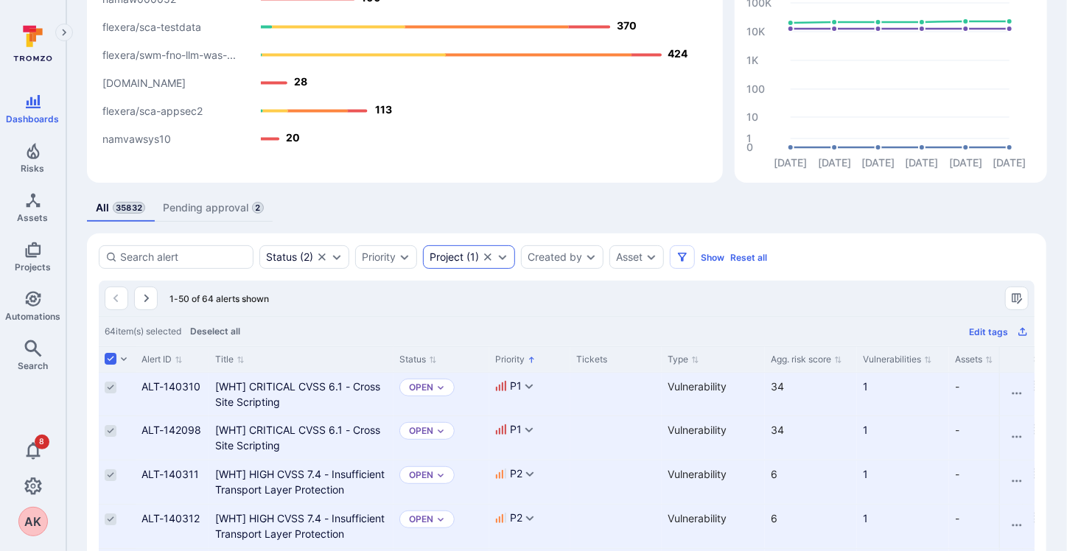
click at [450, 258] on div "Project" at bounding box center [447, 257] width 34 height 12
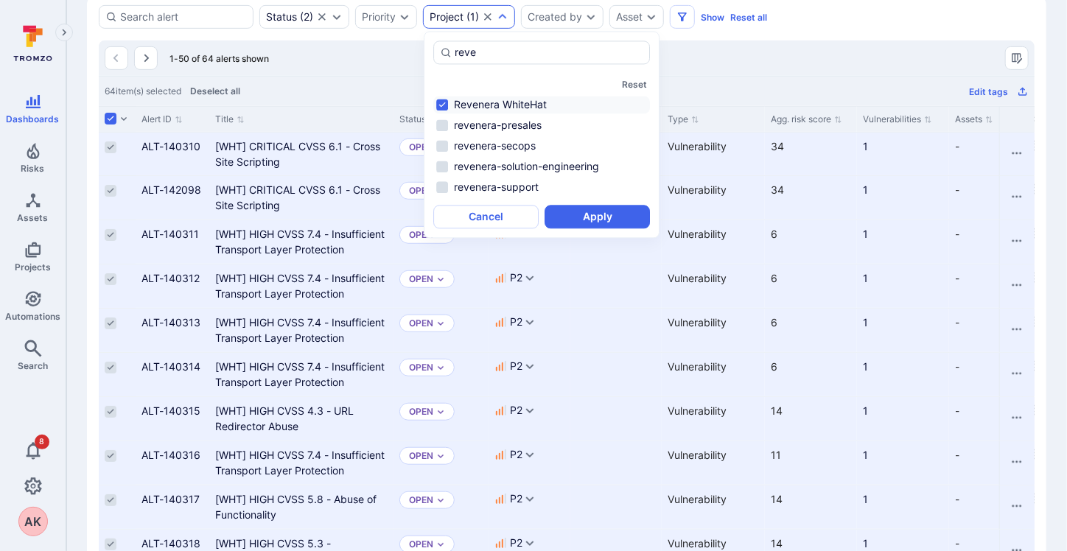
scroll to position [221, 0]
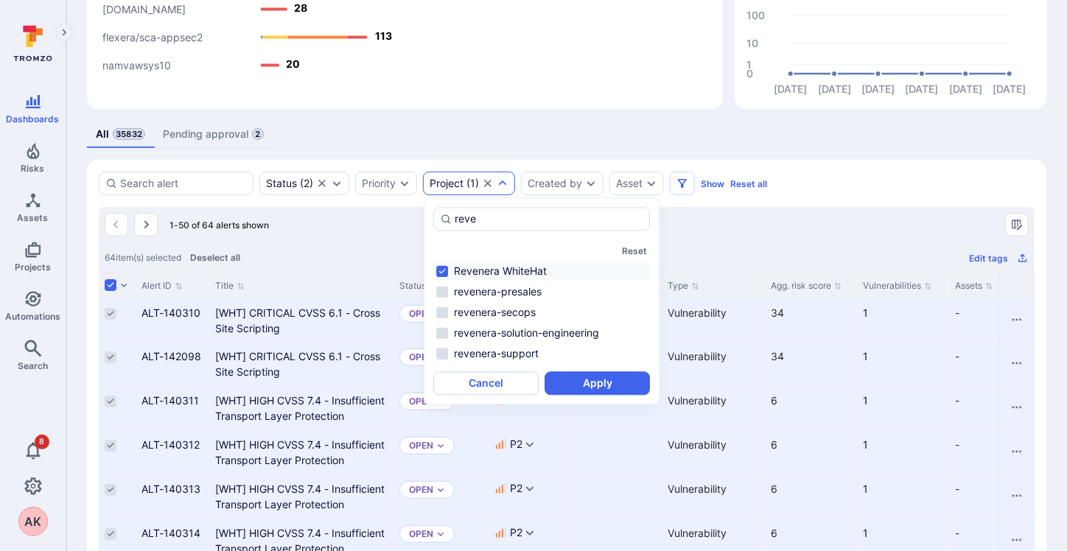
click at [672, 231] on div "1-50 of 64 alerts shown" at bounding box center [567, 224] width 936 height 35
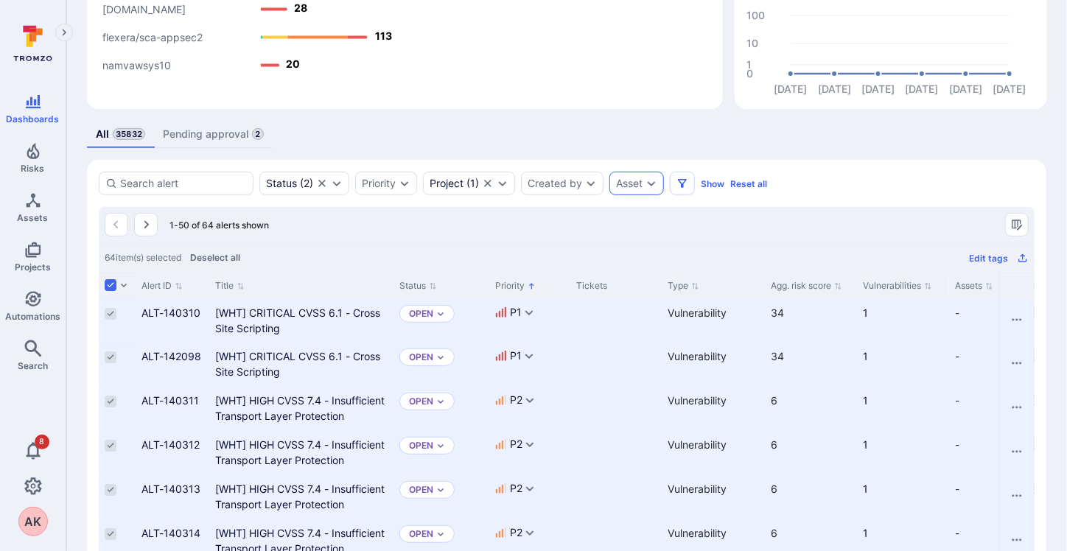
click at [643, 181] on div "Asset" at bounding box center [636, 184] width 55 height 24
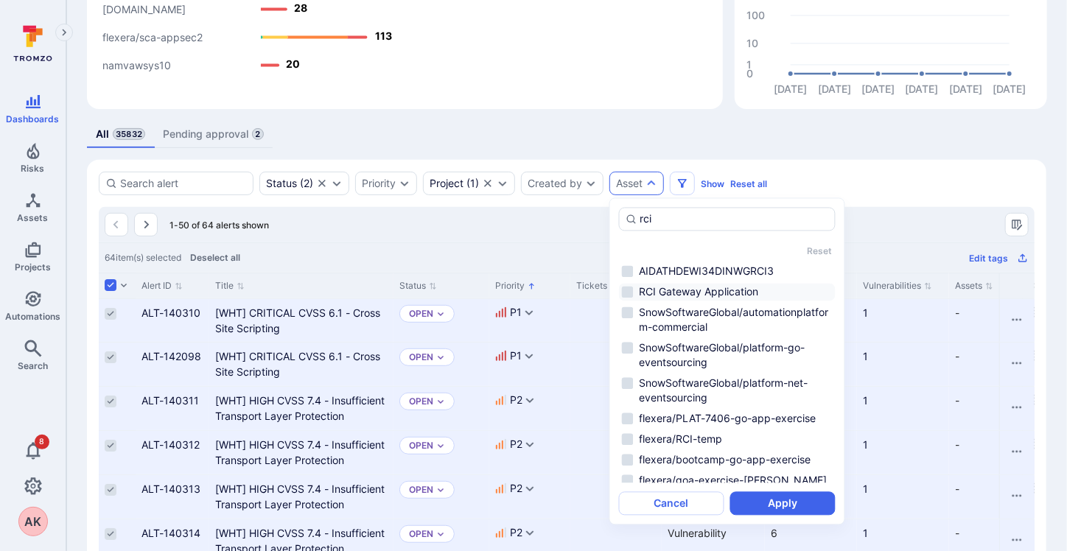
click at [687, 298] on li "RCI Gateway Application" at bounding box center [727, 293] width 217 height 18
click at [779, 495] on button "Apply" at bounding box center [782, 504] width 105 height 24
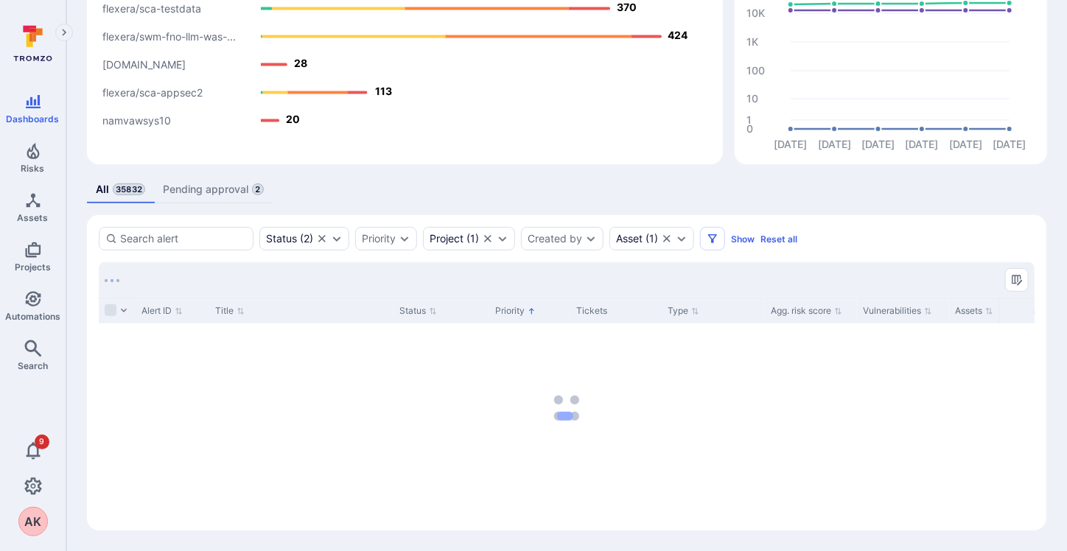
scroll to position [165, 0]
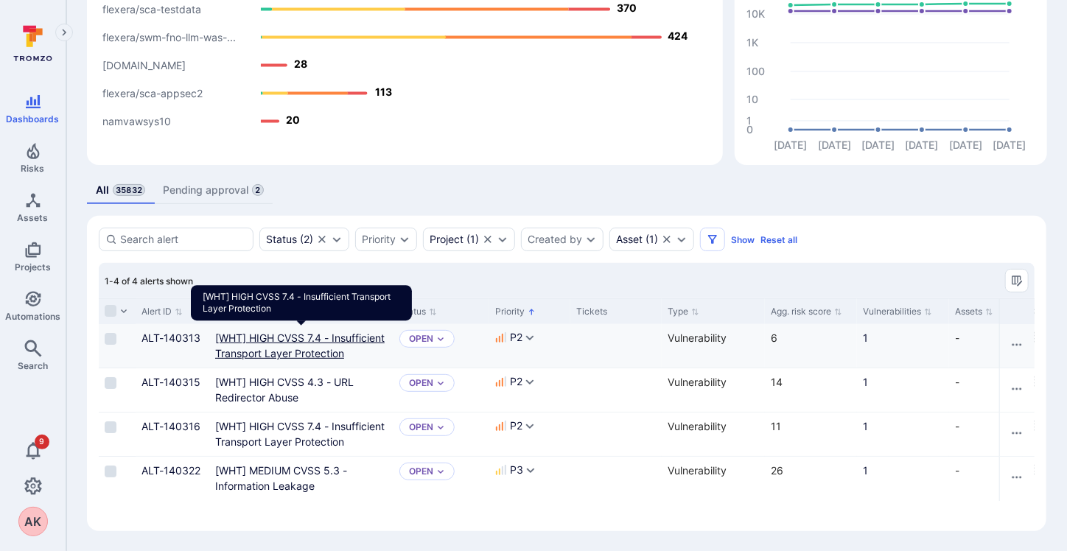
click at [293, 338] on Protection"] "[WHT] HIGH CVSS 7.4 - Insufficient Transport Layer Protection" at bounding box center [300, 346] width 170 height 28
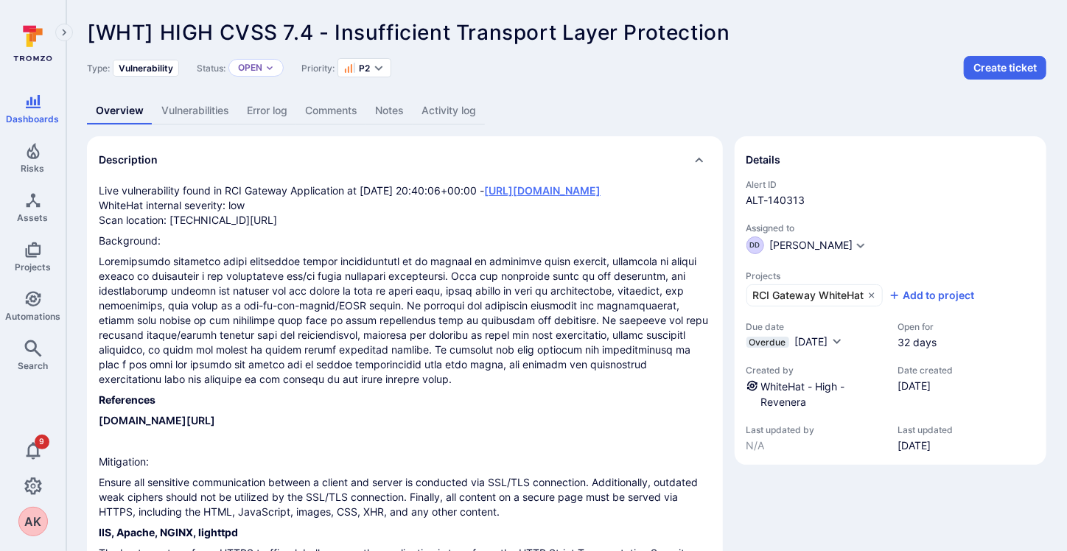
click at [484, 197] on link "[URL][DOMAIN_NAME]" at bounding box center [542, 190] width 116 height 13
click at [209, 117] on link "Vulnerabilities" at bounding box center [195, 110] width 85 height 27
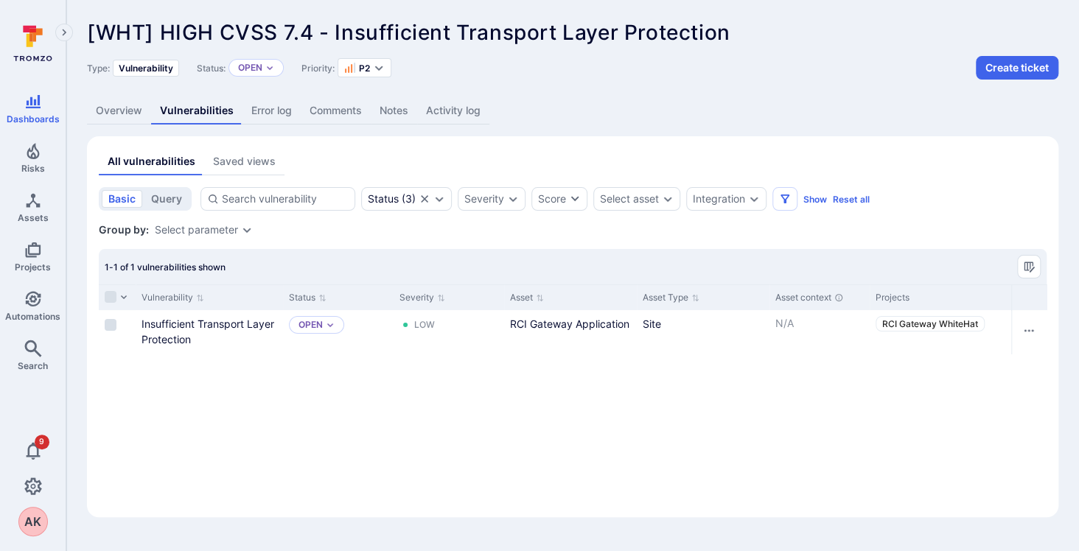
scroll to position [0, 828]
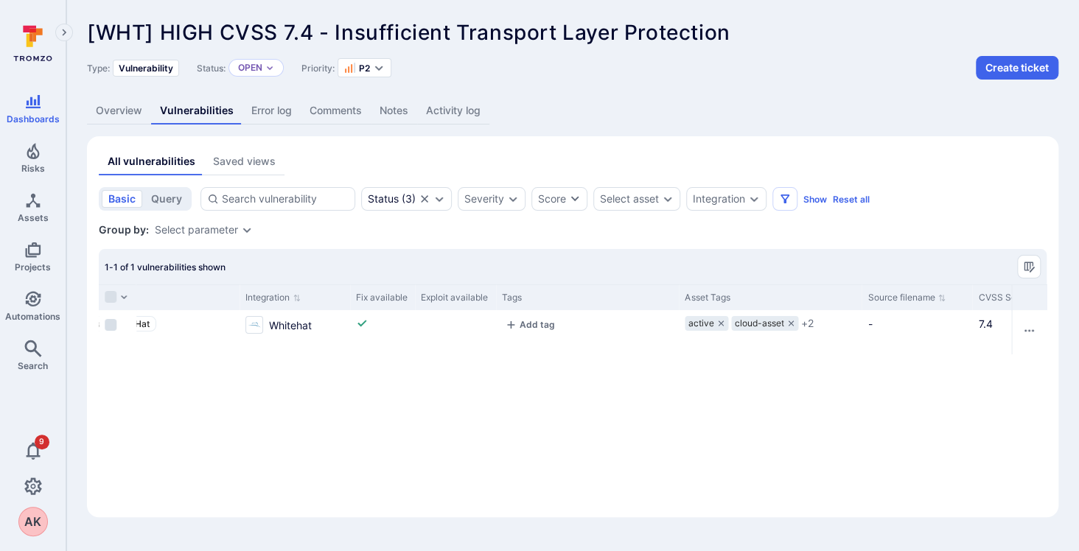
click at [938, 507] on section "All vulnerabilities Saved views basic query Status ( 3 ) Severity Score Select …" at bounding box center [572, 326] width 971 height 381
drag, startPoint x: 922, startPoint y: 507, endPoint x: 1055, endPoint y: 509, distance: 132.7
click at [1055, 509] on section "All vulnerabilities Saved views basic query Status ( 3 ) Severity Score Select …" at bounding box center [572, 326] width 971 height 381
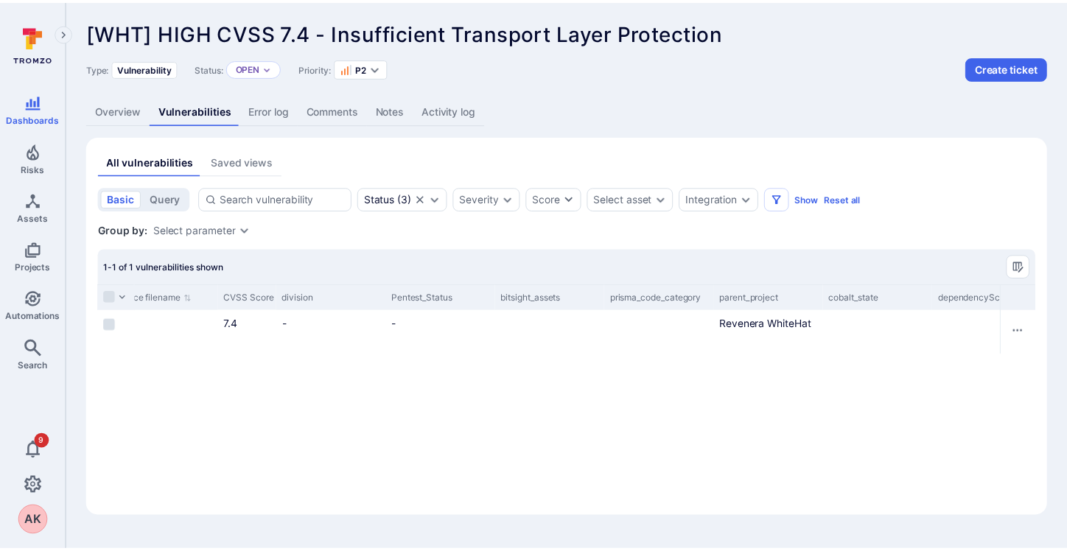
scroll to position [0, 0]
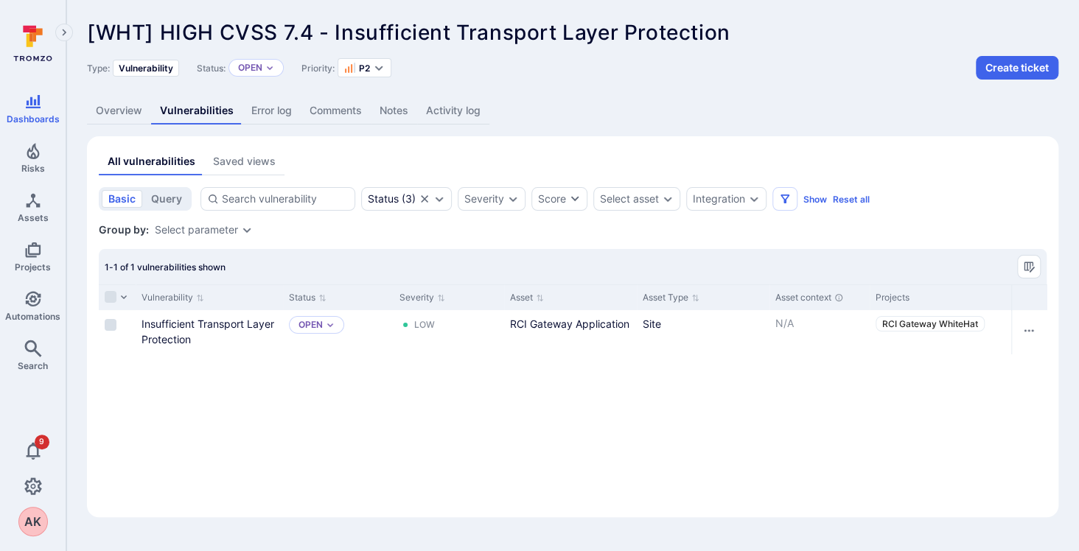
click at [255, 105] on link "Error log" at bounding box center [271, 110] width 58 height 27
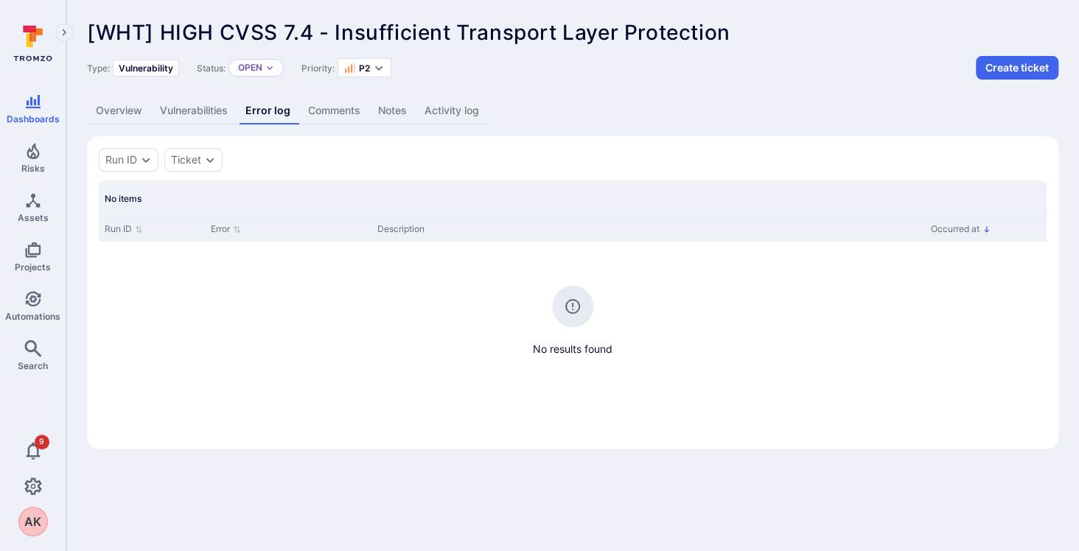
click at [335, 108] on link "Comments" at bounding box center [334, 110] width 70 height 27
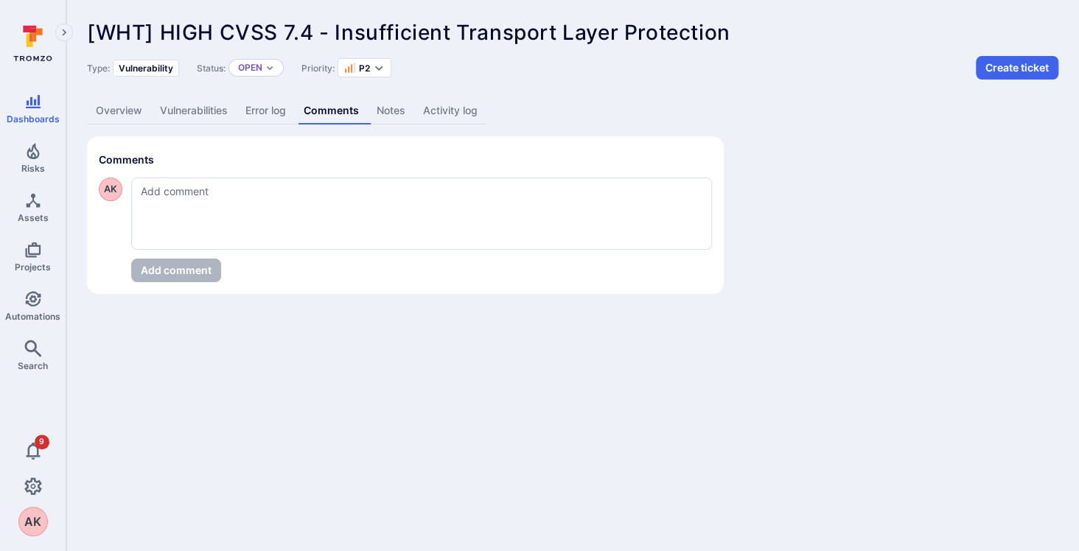
click at [394, 113] on link "Notes" at bounding box center [391, 110] width 46 height 27
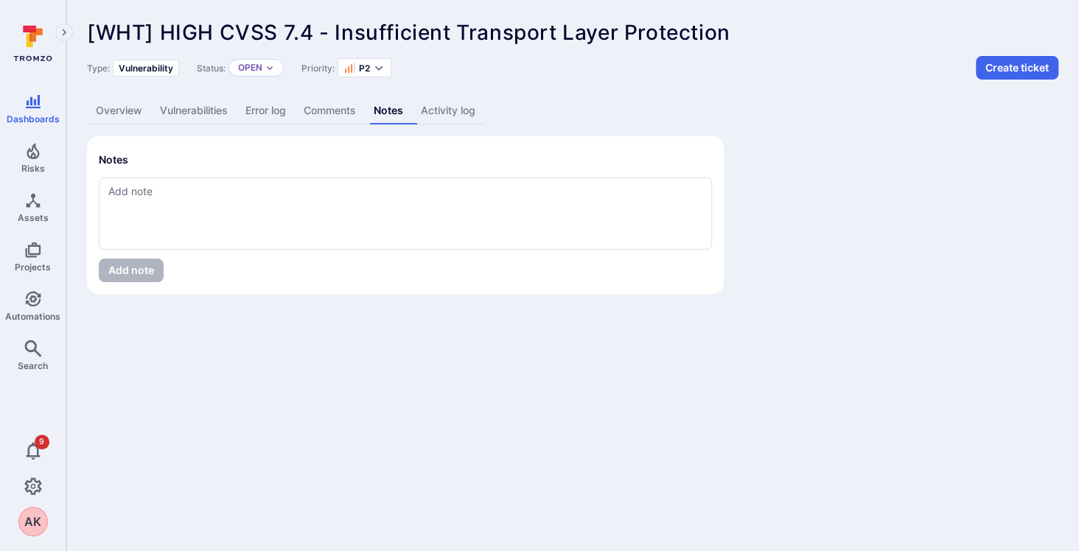
click at [445, 113] on link "Activity log" at bounding box center [448, 110] width 72 height 27
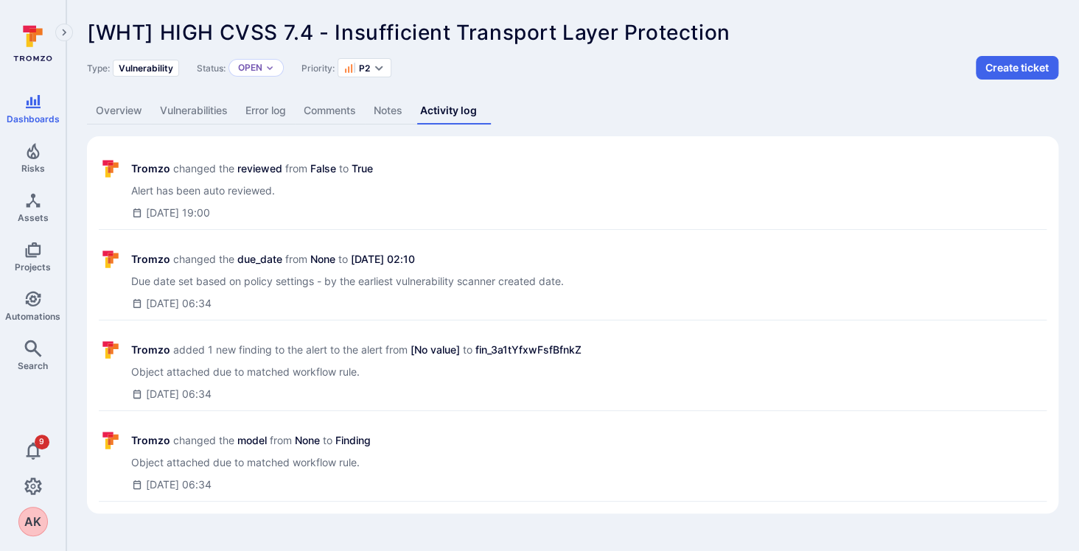
click at [111, 110] on link "Overview" at bounding box center [119, 110] width 64 height 27
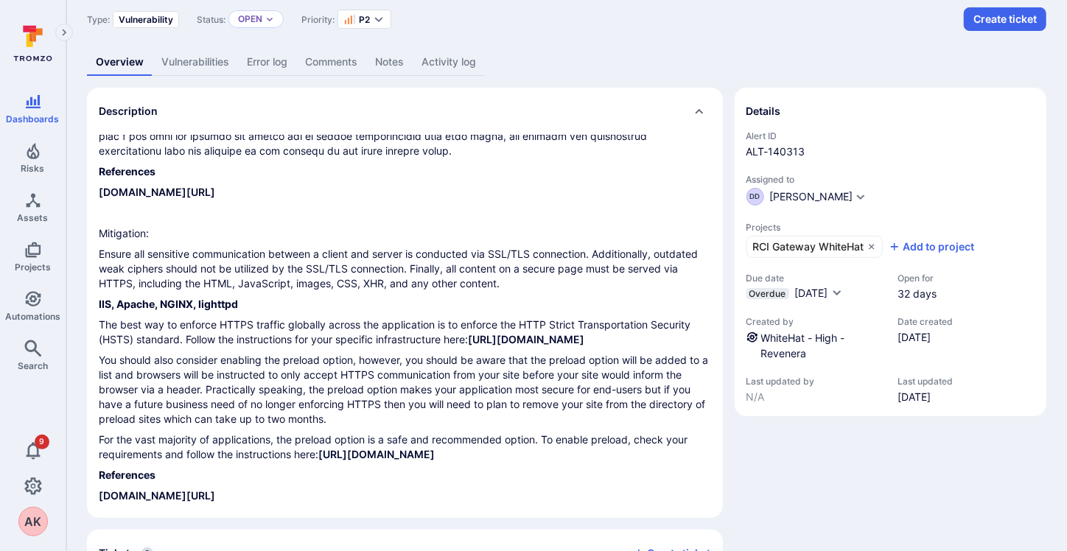
scroll to position [73, 0]
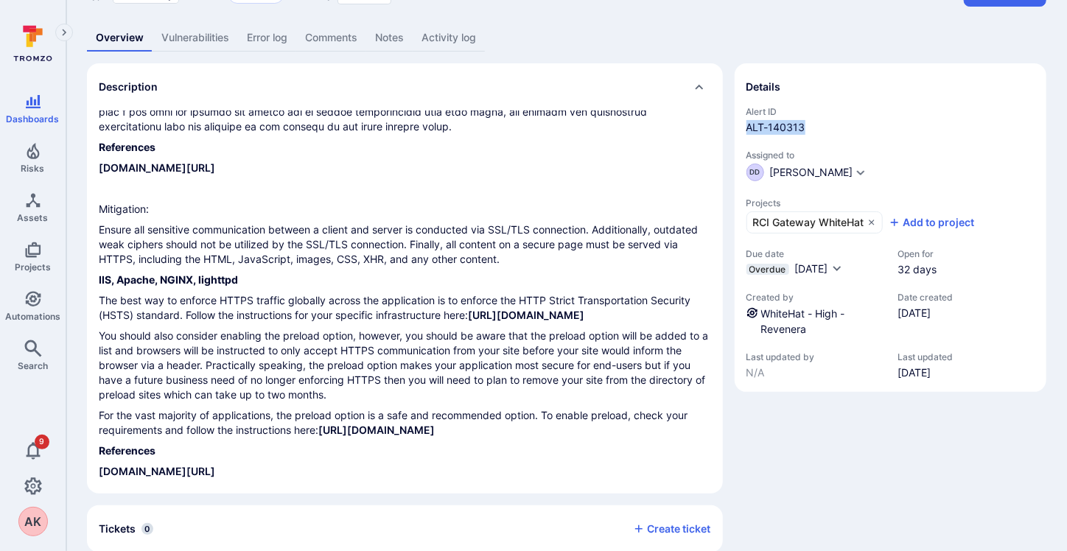
drag, startPoint x: 807, startPoint y: 125, endPoint x: 719, endPoint y: 127, distance: 88.5
click at [735, 125] on section "Details Alert ID ALT-140313 Assigned to DD [PERSON_NAME] Projects RCI Gateway W…" at bounding box center [891, 227] width 312 height 329
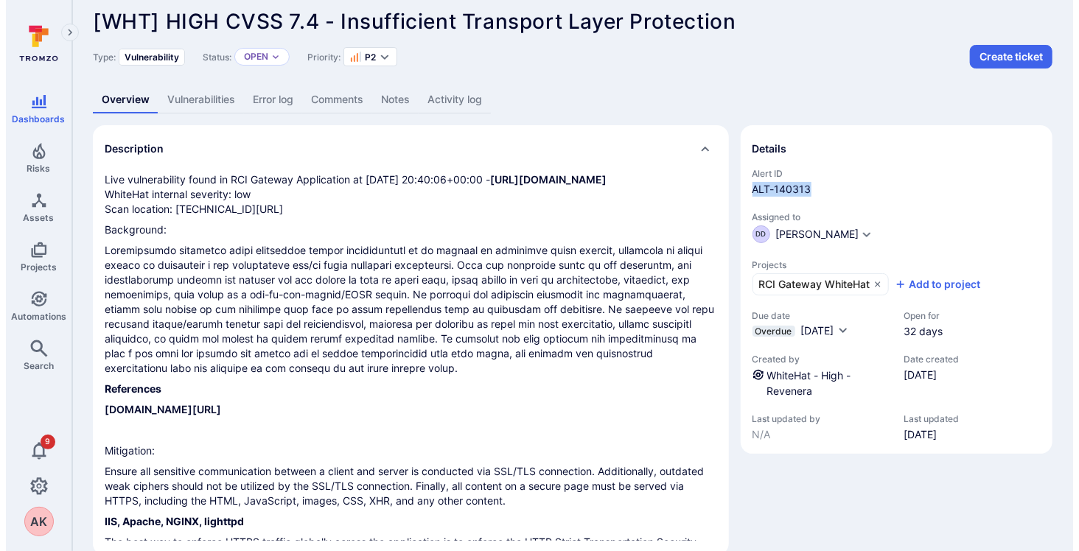
scroll to position [0, 0]
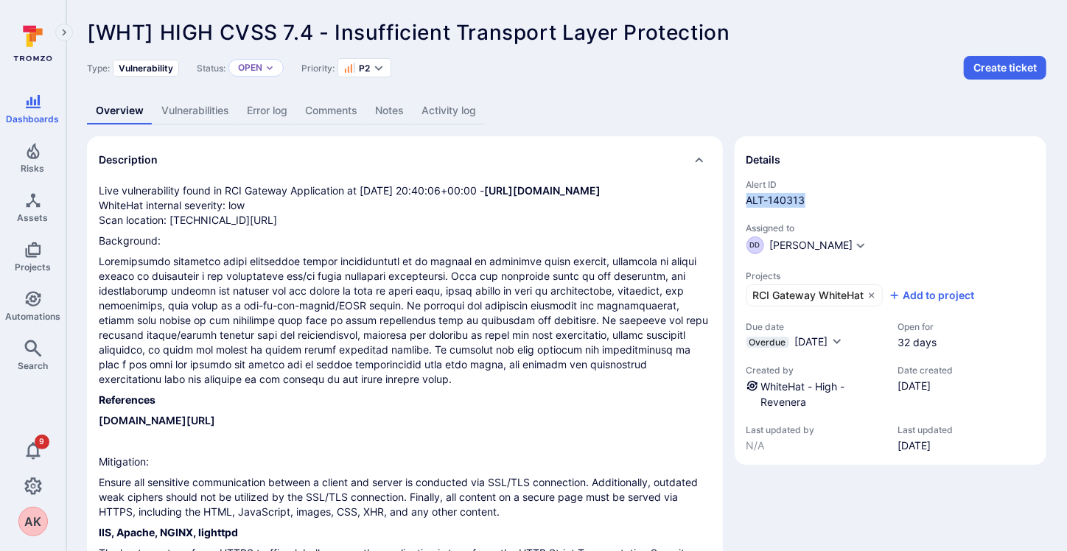
click at [202, 111] on link "Vulnerabilities" at bounding box center [195, 110] width 85 height 27
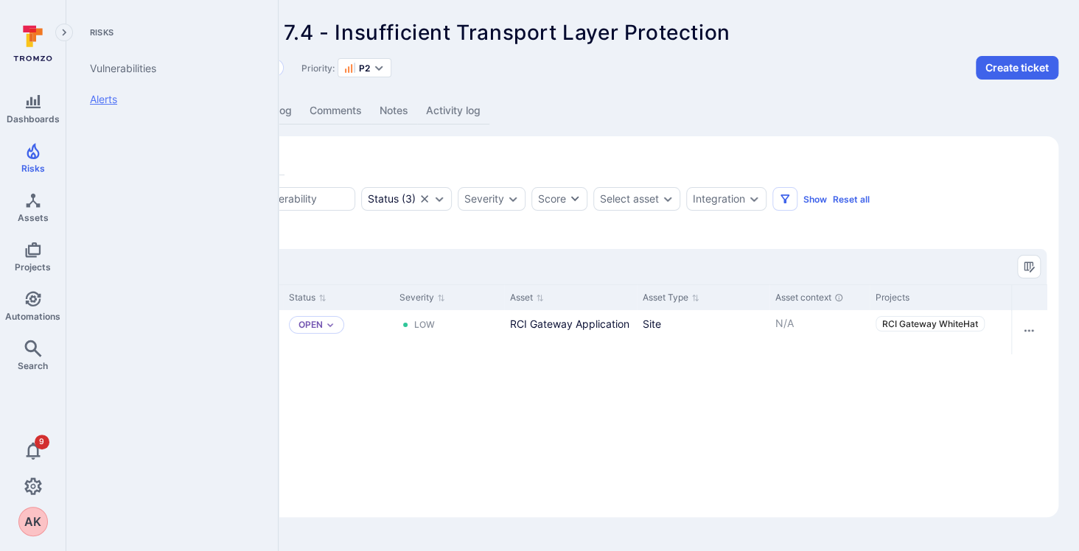
click at [108, 100] on link "Alerts" at bounding box center [169, 99] width 182 height 31
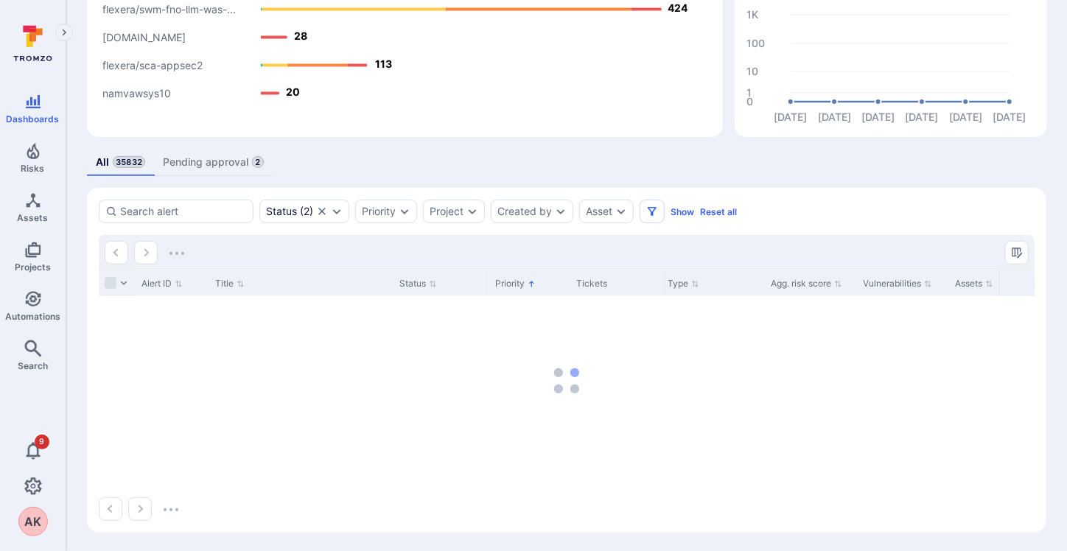
scroll to position [195, 0]
click at [665, 209] on button "Filters" at bounding box center [652, 210] width 25 height 24
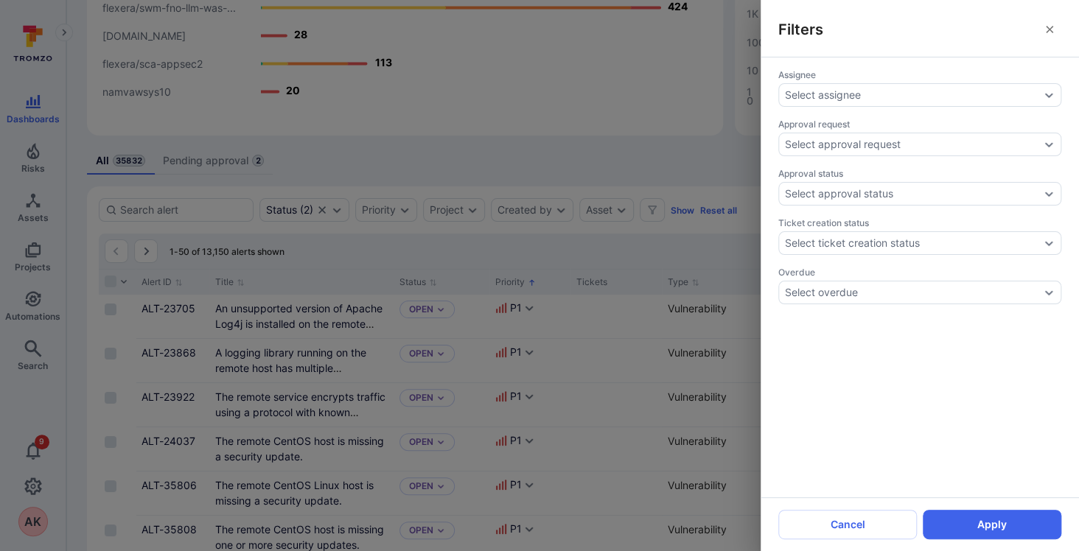
click at [1054, 32] on icon "close" at bounding box center [1050, 30] width 12 height 12
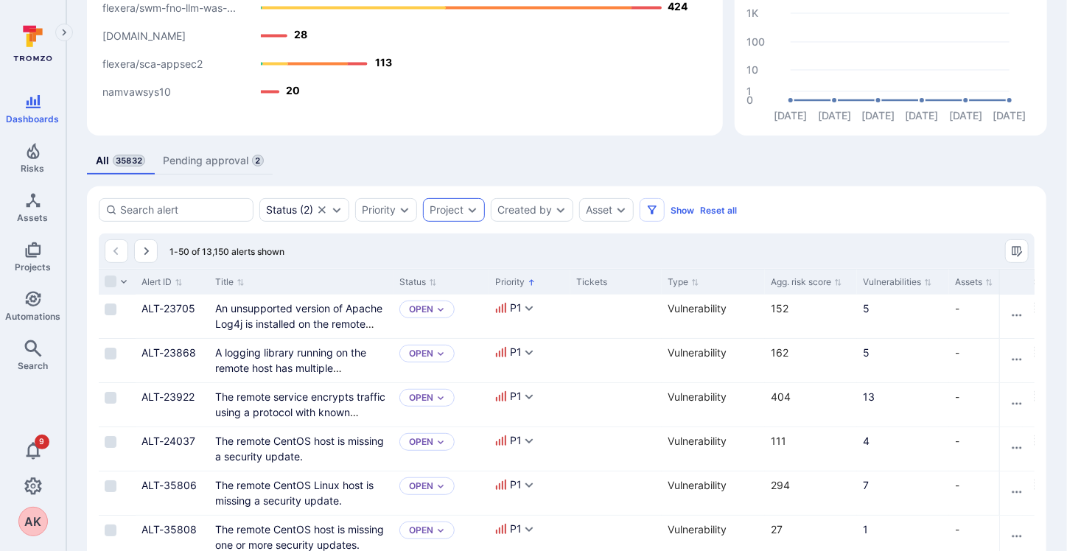
click at [463, 204] on div "Project" at bounding box center [447, 210] width 34 height 12
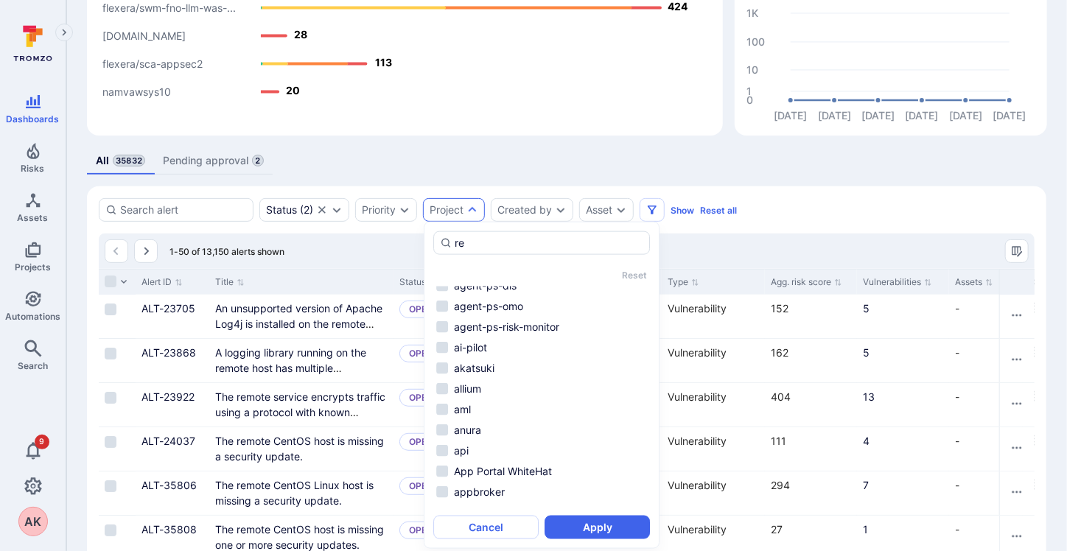
scroll to position [0, 0]
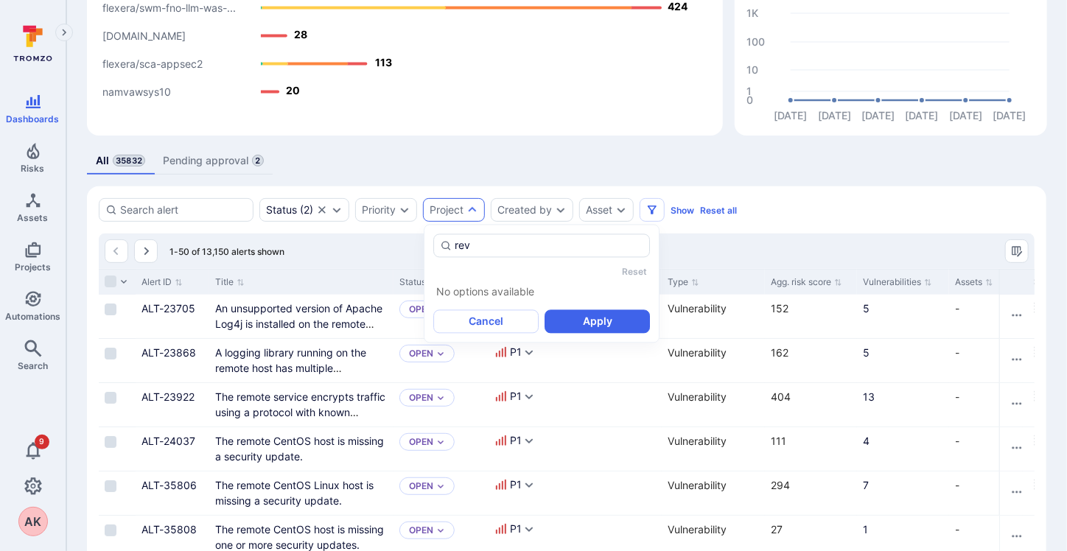
type input "reve"
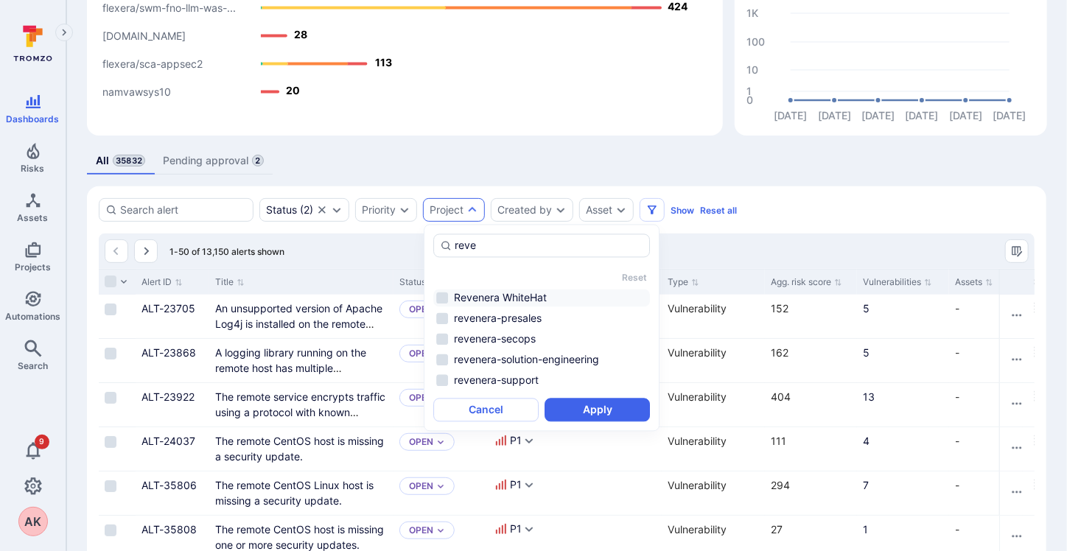
click at [506, 293] on li "Revenera WhiteHat" at bounding box center [541, 299] width 217 height 18
click at [580, 408] on button "Apply" at bounding box center [597, 411] width 105 height 24
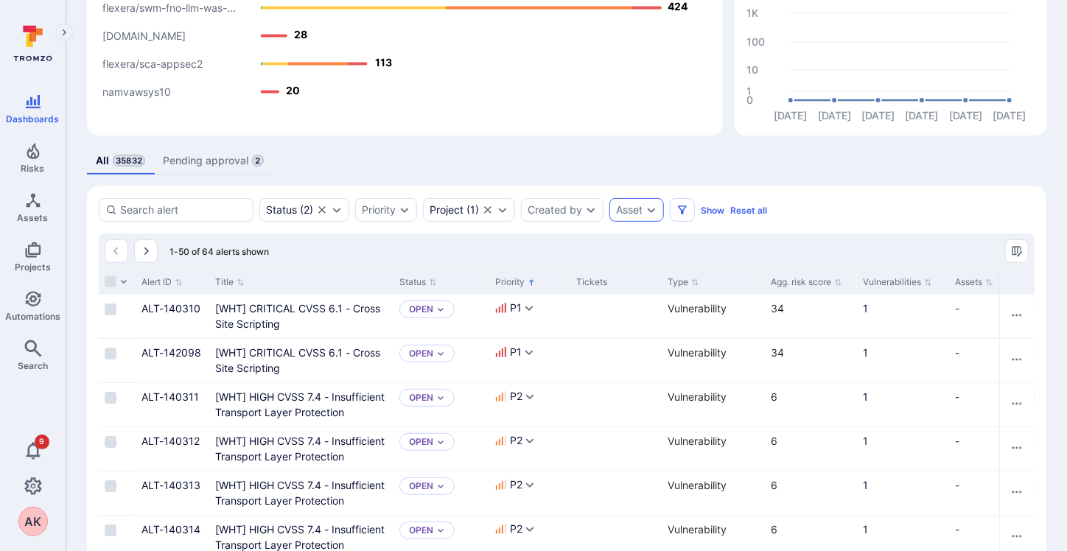
click at [624, 206] on div "Asset" at bounding box center [629, 210] width 27 height 12
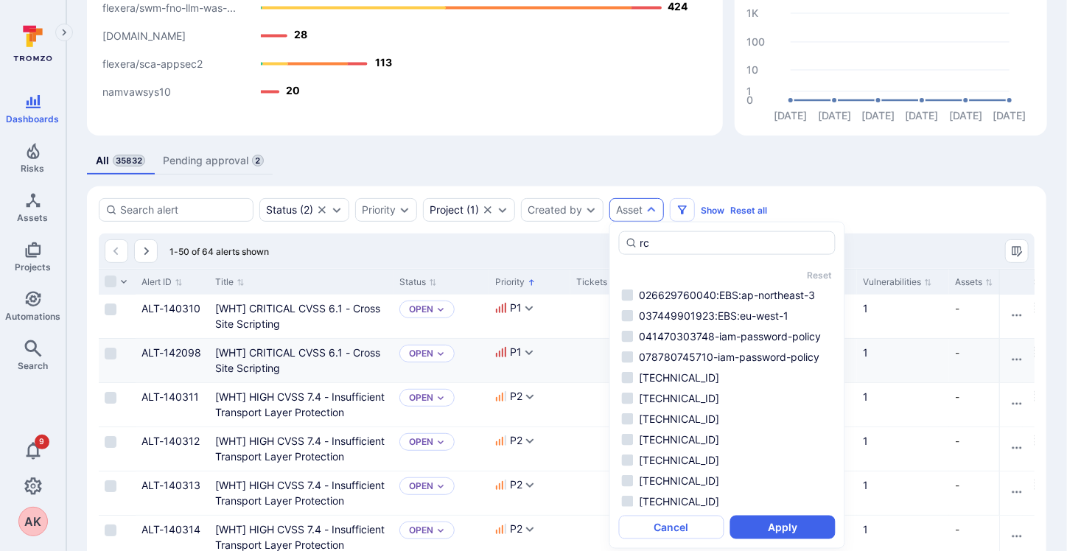
type input "rci"
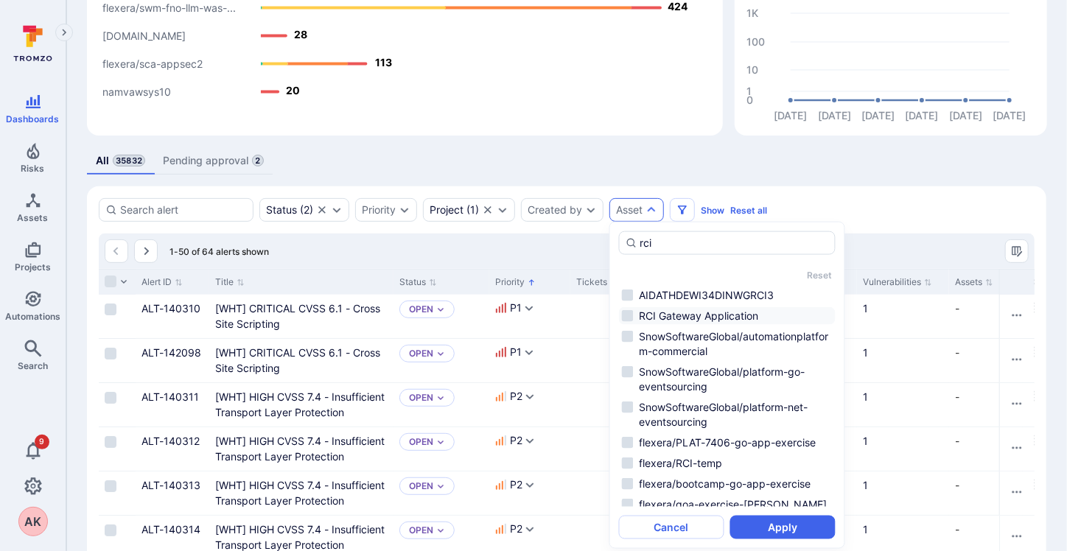
click at [688, 312] on li "RCI Gateway Application" at bounding box center [727, 316] width 217 height 18
click at [773, 523] on button "Apply" at bounding box center [782, 528] width 105 height 24
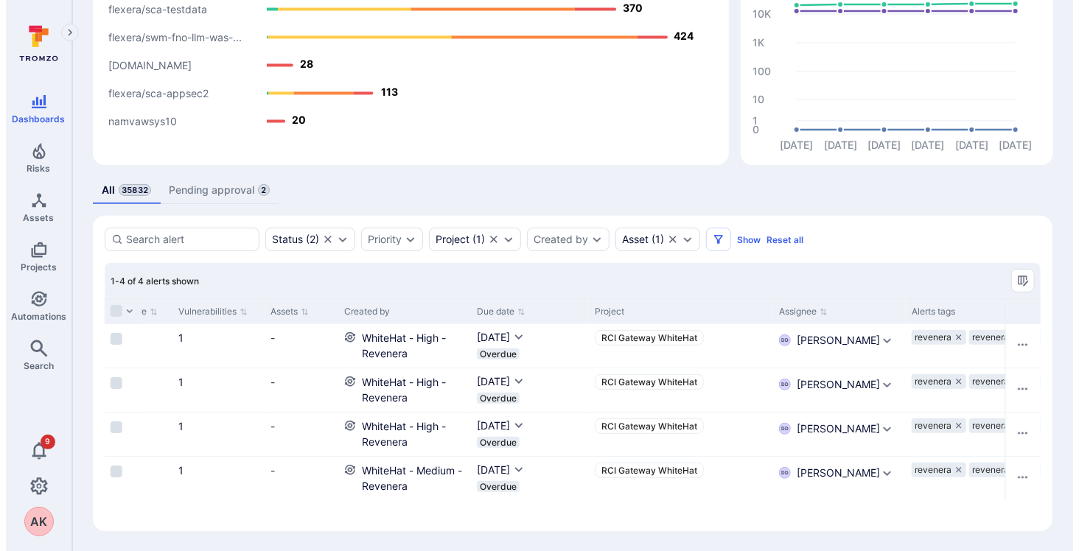
scroll to position [0, 1070]
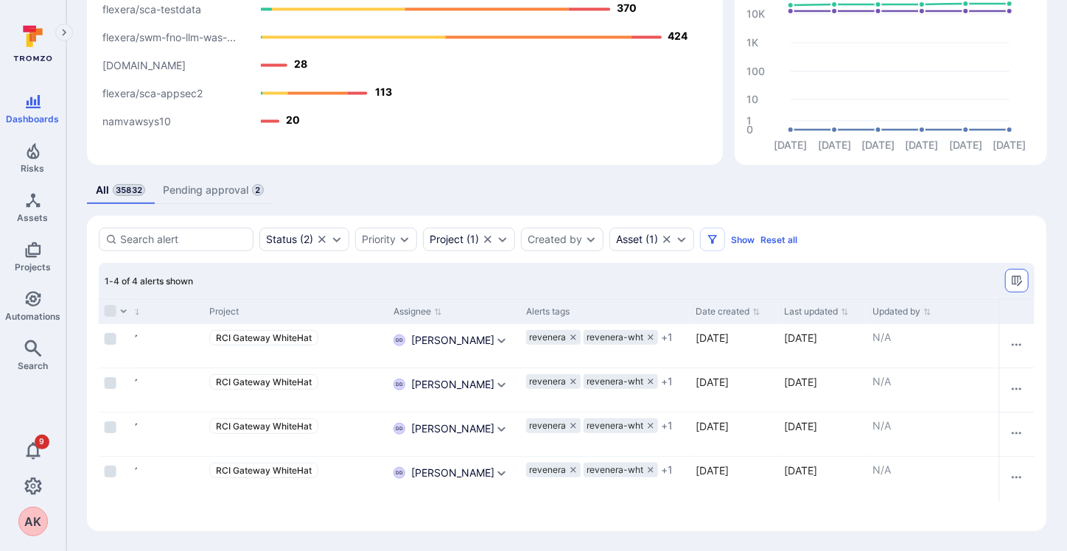
click at [1015, 285] on icon "Manage columns" at bounding box center [1017, 281] width 12 height 12
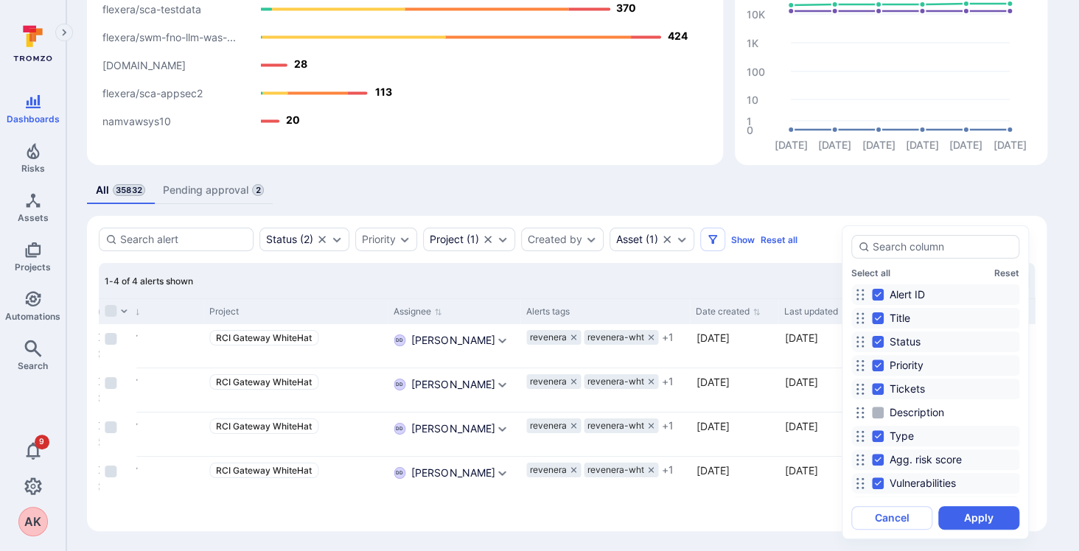
click at [918, 413] on span "Description" at bounding box center [917, 412] width 55 height 15
click at [884, 413] on input "Description" at bounding box center [878, 413] width 12 height 12
checkbox input "true"
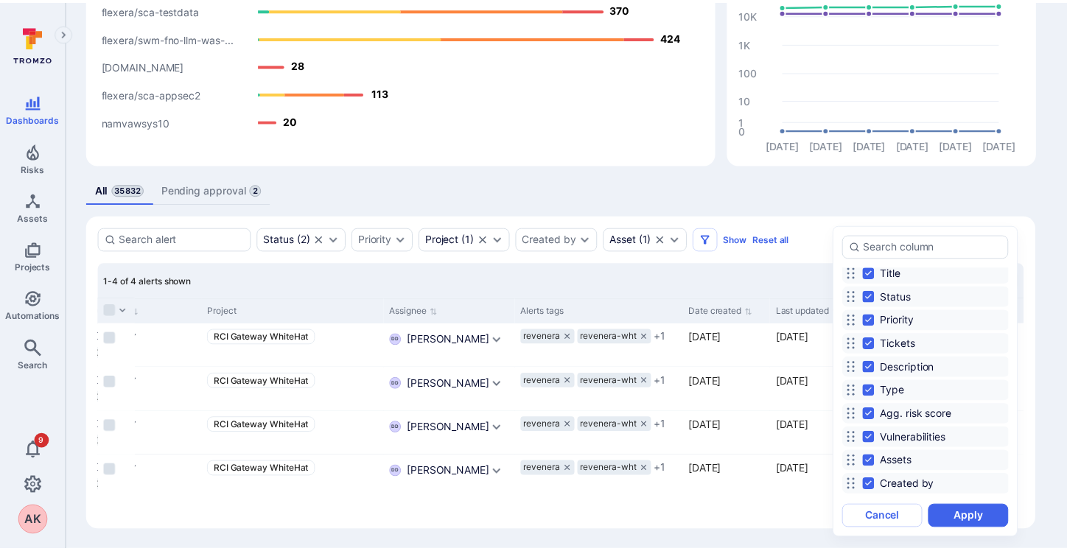
scroll to position [0, 0]
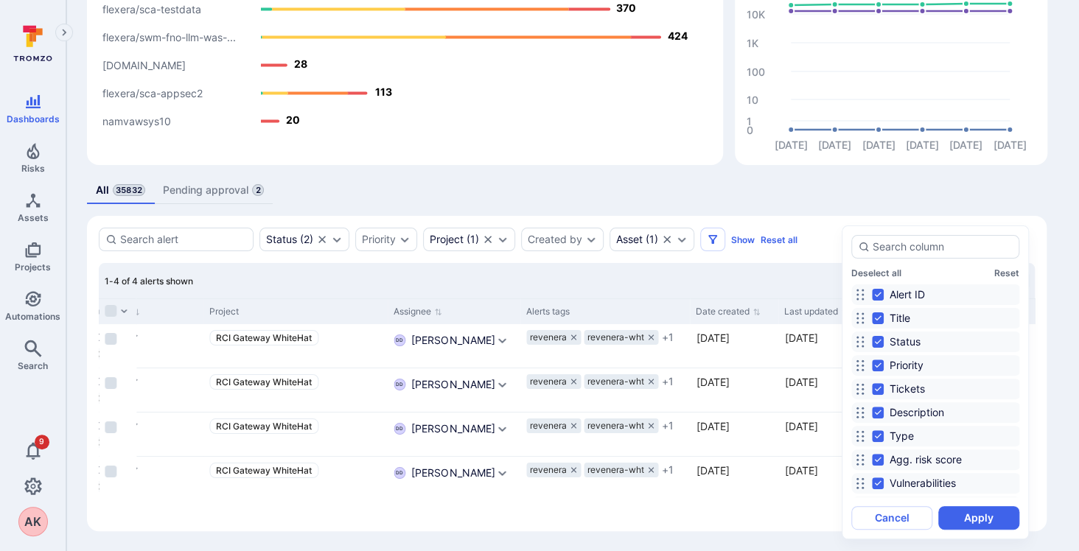
click at [799, 281] on div at bounding box center [539, 275] width 1079 height 551
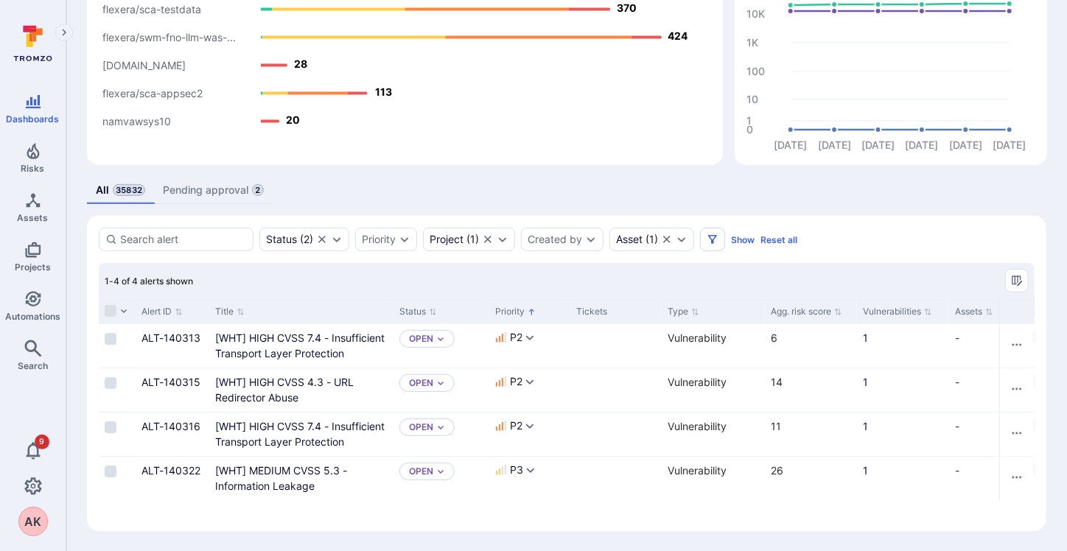
scroll to position [0, 1070]
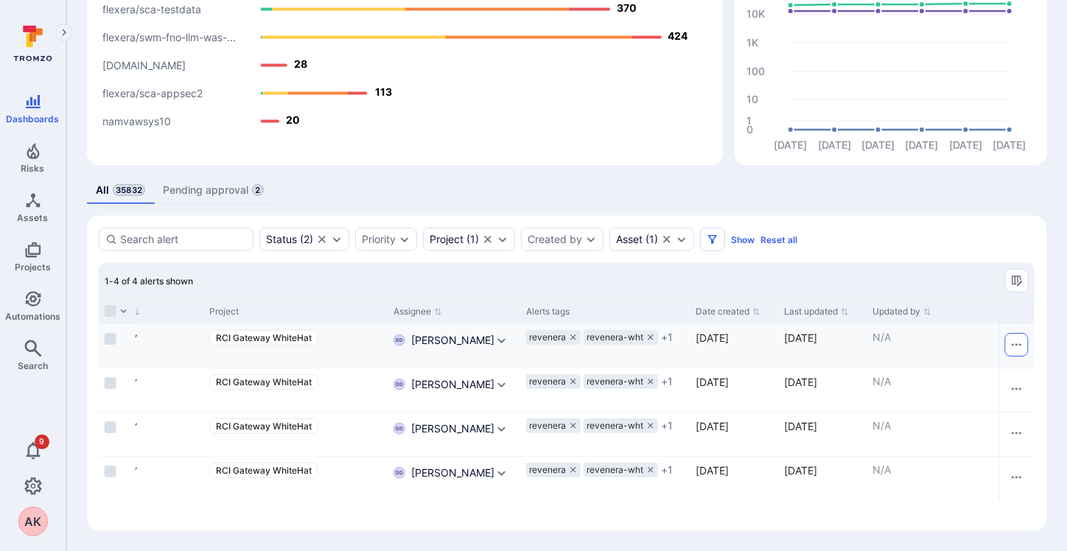
click at [1022, 350] on button "Row actions menu" at bounding box center [1017, 345] width 24 height 24
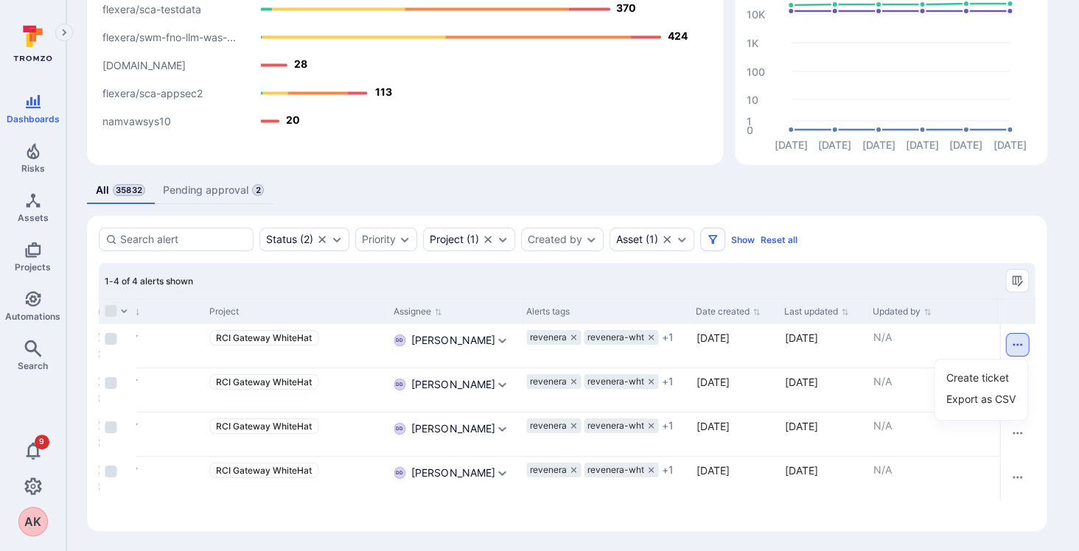
click at [797, 513] on div at bounding box center [539, 275] width 1079 height 551
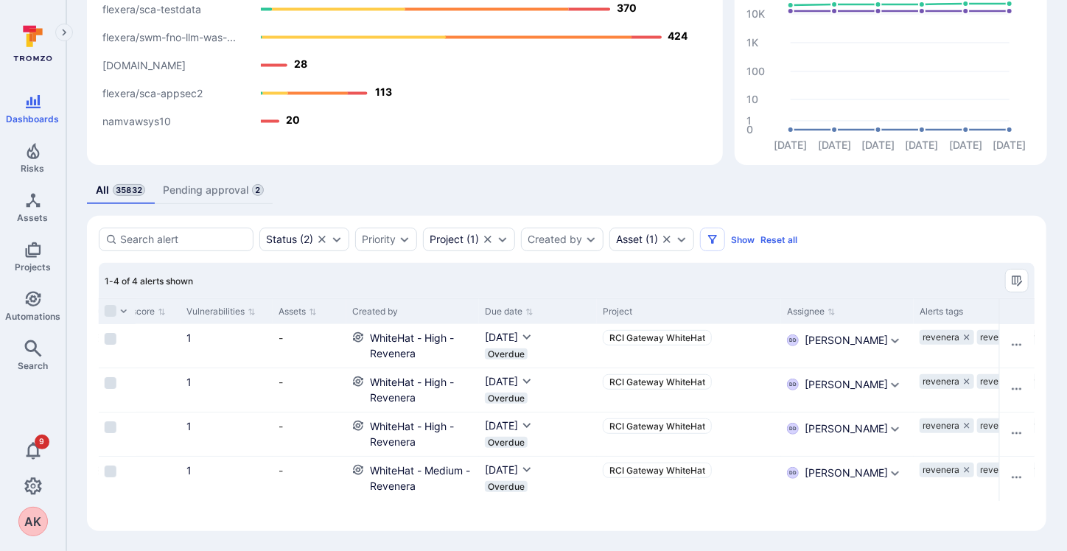
scroll to position [0, 0]
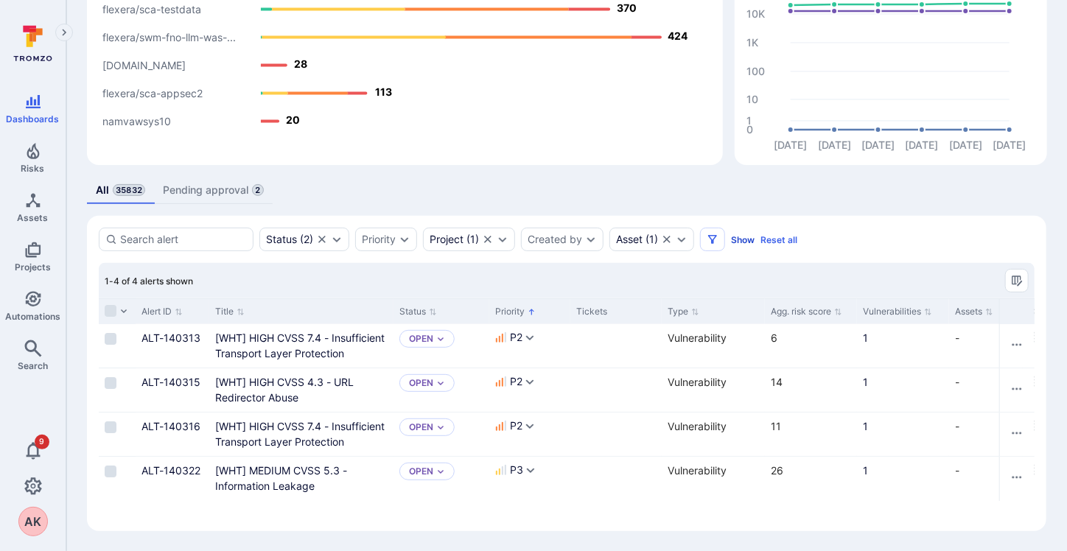
click at [749, 236] on button "Show" at bounding box center [743, 239] width 24 height 11
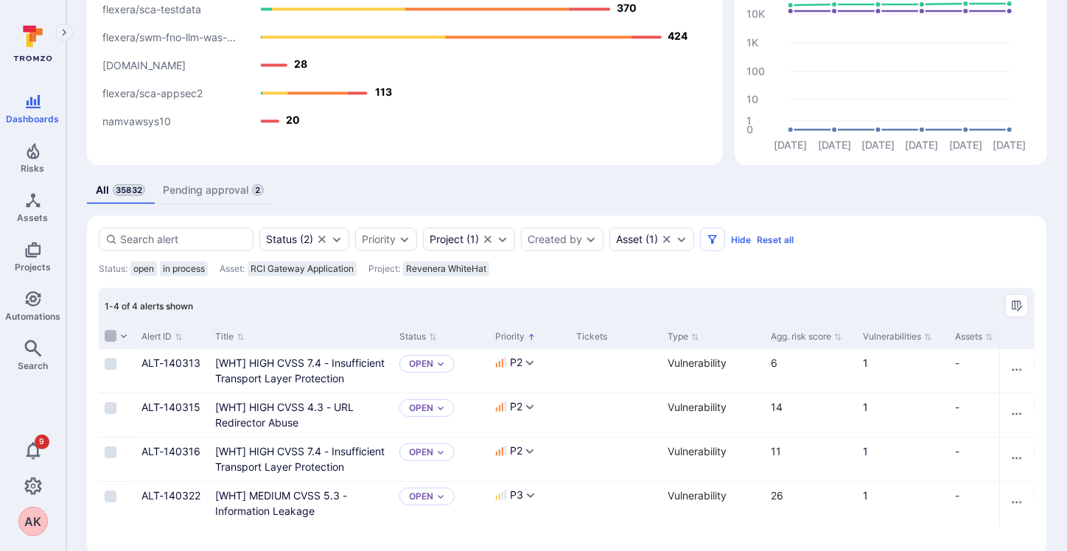
click at [105, 333] on input "Select all rows" at bounding box center [111, 336] width 12 height 12
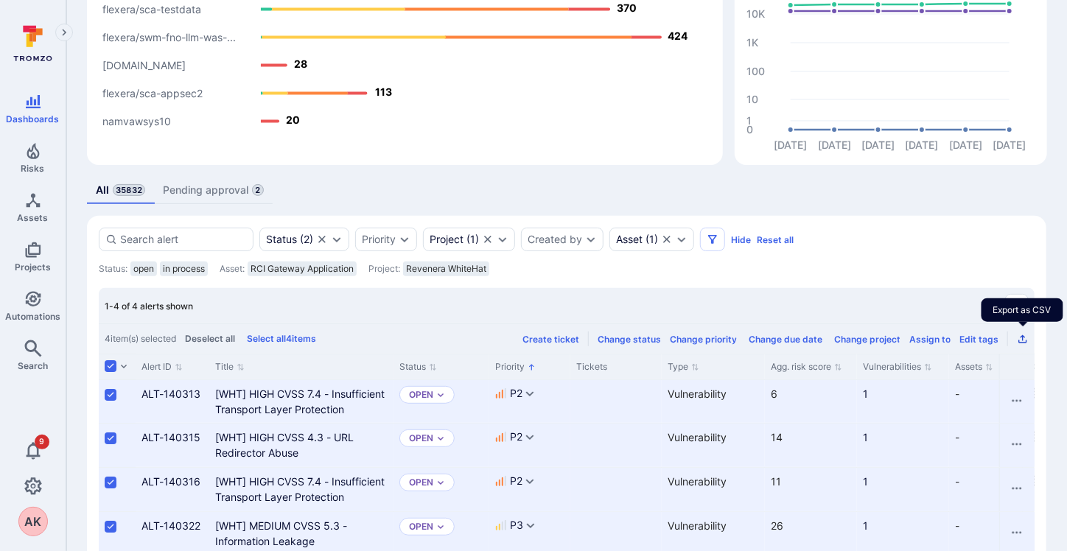
click at [1024, 335] on icon "Export as CSV" at bounding box center [1022, 339] width 8 height 8
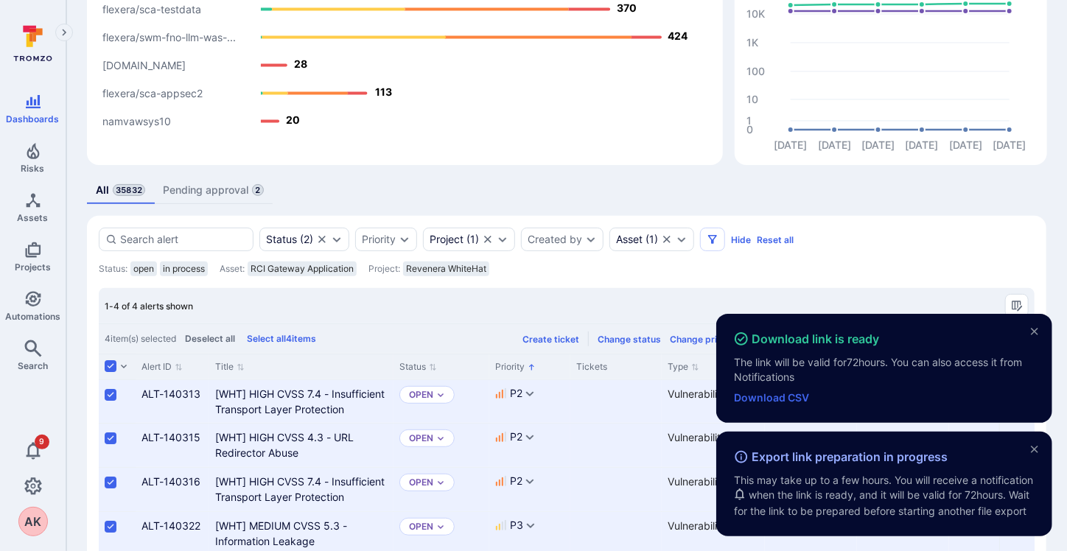
click at [780, 391] on link "Download CSV" at bounding box center [771, 397] width 75 height 13
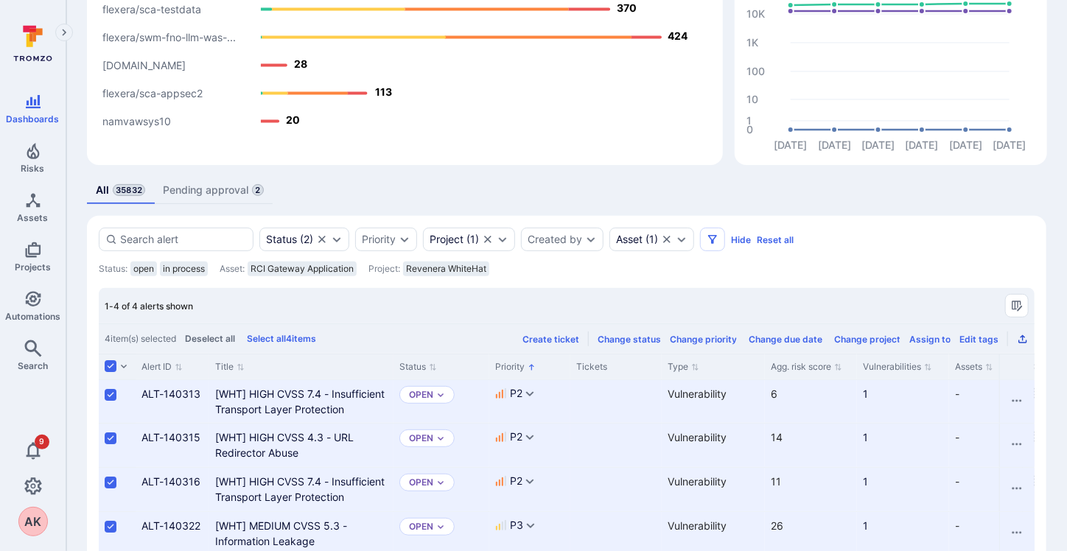
click at [1025, 335] on icon "Export as CSV" at bounding box center [1023, 339] width 12 height 12
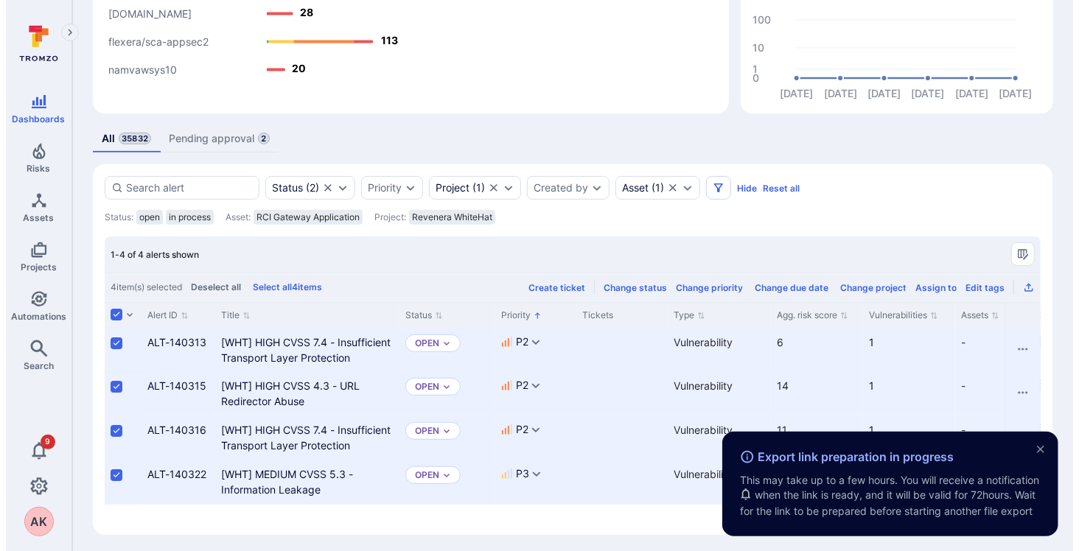
scroll to position [220, 0]
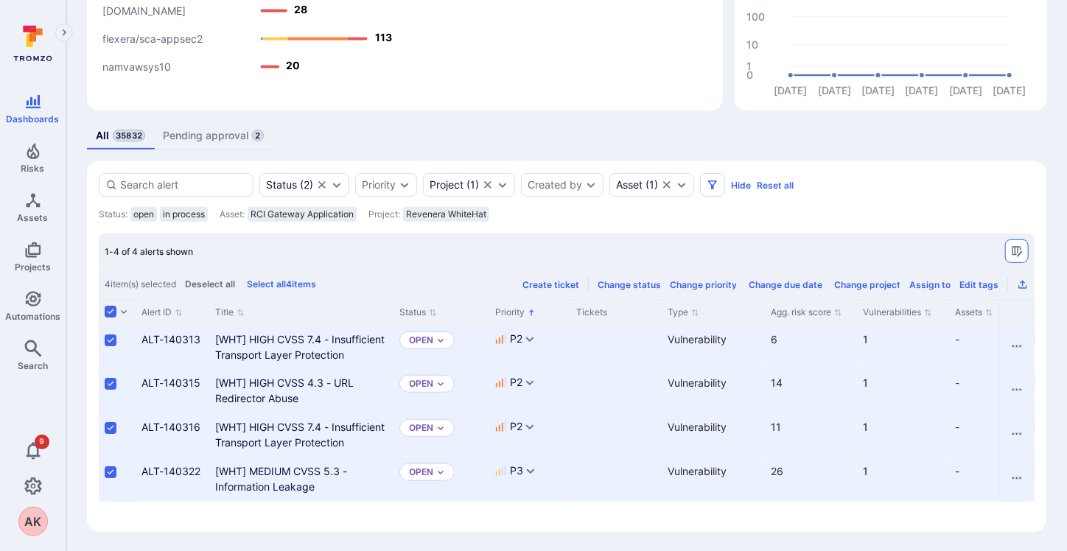
click at [1022, 245] on icon "Manage columns" at bounding box center [1017, 251] width 12 height 12
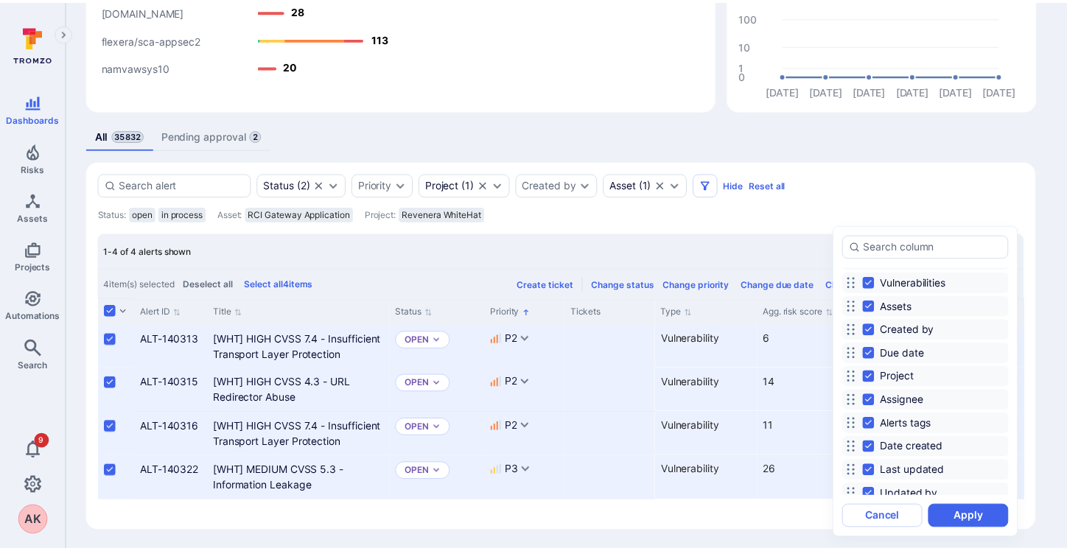
scroll to position [208, 0]
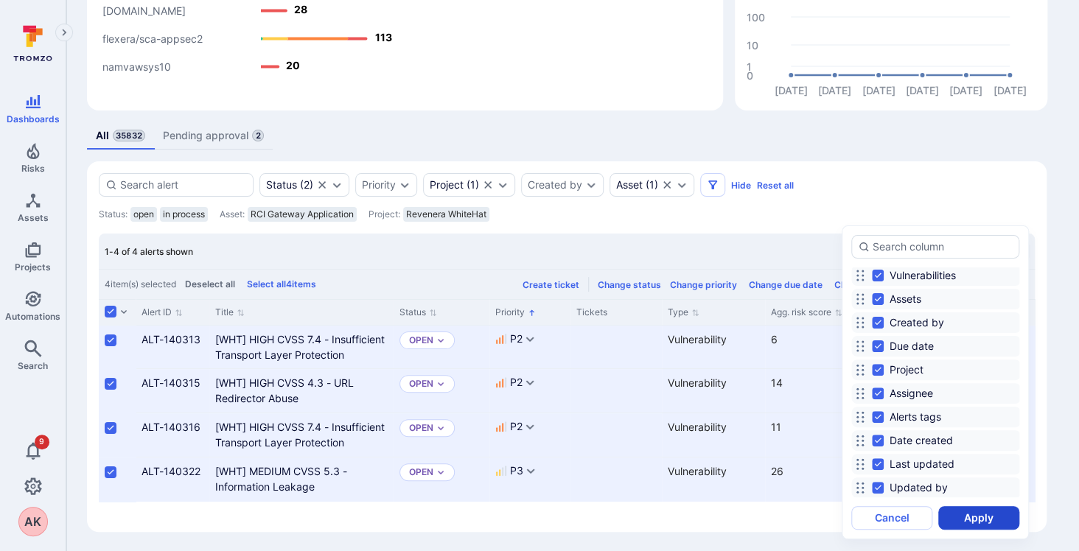
click at [957, 514] on button "Apply" at bounding box center [978, 518] width 81 height 24
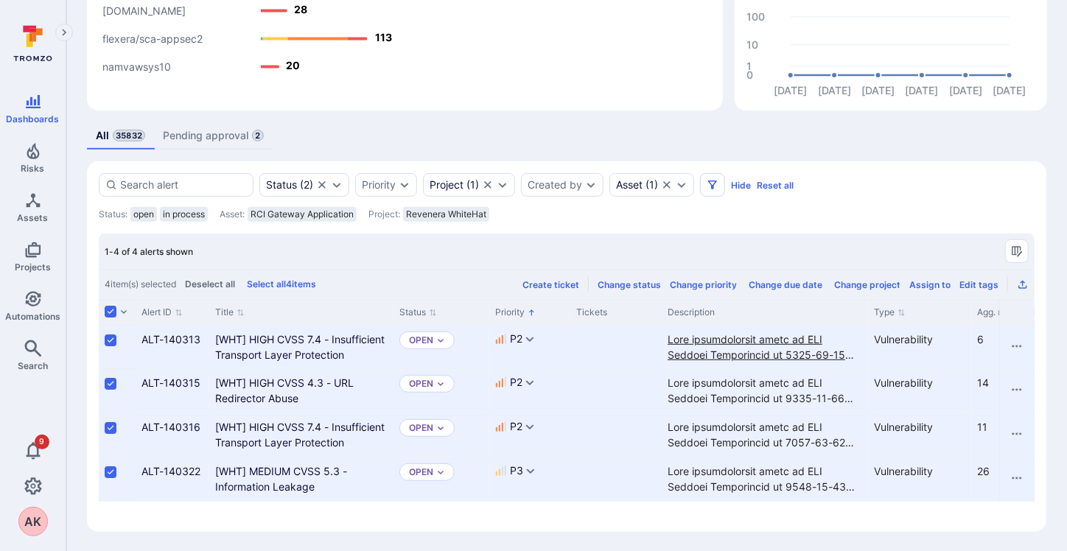
click at [738, 351] on div "Cell for Description" at bounding box center [765, 347] width 195 height 31
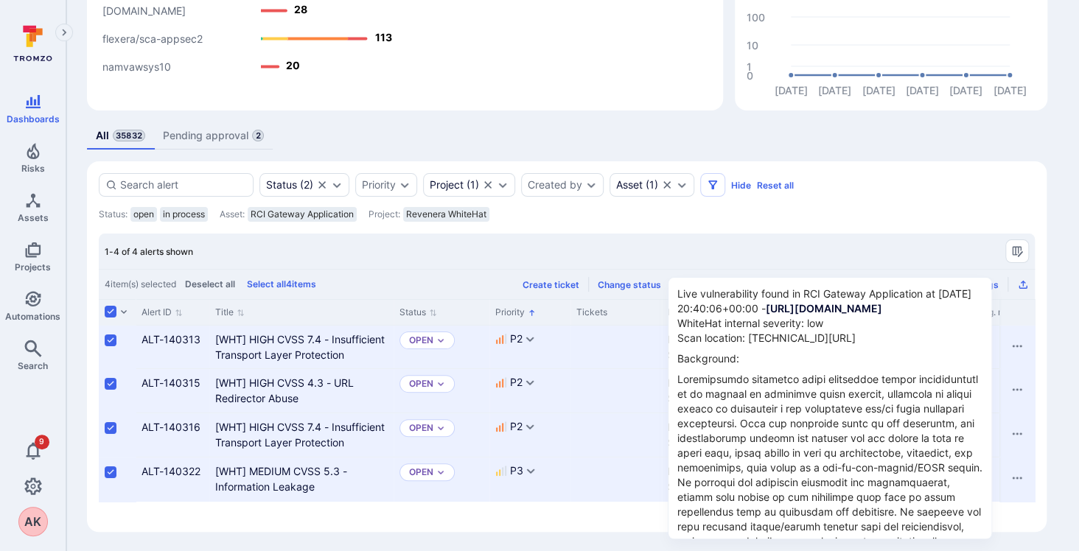
click at [948, 237] on div "1-4 of 4 alerts shown" at bounding box center [567, 251] width 936 height 35
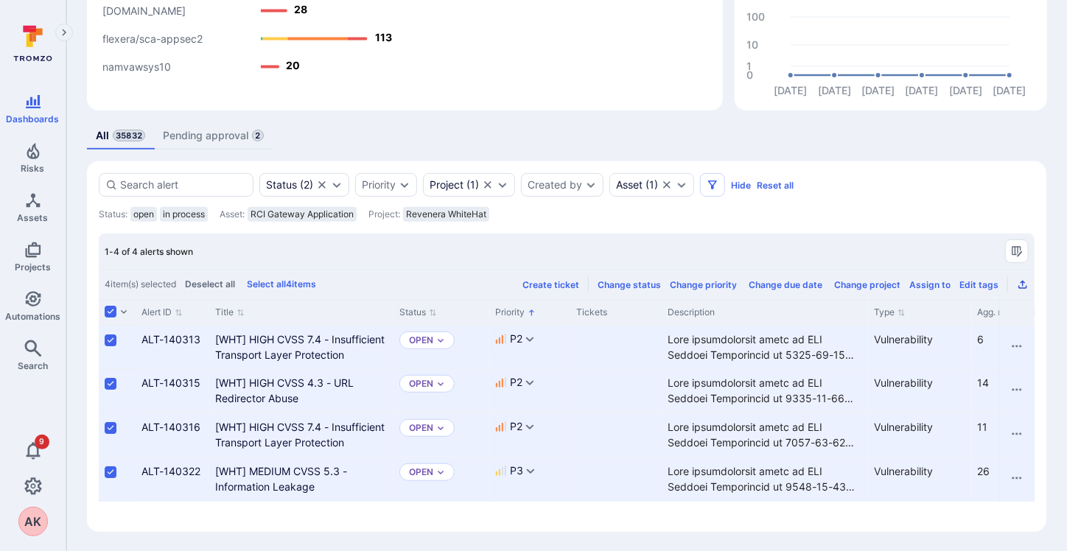
click at [1026, 283] on icon "Export as CSV" at bounding box center [1023, 285] width 12 height 12
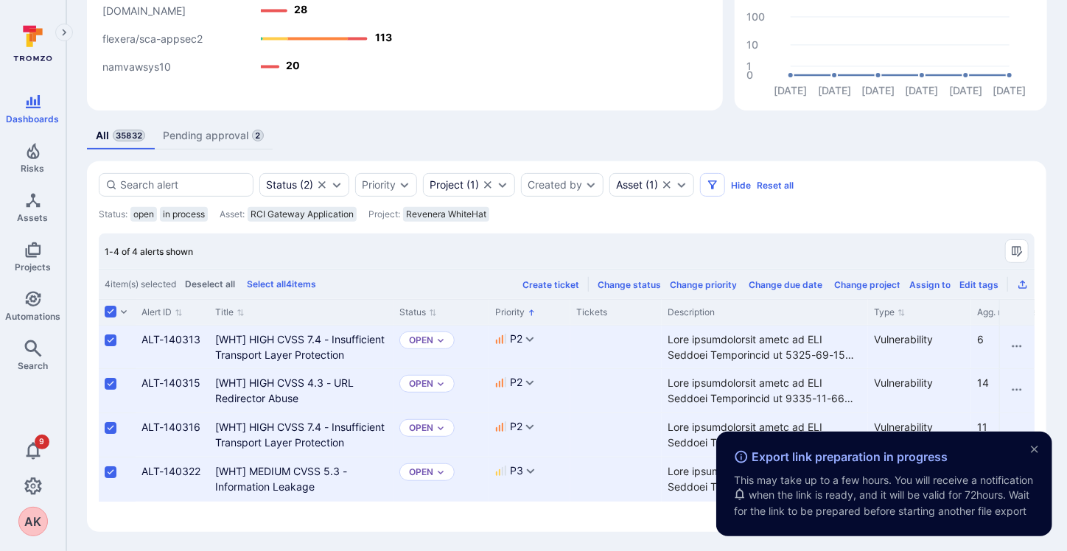
click at [1036, 444] on icon "close" at bounding box center [1035, 450] width 12 height 12
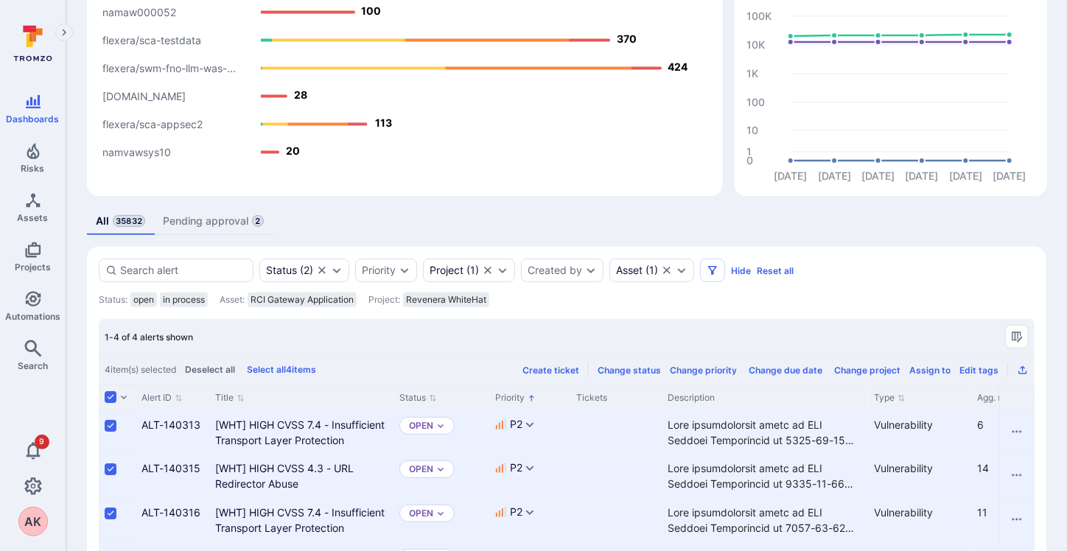
scroll to position [220, 0]
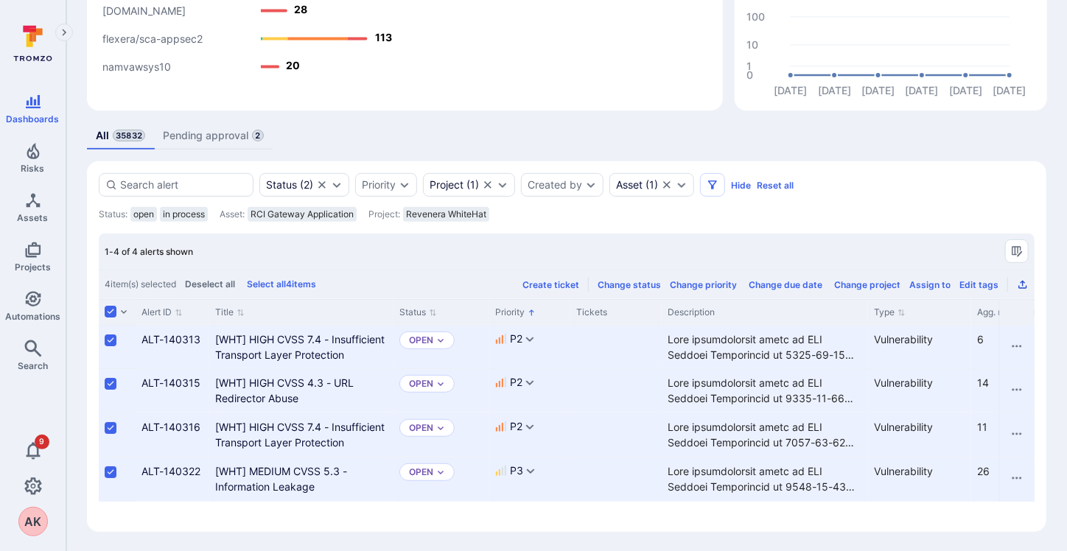
click at [1023, 281] on icon "Export as CSV" at bounding box center [1022, 285] width 8 height 8
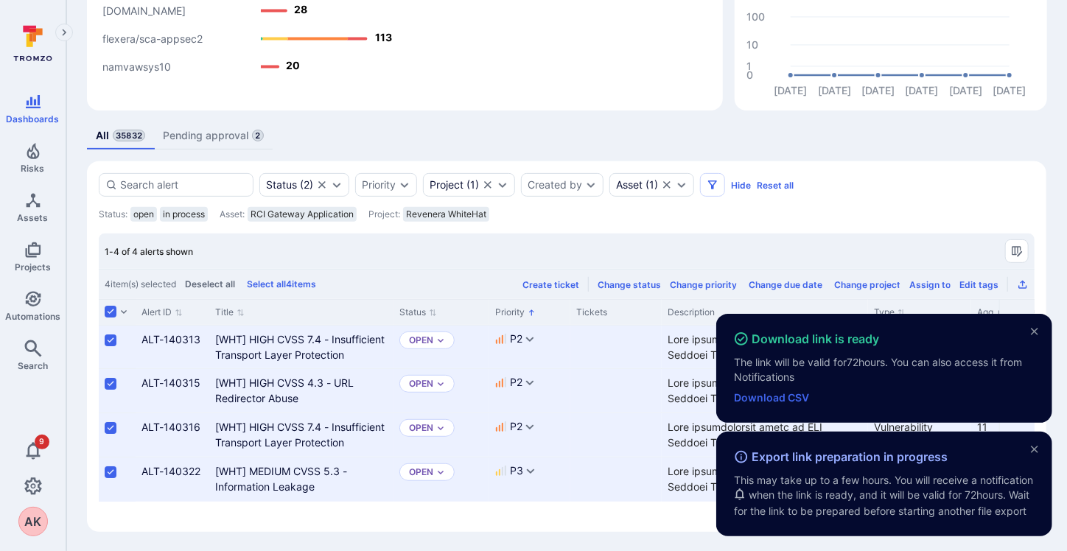
click at [790, 391] on link "Download CSV" at bounding box center [771, 397] width 75 height 13
